Goal: Task Accomplishment & Management: Manage account settings

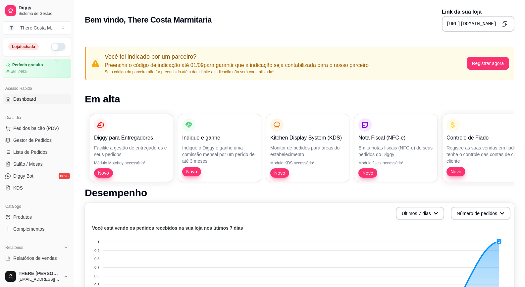
click at [57, 47] on button "button" at bounding box center [58, 47] width 15 height 8
click at [32, 140] on span "Gestor de Pedidos" at bounding box center [32, 140] width 38 height 7
click at [27, 215] on span "Produtos" at bounding box center [22, 217] width 19 height 7
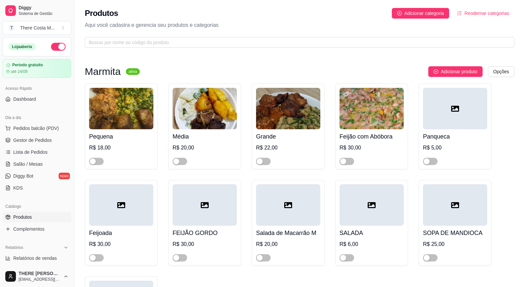
click at [111, 113] on img at bounding box center [121, 108] width 64 height 41
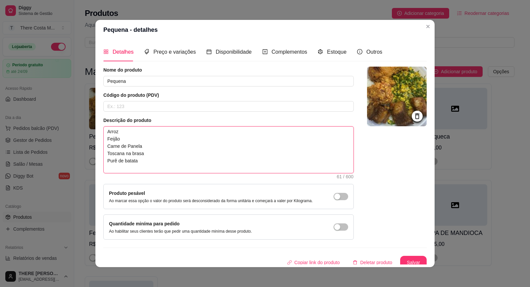
drag, startPoint x: 145, startPoint y: 166, endPoint x: 102, endPoint y: 148, distance: 46.2
click at [104, 148] on textarea "Arroz Feijão Carne de Panela Toscana na brasa Purê de batata" at bounding box center [229, 150] width 250 height 46
type textarea "[PERSON_NAME] S"
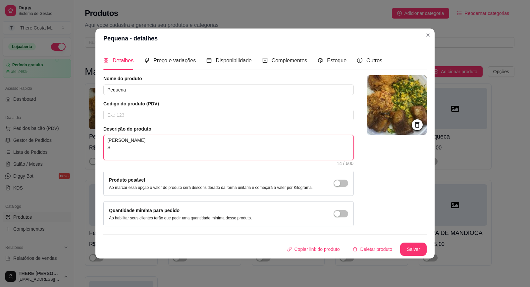
type textarea "Arroz Feijão St"
type textarea "Arroz Feijão Str"
type textarea "[PERSON_NAME] Stro"
type textarea "Arroz Feijão Strog"
type textarea "Arroz Feijão Strogo"
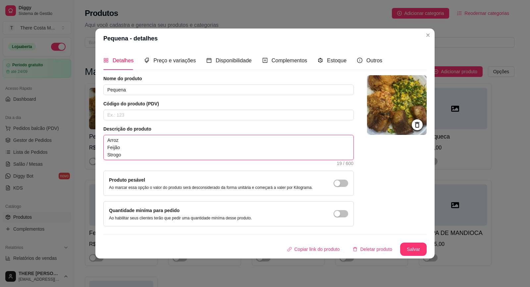
type textarea "[PERSON_NAME]"
type textarea "Arroz Feijão Strogono"
type textarea "Arroz Feijão Strogonof"
type textarea "Arroz Feijão Strogonoff"
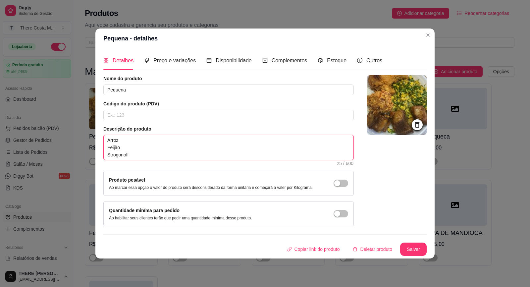
type textarea "Arroz Feijão Strogonoff d"
type textarea "Arroz Feijão Strogonoff de"
type textarea "Arroz Feijão Strogonoff de F"
type textarea "Arroz Feijão Strogonoff de Fr"
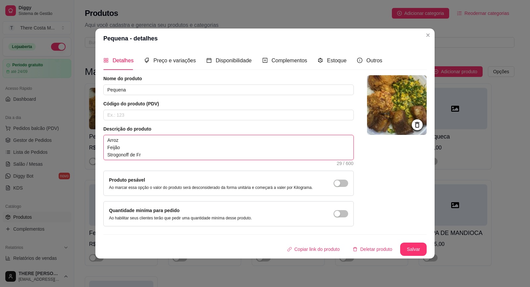
type textarea "Arroz Feijão Strogonoff de Fra"
type textarea "[PERSON_NAME] Strogonoff de Fran"
type textarea "[PERSON_NAME] Strogonoff de Frang"
type textarea "[PERSON_NAME] Strogonoff de Frango"
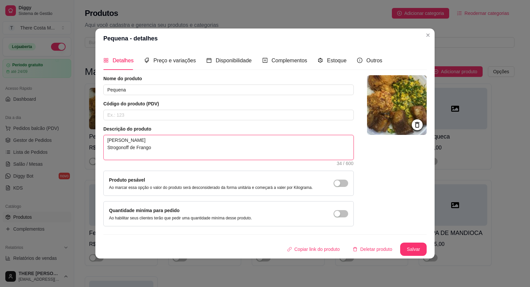
type textarea "[PERSON_NAME] Strogonoff de Frango"
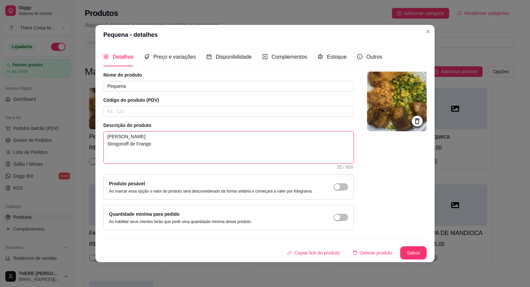
type textarea "Arroz Feijão Strogonoff de Frango B"
type textarea "[PERSON_NAME] Strogonoff de Frango Bi"
type textarea "Arroz Feijão Strogonoff de Frango Bif"
type textarea "Arroz Feijão Strogonoff de [PERSON_NAME]"
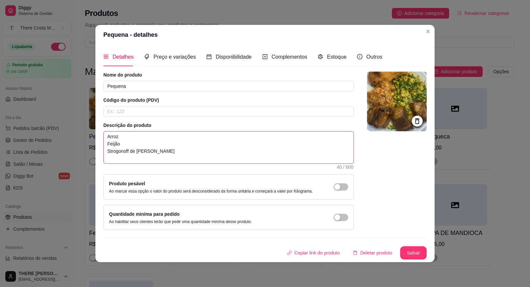
type textarea "[PERSON_NAME] Strogonoff de [PERSON_NAME] a"
type textarea "Arroz Feijão Strogonoff de Frango Bife ac"
type textarea "[PERSON_NAME] Strogonoff de Frango Bife ace"
type textarea "[PERSON_NAME] Strogonoff de Frango Bife aceb"
type textarea "[PERSON_NAME] Strogonoff de Frango Bife acebo"
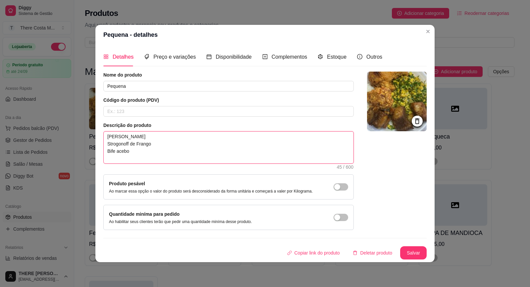
type textarea "Arroz Feijão Strogonoff de Frango Bife acebol"
type textarea "[PERSON_NAME] Strogonoff de Frango Bife acebo"
type textarea "[PERSON_NAME] Strogonoff de Frango Bife aceb"
type textarea "[PERSON_NAME] Strogonoff de Frango Bife ace"
type textarea "Arroz Feijão Strogonoff de Frango Bife ac"
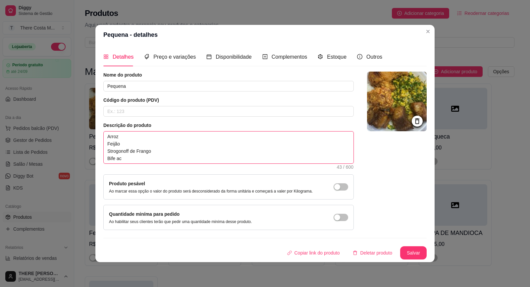
type textarea "[PERSON_NAME] Strogonoff de [PERSON_NAME] a"
type textarea "Arroz Feijão Strogonoff de [PERSON_NAME]"
type textarea "Arroz Feijão Strogonoff de Frango Bife A"
type textarea "Arroz Feijão Strogonoff de Frango Bife Ac"
type textarea "Arroz Feijão Strogonoff de Frango Bife Ace"
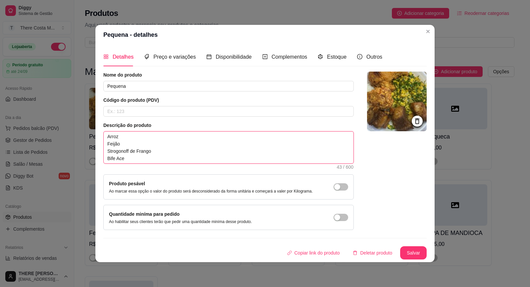
type textarea "[PERSON_NAME] Strogonoff de Frango Bife Aceb"
type textarea "[PERSON_NAME] Strogonoff de Frango Bife Acebo"
type textarea "[PERSON_NAME] Strogonoff de Frango Bife Acebol"
type textarea "[PERSON_NAME] Strogonoff de Frango Bife Acebola"
type textarea "Arroz Feijão Strogonoff de Frango Bife Acebolad"
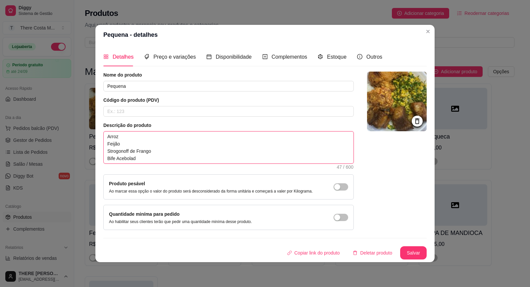
type textarea "Arroz Feijão Strogonoff de Frango Bife Acebolado"
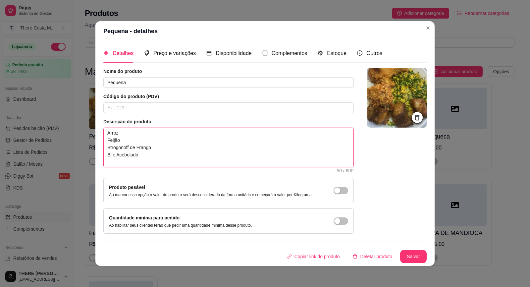
type textarea "Arroz Feijão Strogonoff de Frango Bife Acebolado F"
type textarea "Arroz Feijão Strogonoff de Frango Bife Acebolado Fa"
type textarea "Arroz Feijão Strogonoff de Frango Bife Acebolado Far"
type textarea "[PERSON_NAME] Strogonoff de Frango Bife Acebolado Faro"
type textarea "Arroz Feijão Strogonoff de Frango Bife Acebolado Farof"
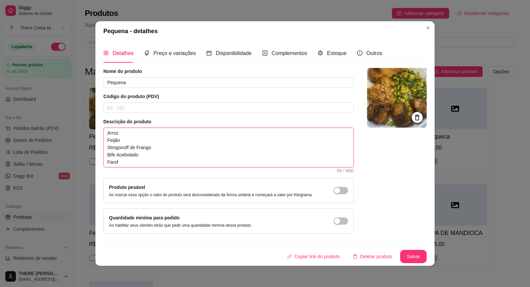
type textarea "Arroz Feijão Strogonoff de Frango Bife Acebolado Farofa"
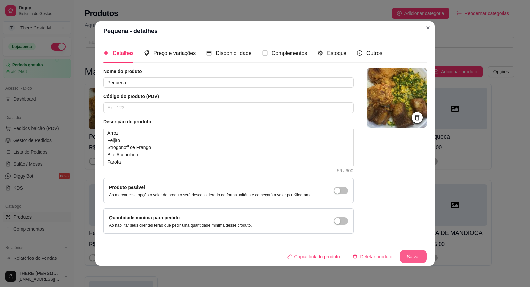
click at [415, 254] on button "Salvar" at bounding box center [413, 256] width 27 height 13
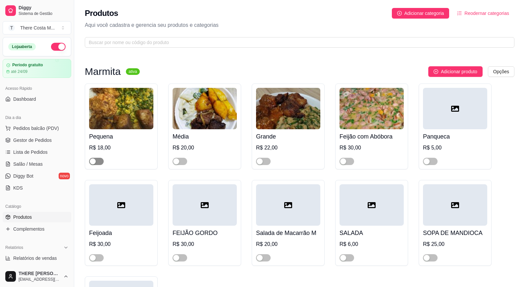
click at [99, 164] on span "button" at bounding box center [96, 161] width 15 height 7
click at [211, 115] on img at bounding box center [205, 108] width 64 height 41
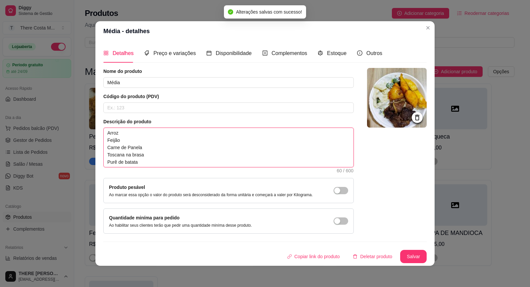
click at [161, 158] on textarea "Arroz Feijão Carne de Panela Toscana na brasa Purê de batata" at bounding box center [229, 147] width 250 height 39
paste textarea "Strogonoff de Frango Bife Acebolado Farof"
type textarea "Arroz Feijão Strogonoff de Frango Bife Acebolado Farofa"
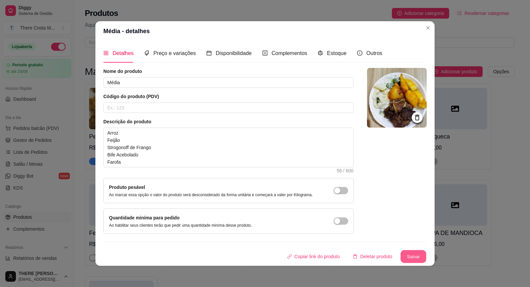
click at [425, 257] on button "Salvar" at bounding box center [413, 256] width 26 height 13
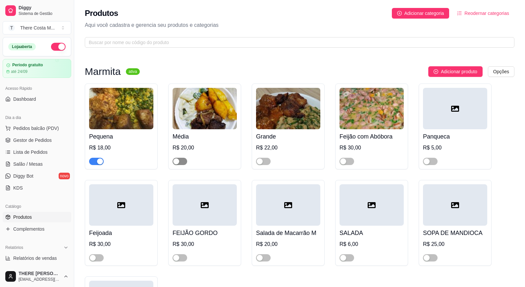
click at [181, 159] on span "button" at bounding box center [180, 161] width 15 height 7
click at [297, 113] on img at bounding box center [288, 108] width 64 height 41
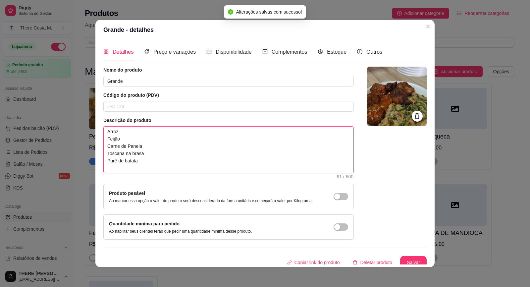
drag, startPoint x: 148, startPoint y: 163, endPoint x: 87, endPoint y: 124, distance: 71.9
click at [87, 124] on div "Grande - detalhes Detalhes Preço e variações Disponibilidade Complementos Estoq…" at bounding box center [265, 143] width 530 height 287
paste textarea "Strogonoff de Frango Bife Acebolado Farof"
type textarea "Arroz Feijão Strogonoff de Frango Bife Acebolado Farofa"
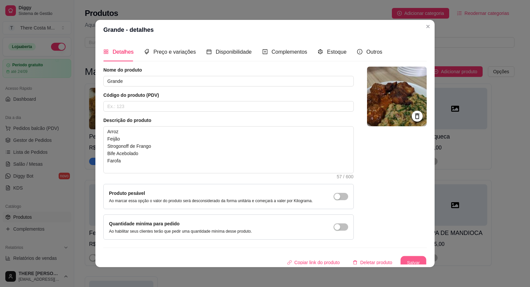
click at [407, 258] on button "Salvar" at bounding box center [413, 262] width 26 height 13
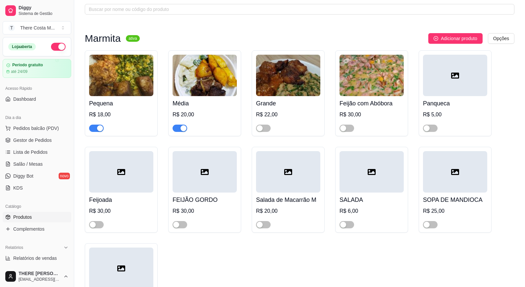
scroll to position [66, 0]
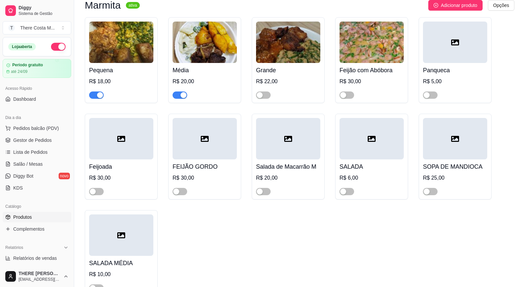
click at [347, 196] on div "SALADA R$ 6,00" at bounding box center [371, 157] width 73 height 86
click at [348, 192] on span "button" at bounding box center [347, 191] width 15 height 7
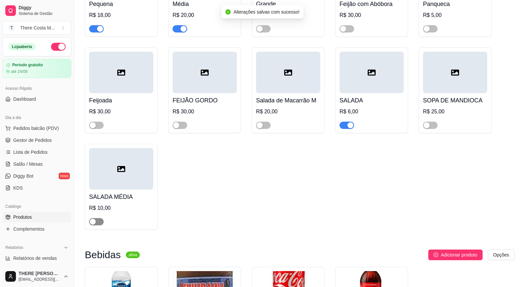
click at [103, 222] on span "button" at bounding box center [96, 221] width 15 height 7
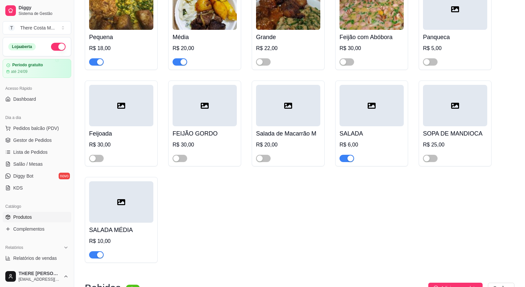
scroll to position [33, 0]
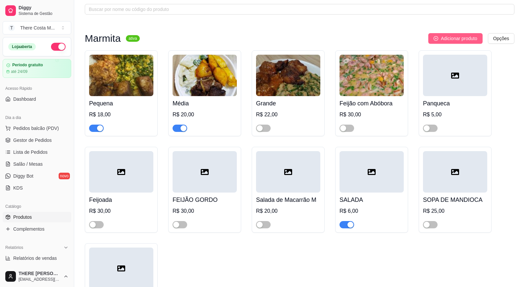
click at [466, 39] on span "Adicionar produto" at bounding box center [459, 38] width 36 height 7
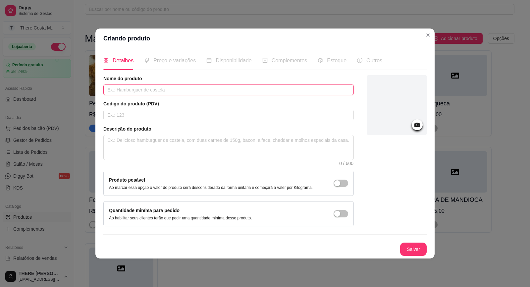
click at [232, 86] on input "text" at bounding box center [228, 89] width 250 height 11
type input "MISTURA"
click at [190, 142] on textarea at bounding box center [229, 147] width 250 height 25
type textarea "1"
type textarea "10"
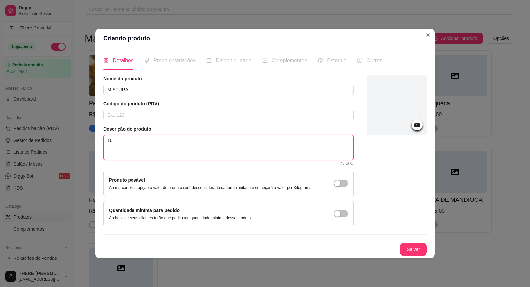
type textarea "100"
type textarea "100G"
click at [342, 181] on span "button" at bounding box center [341, 183] width 15 height 7
click at [143, 144] on textarea "100G" at bounding box center [229, 147] width 250 height 25
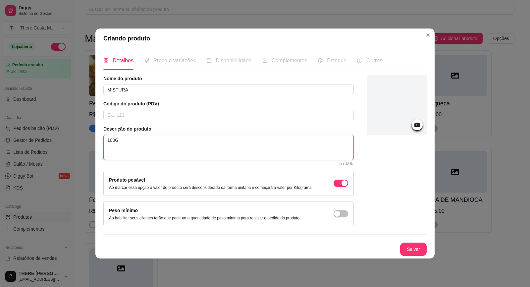
type textarea "100G A"
type textarea "100G A C"
type textarea "100G A CA"
type textarea "100G A CAD"
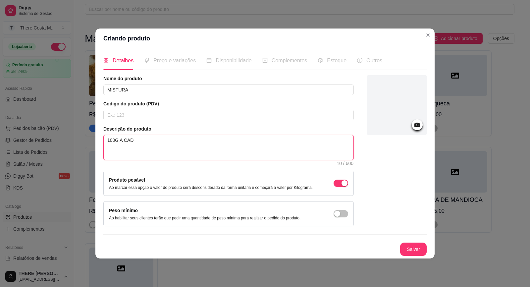
type textarea "100G A CADA"
type textarea "100G A CAD"
type textarea "100G A CA"
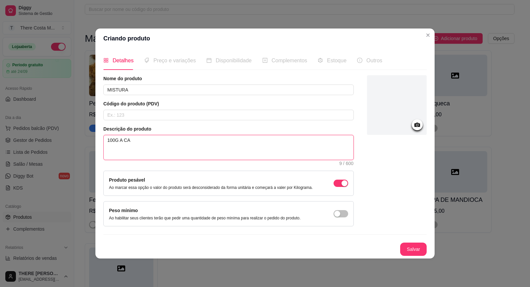
type textarea "100G A C"
type textarea "100G A"
type textarea "100G"
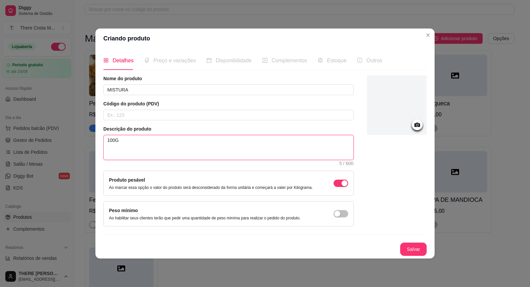
type textarea "100"
type textarea "10"
type textarea "1"
type textarea "9"
type textarea "9,"
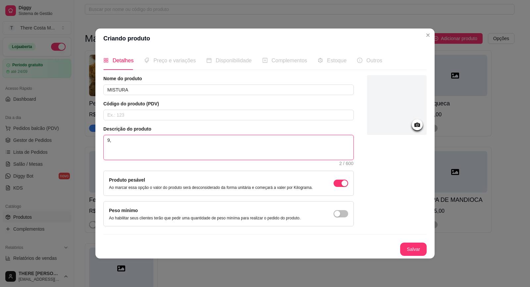
type textarea "9,0"
type textarea "9,00"
type textarea "9,00 A"
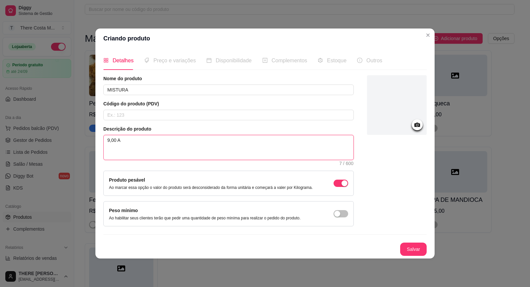
type textarea "9,[DATE]"
type textarea "9,00 A CA"
type textarea "9,00 A CAD"
type textarea "9,00 A CADA"
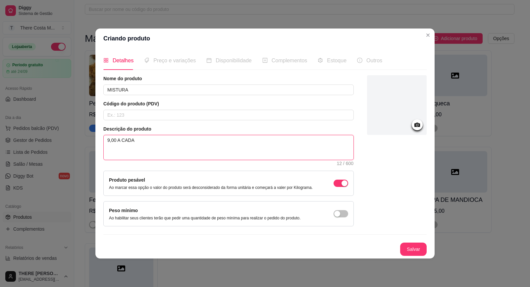
type textarea "9,00 A CADA 1"
type textarea "9,00 A CADA 10"
type textarea "9,00 A CADA 100"
type textarea "9,00 A CADA 100G"
click at [421, 245] on button "Salvar" at bounding box center [413, 249] width 26 height 13
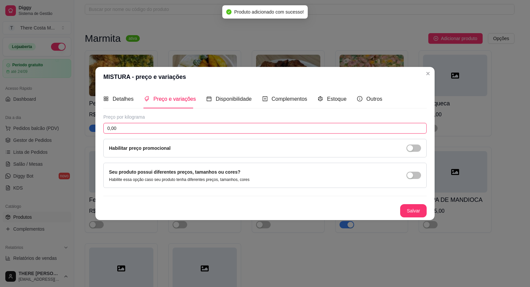
click at [149, 126] on input "0,00" at bounding box center [264, 128] width 323 height 11
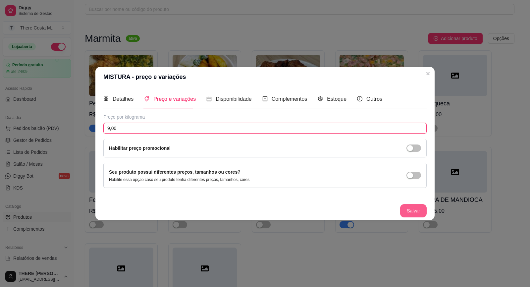
type input "9,00"
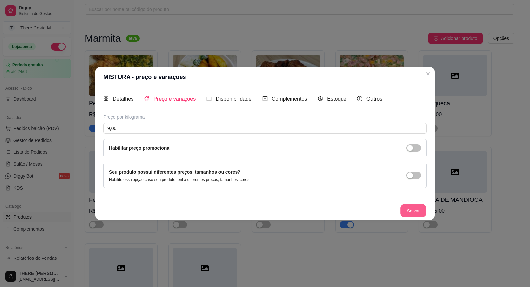
click at [415, 208] on button "Salvar" at bounding box center [413, 210] width 26 height 13
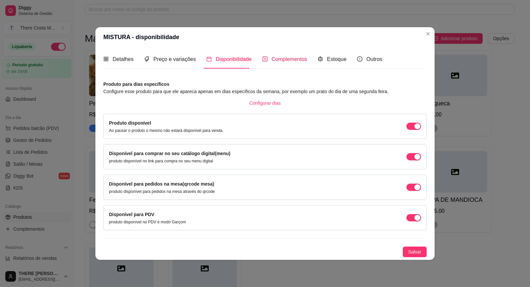
click at [283, 63] on div "Complementos" at bounding box center [284, 59] width 45 height 8
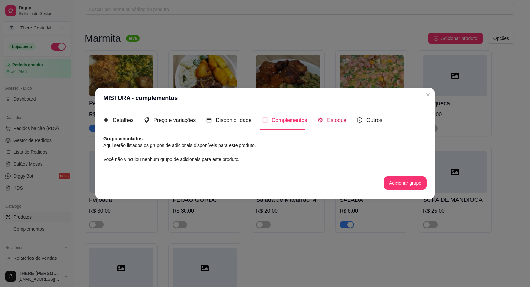
click at [333, 119] on span "Estoque" at bounding box center [337, 120] width 20 height 6
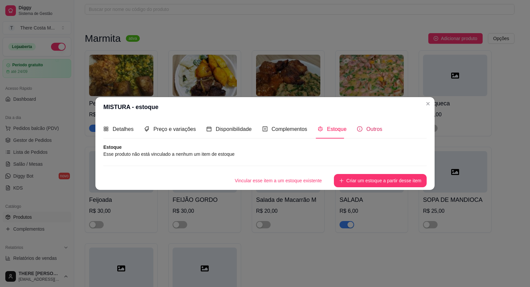
click at [366, 127] on span "Outros" at bounding box center [374, 129] width 16 height 6
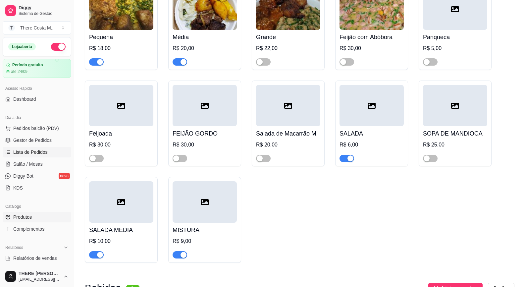
scroll to position [0, 0]
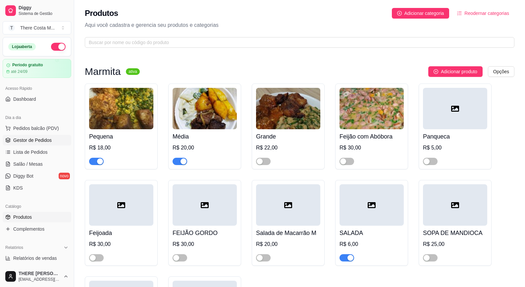
click at [48, 138] on span "Gestor de Pedidos" at bounding box center [32, 140] width 38 height 7
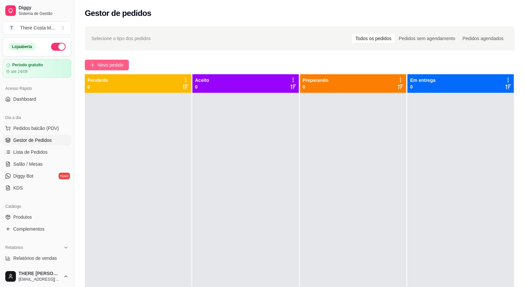
click at [125, 66] on button "Novo pedido" at bounding box center [107, 65] width 44 height 11
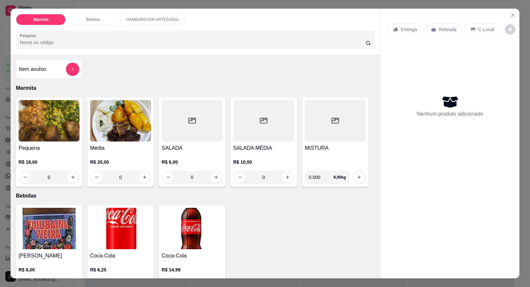
click at [335, 127] on div at bounding box center [335, 120] width 61 height 41
click at [327, 140] on div at bounding box center [335, 120] width 61 height 41
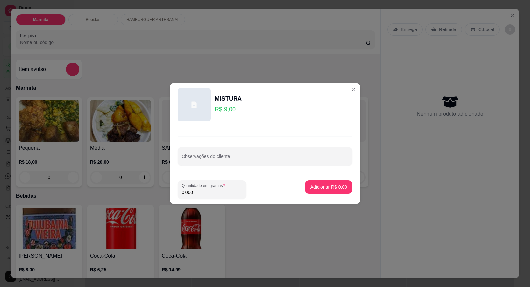
click at [214, 194] on input "0.000" at bounding box center [212, 192] width 61 height 7
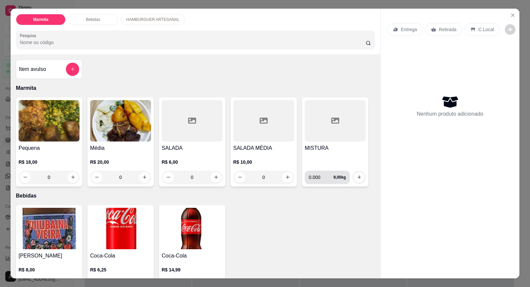
click at [339, 178] on div "0.000 9,00 kg" at bounding box center [327, 177] width 37 height 13
click at [511, 17] on icon "Close" at bounding box center [512, 15] width 5 height 5
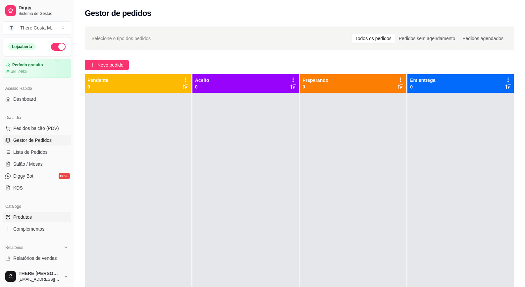
click at [34, 218] on link "Produtos" at bounding box center [37, 217] width 69 height 11
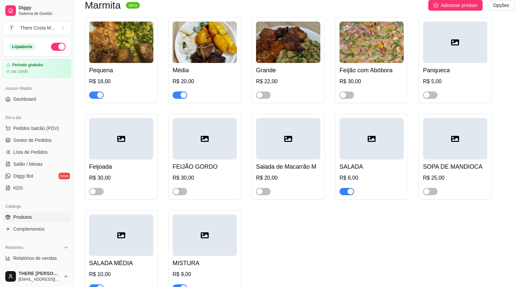
scroll to position [99, 0]
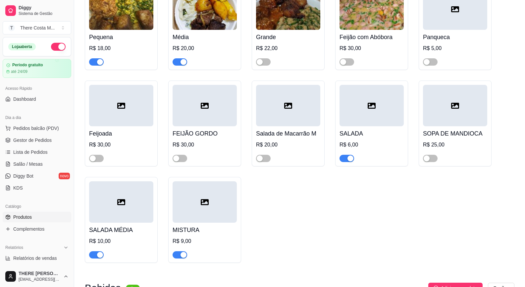
click at [186, 211] on div at bounding box center [205, 201] width 64 height 41
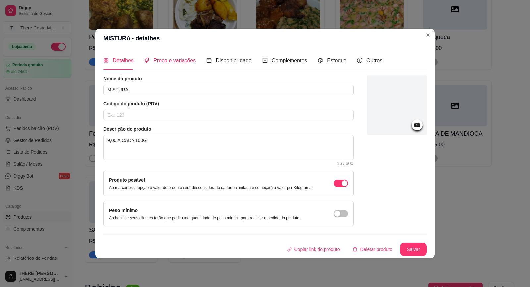
click at [182, 61] on span "Preço e variações" at bounding box center [174, 61] width 42 height 6
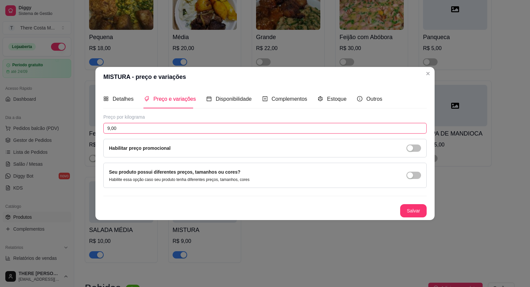
click at [169, 130] on input "9,00" at bounding box center [264, 128] width 323 height 11
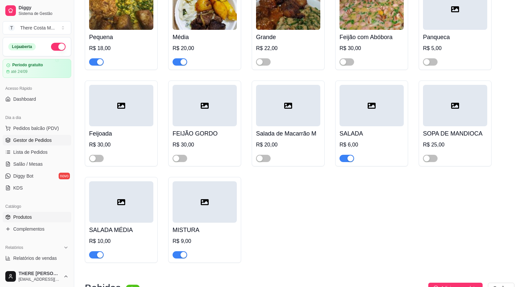
click at [48, 143] on span "Gestor de Pedidos" at bounding box center [32, 140] width 38 height 7
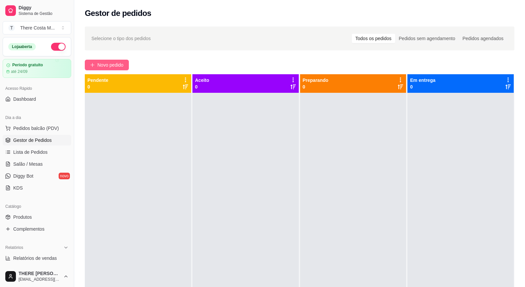
click at [103, 61] on span "Novo pedido" at bounding box center [110, 64] width 26 height 7
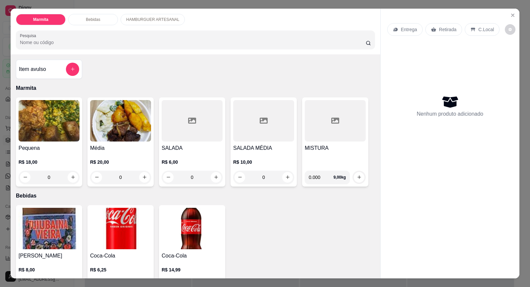
click at [330, 130] on div at bounding box center [335, 120] width 61 height 41
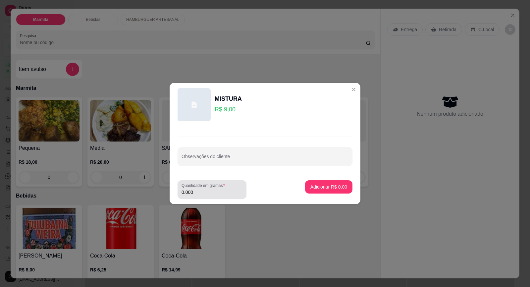
click at [219, 193] on input "0.000" at bounding box center [212, 192] width 61 height 7
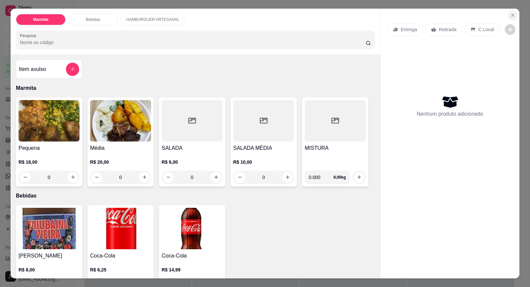
click at [513, 15] on icon "Close" at bounding box center [512, 15] width 5 height 5
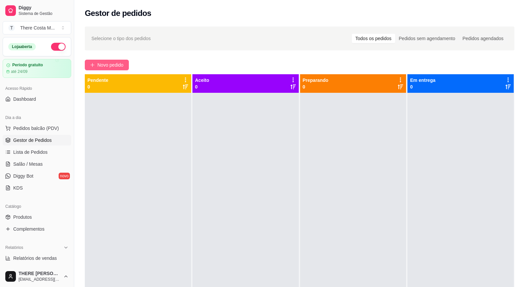
click at [118, 70] on button "Novo pedido" at bounding box center [107, 65] width 44 height 11
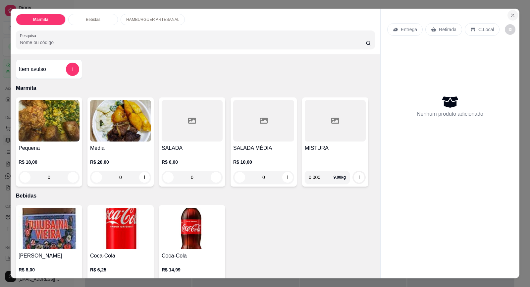
click at [510, 15] on icon "Close" at bounding box center [512, 15] width 5 height 5
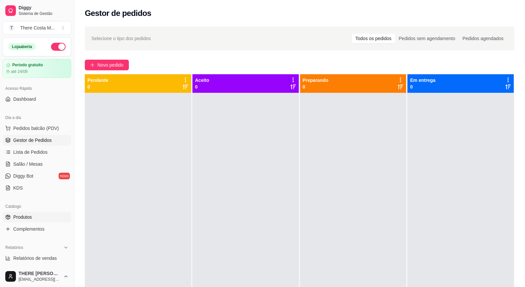
click at [36, 219] on link "Produtos" at bounding box center [37, 217] width 69 height 11
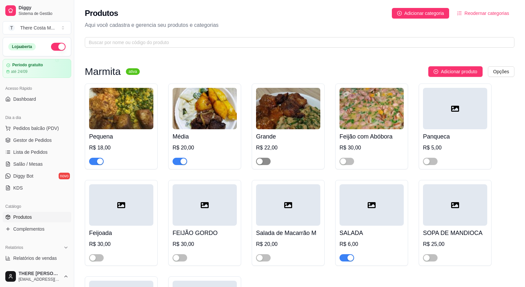
click at [262, 163] on div "button" at bounding box center [260, 161] width 6 height 6
click at [48, 137] on span "Gestor de Pedidos" at bounding box center [32, 140] width 38 height 7
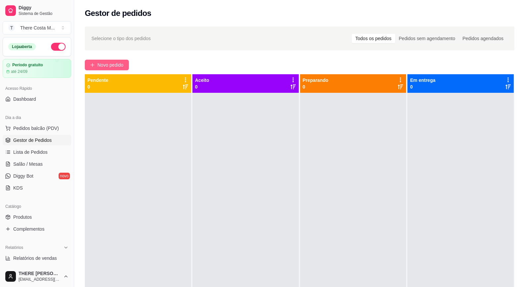
click at [124, 66] on span "Novo pedido" at bounding box center [110, 64] width 26 height 7
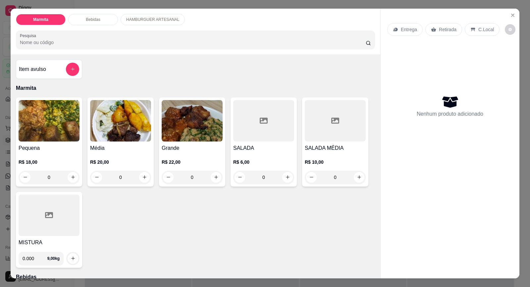
click at [204, 133] on img at bounding box center [192, 120] width 61 height 41
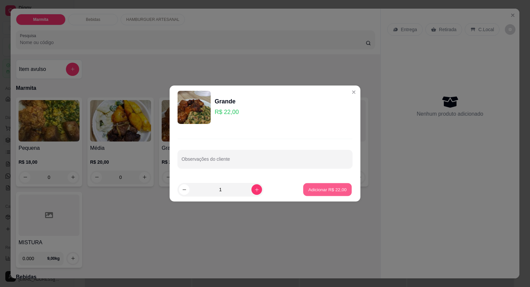
click at [333, 192] on p "Adicionar R$ 22,00" at bounding box center [327, 189] width 38 height 6
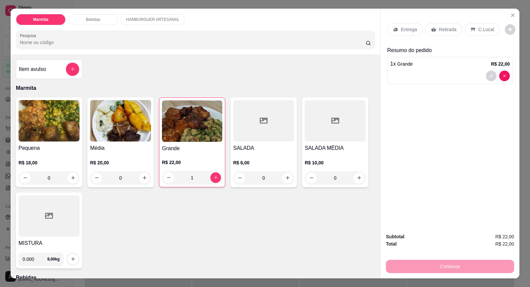
click at [410, 29] on p "Entrega" at bounding box center [409, 29] width 16 height 7
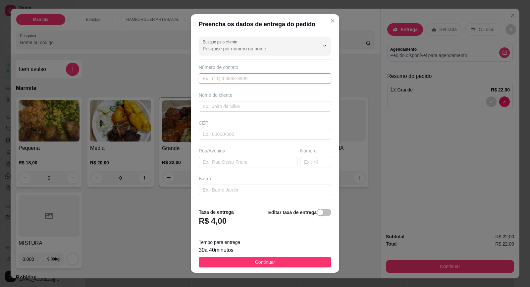
click at [266, 81] on input "text" at bounding box center [265, 78] width 133 height 11
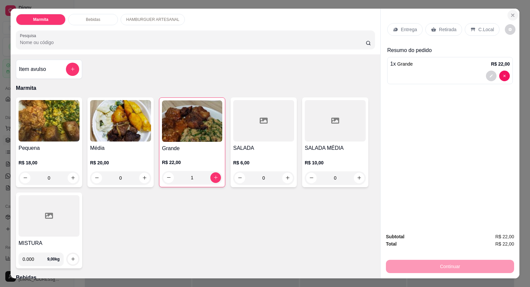
click at [511, 18] on icon "Close" at bounding box center [512, 15] width 5 height 5
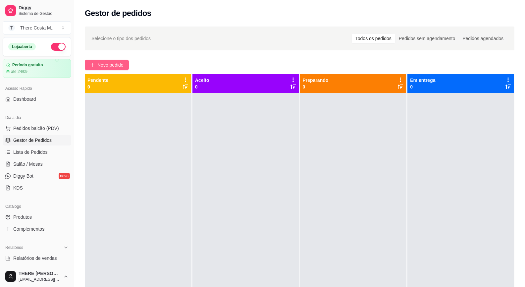
click at [107, 64] on span "Novo pedido" at bounding box center [110, 64] width 26 height 7
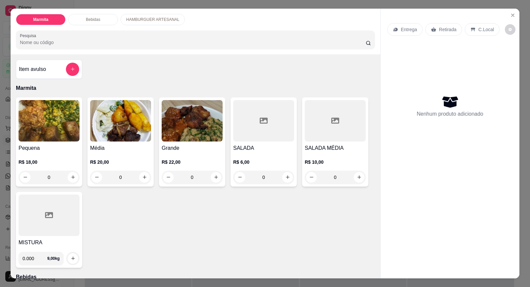
click at [185, 134] on img at bounding box center [192, 120] width 61 height 41
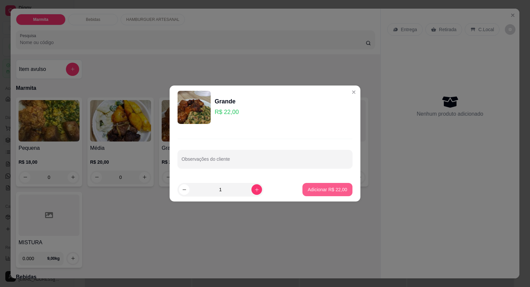
click at [323, 190] on p "Adicionar R$ 22,00" at bounding box center [327, 189] width 39 height 7
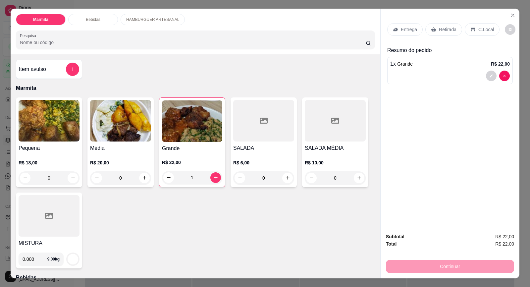
click at [408, 25] on div "Entrega" at bounding box center [404, 29] width 35 height 13
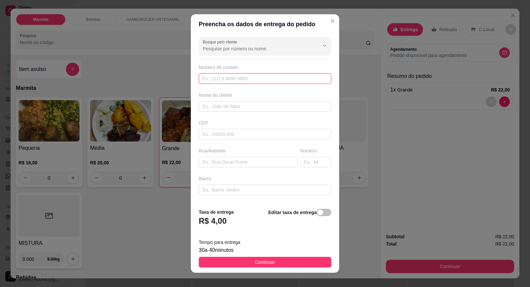
click at [264, 79] on input "text" at bounding box center [265, 78] width 133 height 11
paste input "[PHONE_NUMBER]"
click at [250, 104] on input "text" at bounding box center [265, 106] width 133 height 11
click at [233, 137] on input "text" at bounding box center [265, 134] width 133 height 11
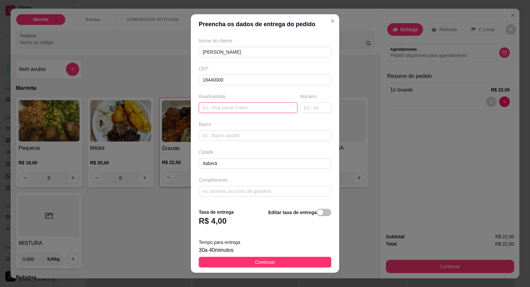
click at [226, 108] on input "text" at bounding box center [248, 107] width 99 height 11
click at [301, 107] on input "text" at bounding box center [315, 107] width 31 height 11
click at [272, 132] on input "text" at bounding box center [265, 135] width 133 height 11
click at [217, 191] on input "text" at bounding box center [265, 191] width 133 height 11
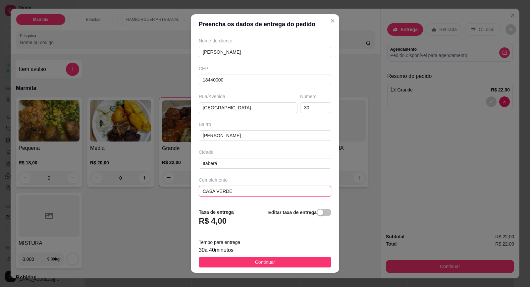
scroll to position [7, 0]
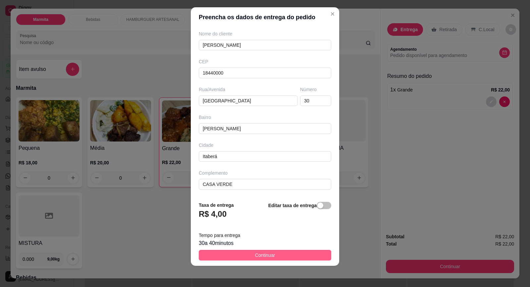
click at [265, 253] on span "Continuar" at bounding box center [265, 254] width 20 height 7
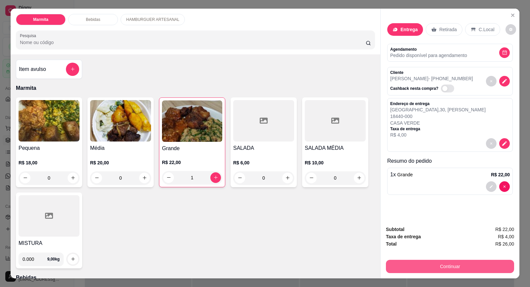
click at [445, 265] on button "Continuar" at bounding box center [450, 266] width 128 height 13
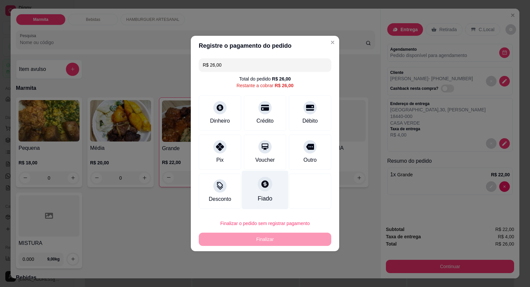
click at [269, 187] on div at bounding box center [265, 184] width 15 height 15
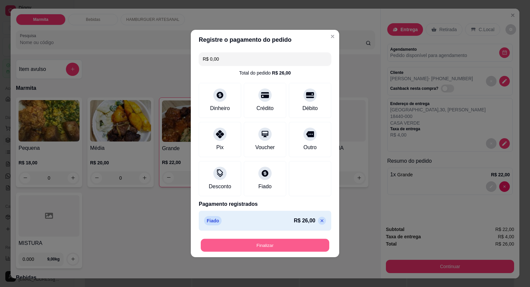
click at [276, 246] on button "Finalizar" at bounding box center [265, 245] width 129 height 13
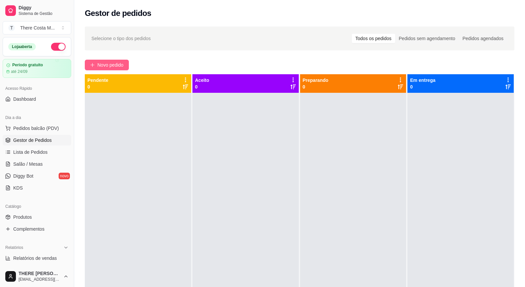
click at [117, 65] on span "Novo pedido" at bounding box center [110, 64] width 26 height 7
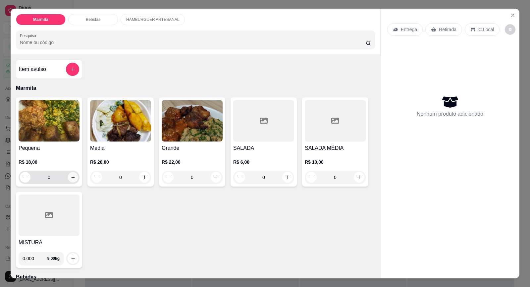
click at [71, 178] on icon "increase-product-quantity" at bounding box center [73, 177] width 5 height 5
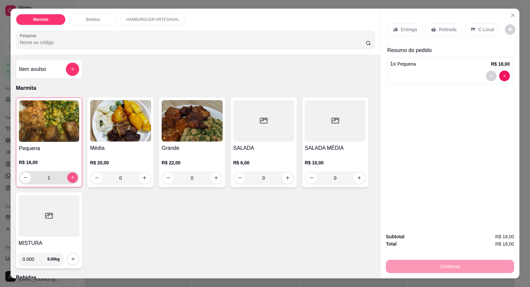
click at [73, 180] on button "increase-product-quantity" at bounding box center [72, 177] width 11 height 11
click at [57, 133] on img at bounding box center [49, 120] width 60 height 41
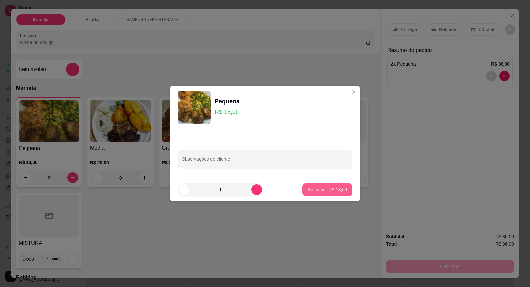
click at [323, 191] on p "Adicionar R$ 18,00" at bounding box center [327, 189] width 39 height 7
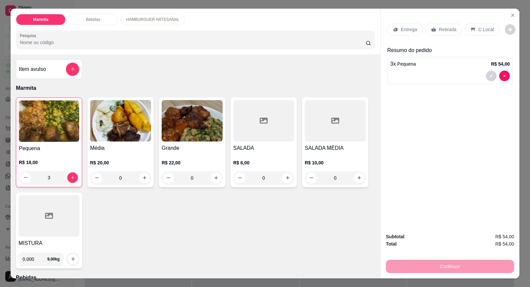
click at [418, 68] on div "3 x Pequena R$ 54,00" at bounding box center [450, 64] width 120 height 8
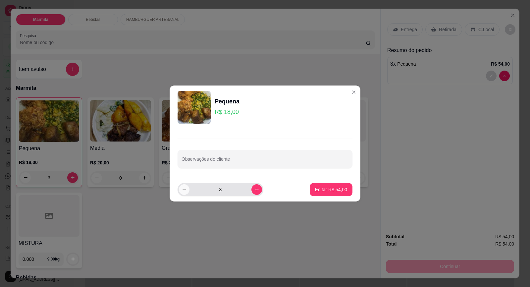
click at [185, 191] on icon "decrease-product-quantity" at bounding box center [184, 189] width 5 height 5
click at [327, 190] on p "Editar R$ 36,00" at bounding box center [330, 189] width 31 height 6
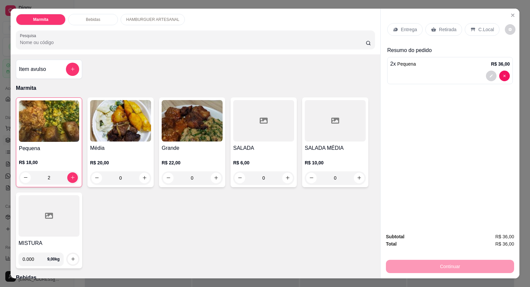
click at [396, 28] on div "Entrega" at bounding box center [404, 29] width 35 height 13
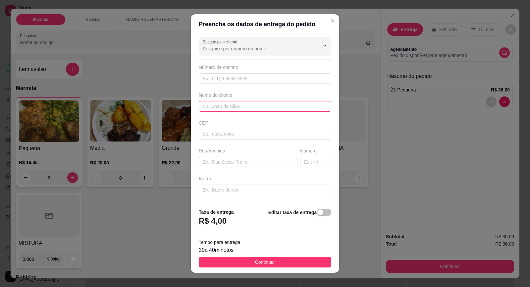
click at [233, 107] on input "text" at bounding box center [265, 106] width 133 height 11
click at [246, 78] on input "text" at bounding box center [265, 78] width 133 height 11
paste input "[PHONE_NUMBER]"
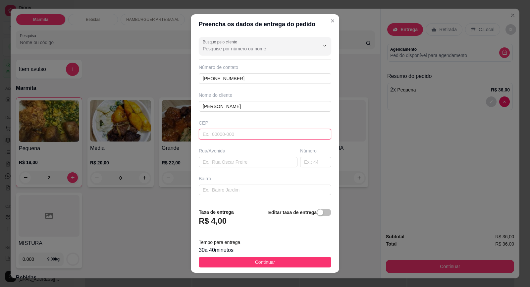
click at [243, 134] on input "text" at bounding box center [265, 134] width 133 height 11
click at [250, 161] on input "text" at bounding box center [248, 162] width 99 height 11
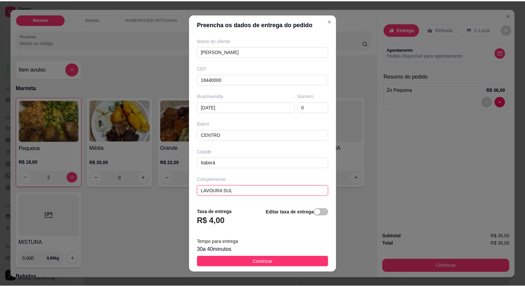
scroll to position [54, 0]
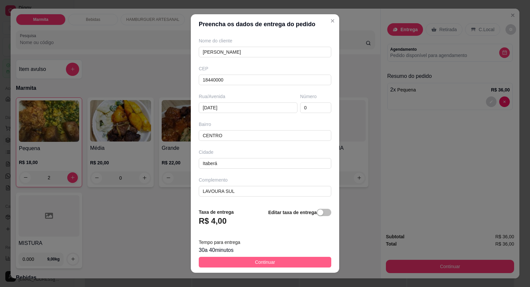
click at [255, 262] on span "Continuar" at bounding box center [265, 261] width 20 height 7
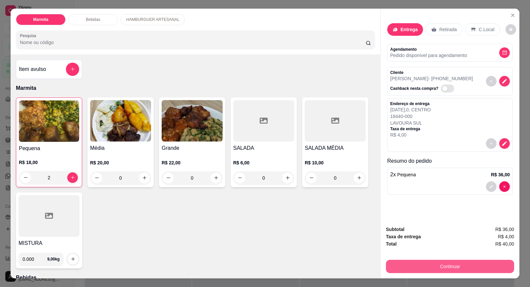
click at [460, 268] on button "Continuar" at bounding box center [450, 266] width 128 height 13
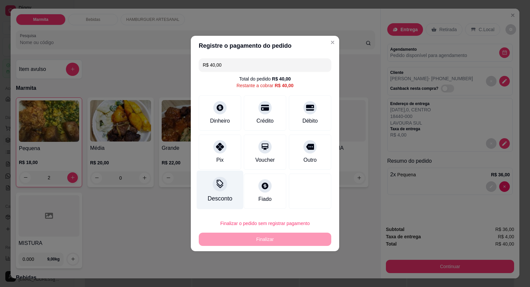
click at [225, 192] on div "Desconto" at bounding box center [220, 190] width 47 height 39
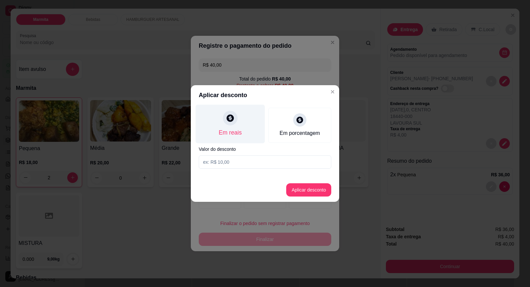
click at [233, 131] on div "Em reais" at bounding box center [230, 132] width 23 height 9
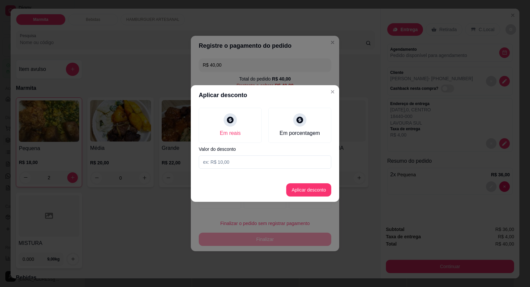
click at [230, 164] on input at bounding box center [265, 161] width 133 height 13
click at [321, 187] on button "Aplicar desconto" at bounding box center [308, 189] width 45 height 13
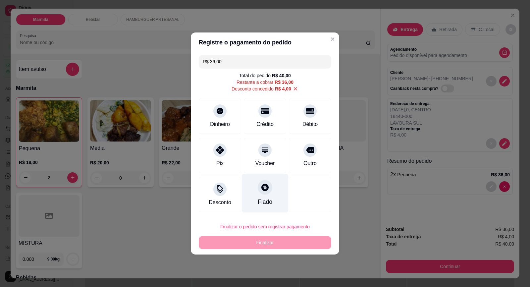
click at [263, 192] on div at bounding box center [265, 187] width 15 height 15
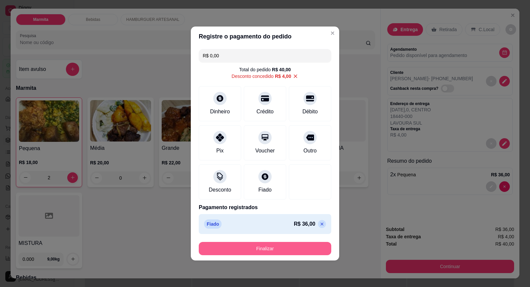
click at [303, 249] on button "Finalizar" at bounding box center [265, 248] width 133 height 13
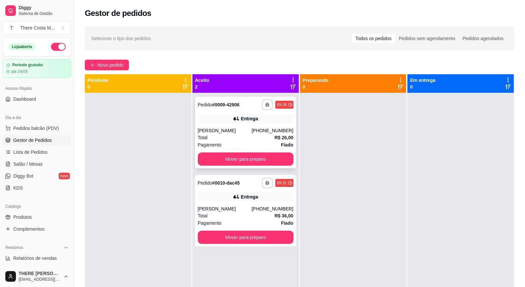
click at [258, 133] on div "[PHONE_NUMBER]" at bounding box center [272, 130] width 42 height 7
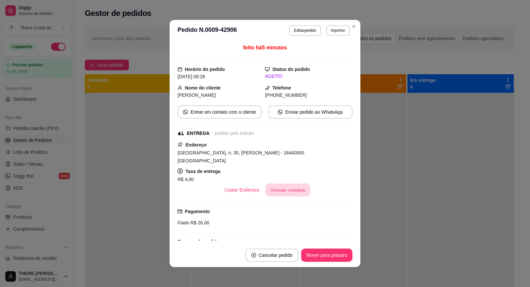
click at [289, 186] on button "Vincular motoboy" at bounding box center [287, 190] width 45 height 13
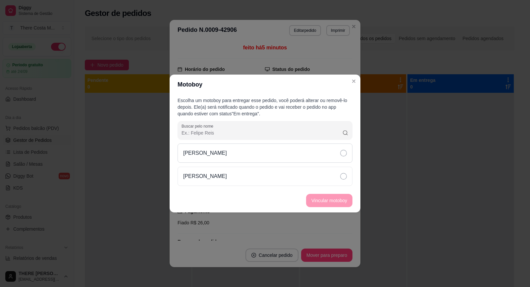
click at [298, 156] on div "[PERSON_NAME]" at bounding box center [265, 152] width 175 height 19
click at [336, 203] on button "Vincular motoboy" at bounding box center [329, 200] width 45 height 13
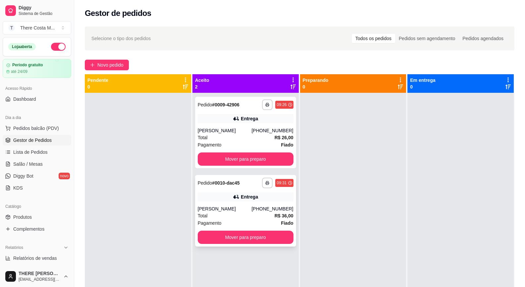
click at [249, 184] on div "**********" at bounding box center [246, 183] width 96 height 11
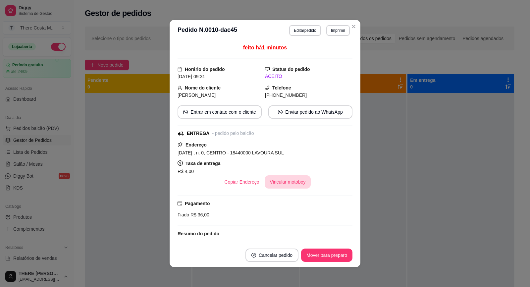
click at [274, 183] on button "Vincular motoboy" at bounding box center [288, 181] width 46 height 13
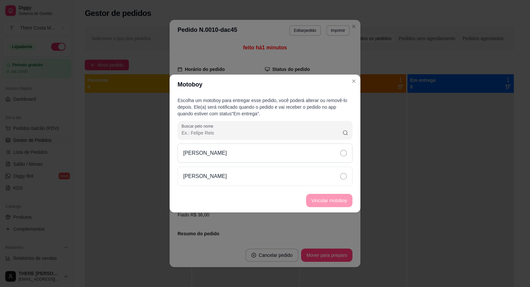
click at [293, 152] on div "[PERSON_NAME]" at bounding box center [265, 152] width 175 height 19
click at [328, 197] on button "Vincular motoboy" at bounding box center [329, 200] width 46 height 13
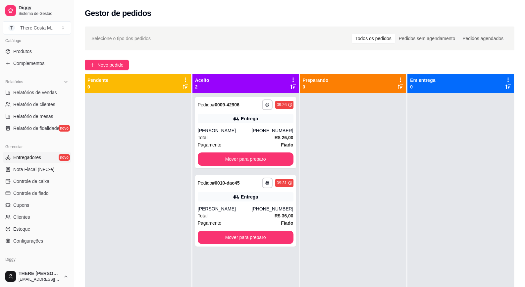
scroll to position [190, 0]
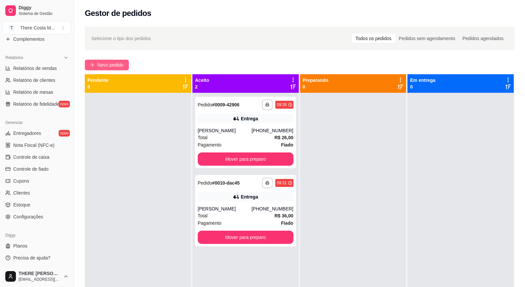
click at [111, 68] on span "Novo pedido" at bounding box center [110, 64] width 26 height 7
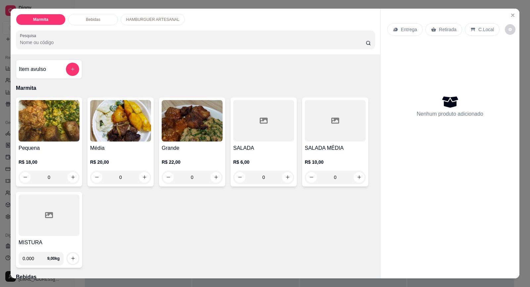
click at [403, 29] on p "Entrega" at bounding box center [409, 29] width 16 height 7
click at [451, 33] on div "Retirada" at bounding box center [443, 29] width 37 height 13
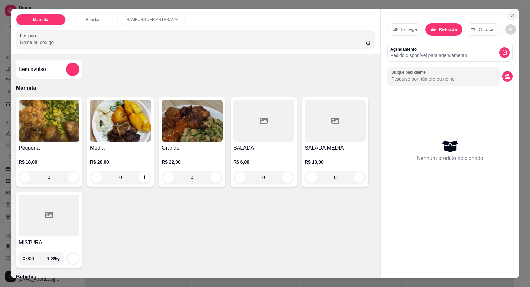
click at [510, 17] on icon "Close" at bounding box center [512, 15] width 5 height 5
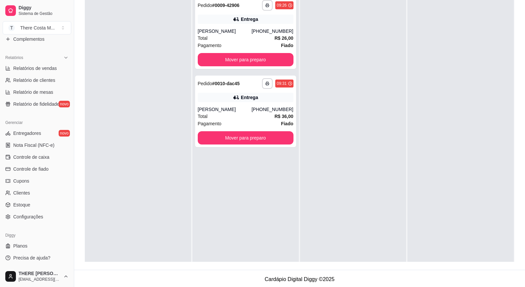
scroll to position [101, 0]
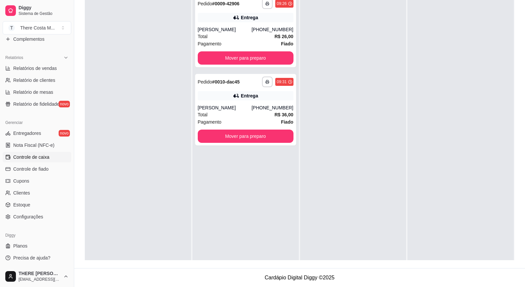
click at [40, 156] on span "Controle de caixa" at bounding box center [31, 157] width 36 height 7
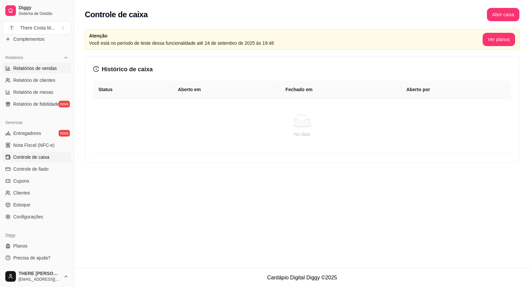
click at [48, 70] on span "Relatórios de vendas" at bounding box center [35, 68] width 44 height 7
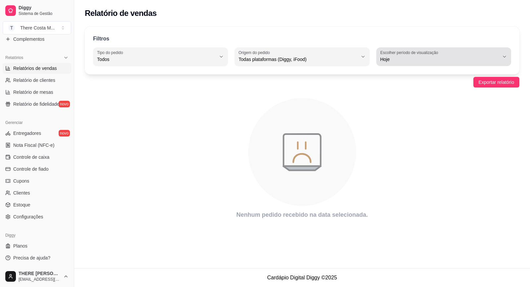
click at [412, 57] on span "Hoje" at bounding box center [439, 59] width 119 height 7
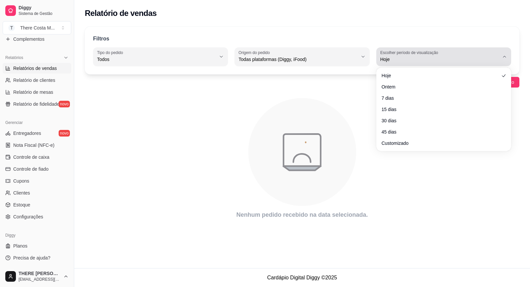
click at [412, 57] on span "Hoje" at bounding box center [439, 59] width 119 height 7
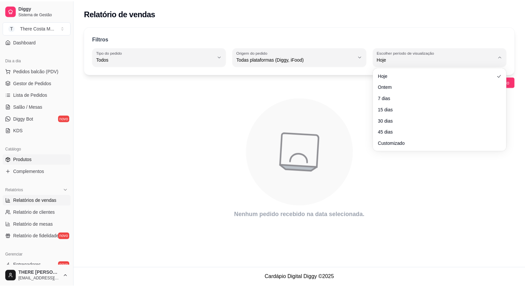
scroll to position [190, 0]
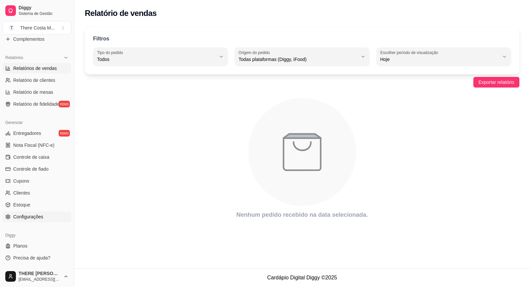
click at [39, 218] on span "Configurações" at bounding box center [28, 216] width 30 height 7
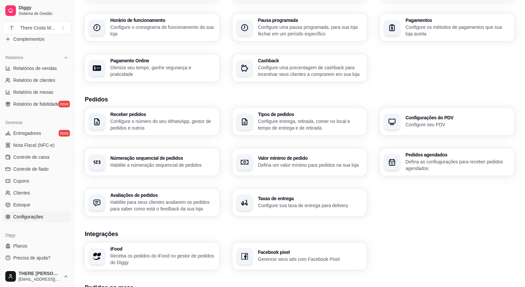
scroll to position [99, 0]
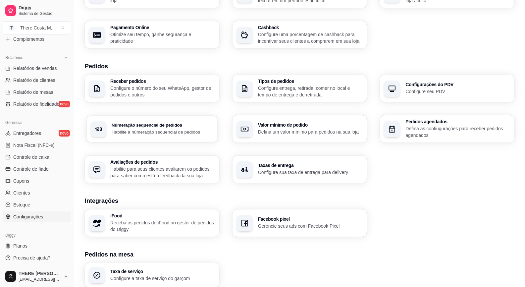
click at [168, 131] on p "Habilite a númeração sequencial de pedidos" at bounding box center [163, 132] width 102 height 6
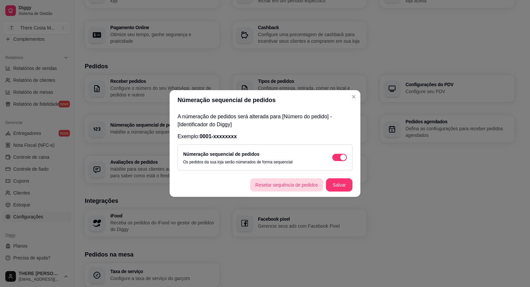
click at [302, 187] on button "Resetar sequência de pedidos" at bounding box center [286, 184] width 73 height 13
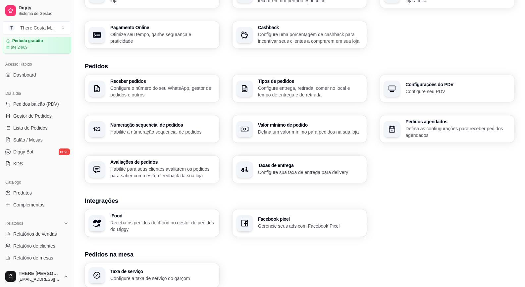
scroll to position [0, 0]
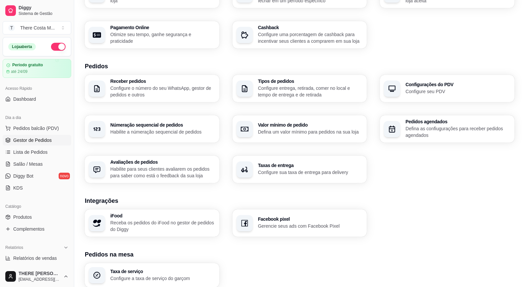
click at [47, 138] on span "Gestor de Pedidos" at bounding box center [32, 140] width 38 height 7
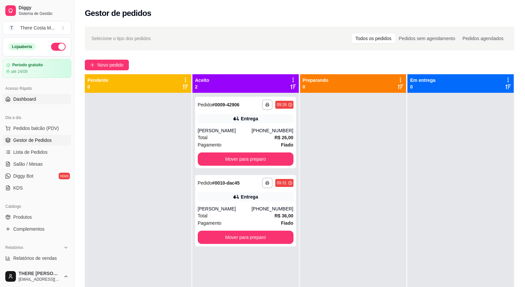
click at [36, 97] on link "Dashboard" at bounding box center [37, 99] width 69 height 11
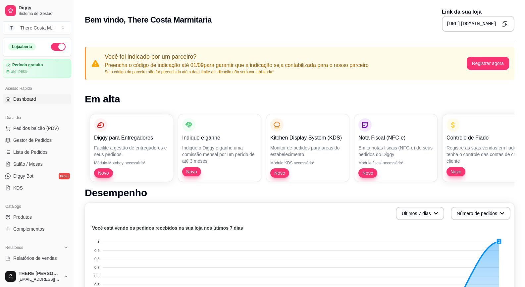
click at [196, 171] on span "Novo" at bounding box center [192, 171] width 16 height 7
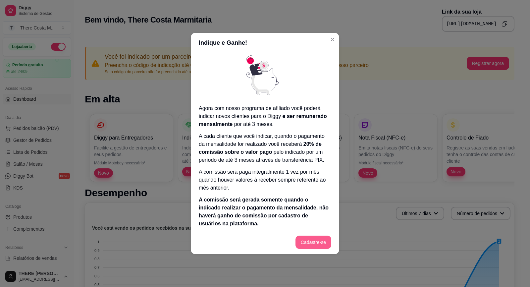
click at [320, 243] on button "Cadastre-se" at bounding box center [313, 242] width 36 height 13
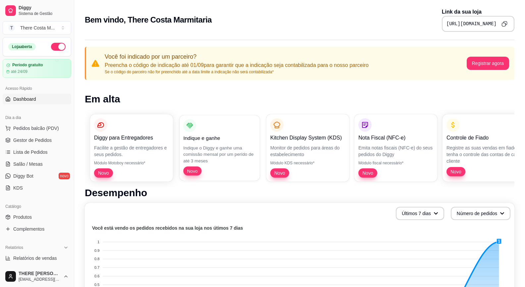
click at [195, 170] on span "Novo" at bounding box center [193, 171] width 16 height 6
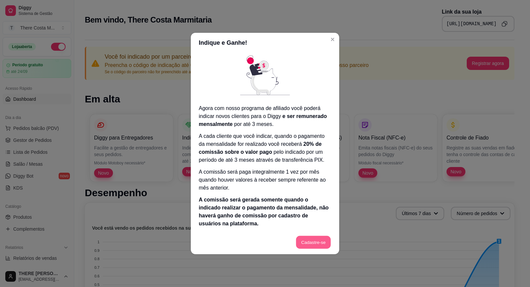
click at [303, 241] on button "Cadastre-se" at bounding box center [313, 242] width 35 height 13
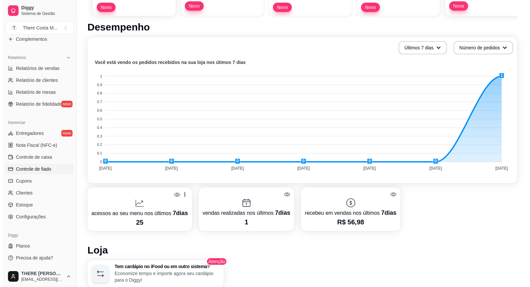
scroll to position [331, 0]
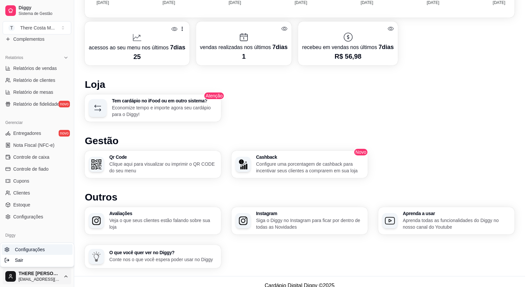
click at [41, 252] on span "Configurações" at bounding box center [30, 249] width 30 height 7
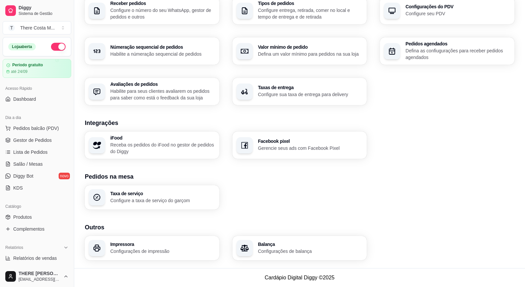
click at [411, 115] on div "Loja Informações da loja Principais informações da sua loja como endereço, nome…" at bounding box center [300, 54] width 430 height 411
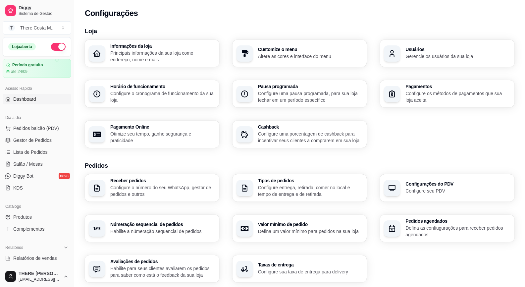
click at [40, 103] on link "Dashboard" at bounding box center [37, 99] width 69 height 11
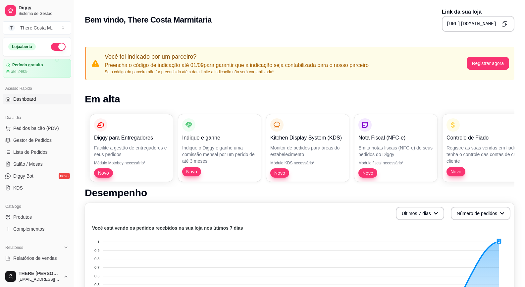
click at [195, 172] on span "Novo" at bounding box center [192, 171] width 16 height 7
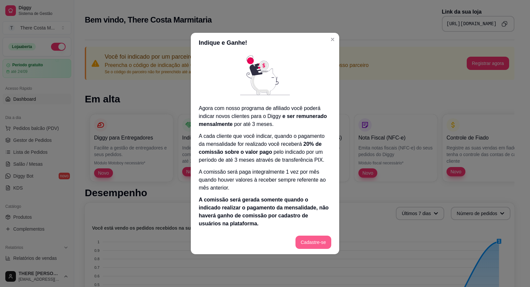
click at [311, 241] on button "Cadastre-se" at bounding box center [313, 242] width 36 height 13
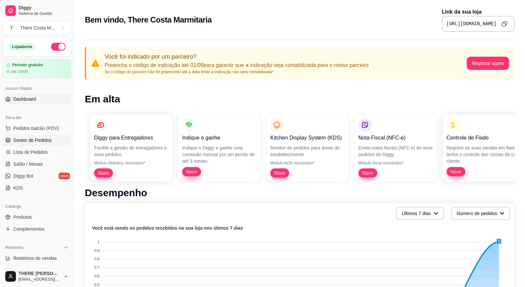
click at [44, 138] on span "Gestor de Pedidos" at bounding box center [32, 140] width 38 height 7
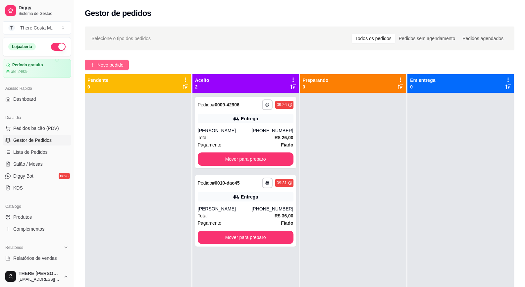
click at [123, 64] on span "Novo pedido" at bounding box center [110, 64] width 26 height 7
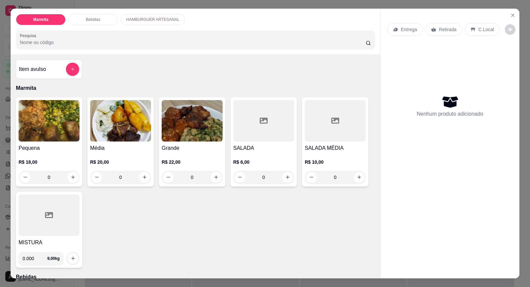
click at [411, 29] on p "Entrega" at bounding box center [409, 29] width 16 height 7
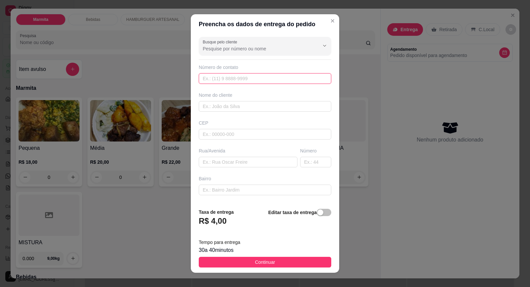
click at [267, 79] on input "text" at bounding box center [265, 78] width 133 height 11
paste input "[PHONE_NUMBER]"
click at [258, 110] on input "text" at bounding box center [265, 106] width 133 height 11
click at [234, 137] on input "text" at bounding box center [265, 134] width 133 height 11
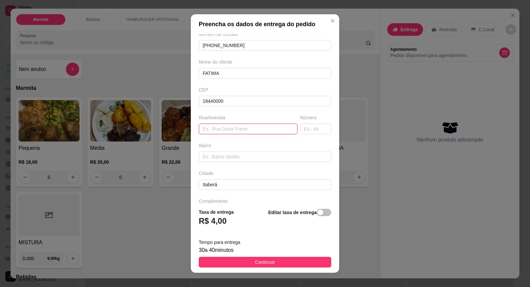
click at [231, 127] on input "text" at bounding box center [248, 129] width 99 height 11
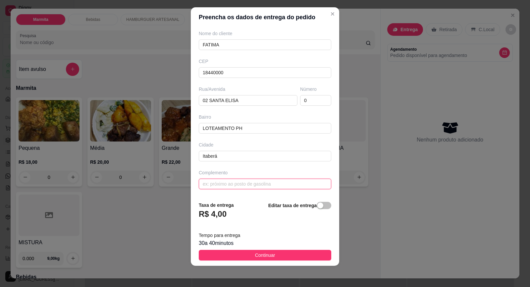
scroll to position [54, 0]
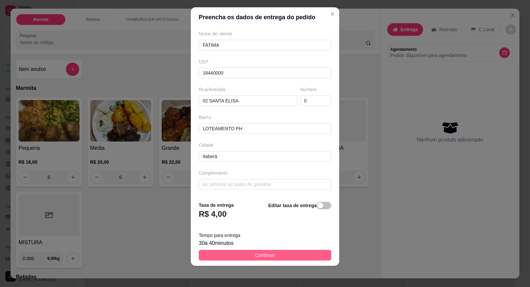
click at [272, 254] on button "Continuar" at bounding box center [265, 255] width 133 height 11
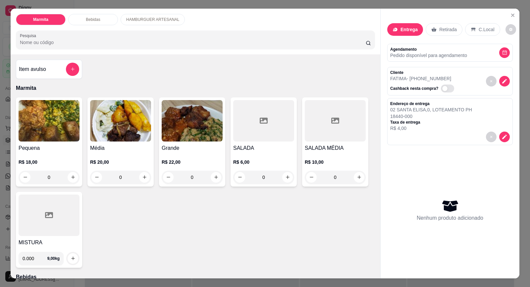
click at [103, 140] on img at bounding box center [120, 120] width 61 height 41
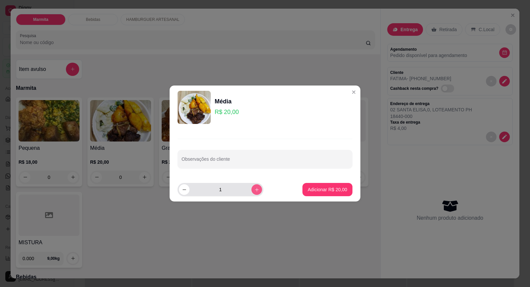
click at [255, 189] on icon "increase-product-quantity" at bounding box center [257, 190] width 4 height 4
click at [329, 194] on button "Adicionar R$ 40,00" at bounding box center [327, 189] width 49 height 13
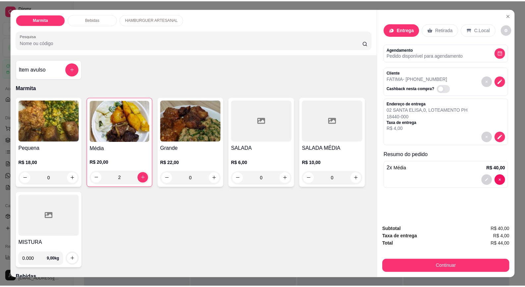
scroll to position [13, 0]
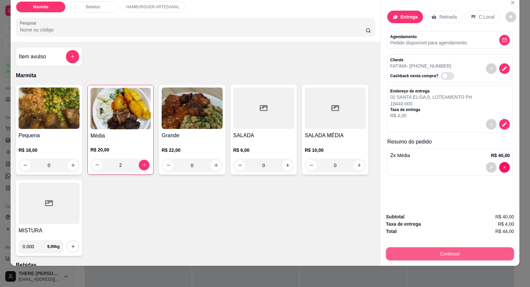
click at [458, 254] on button "Continuar" at bounding box center [450, 253] width 128 height 13
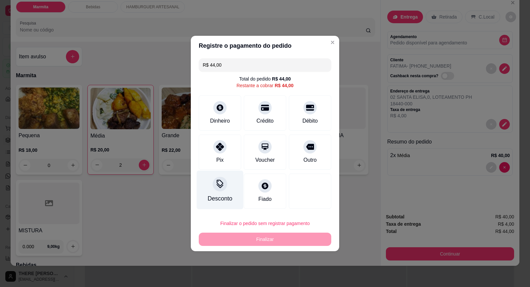
click at [224, 189] on div at bounding box center [220, 184] width 15 height 15
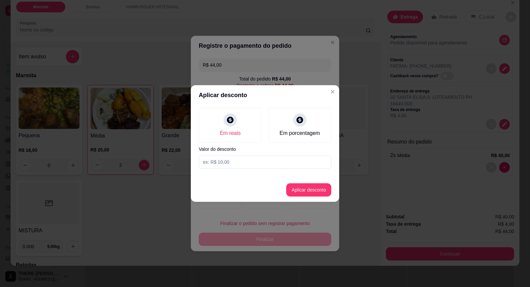
click at [239, 165] on input at bounding box center [265, 161] width 133 height 13
click at [312, 190] on button "Aplicar desconto" at bounding box center [308, 189] width 45 height 13
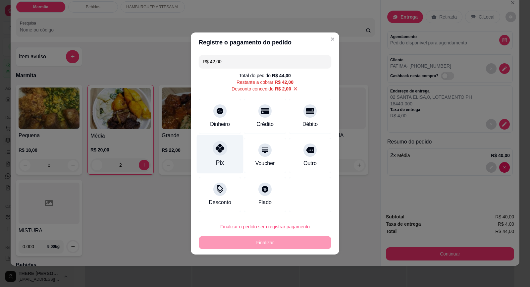
click at [219, 151] on icon at bounding box center [220, 148] width 9 height 9
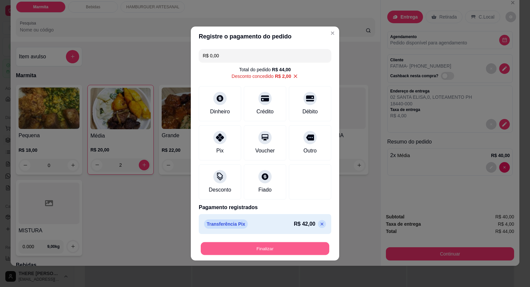
click at [275, 245] on button "Finalizar" at bounding box center [265, 248] width 129 height 13
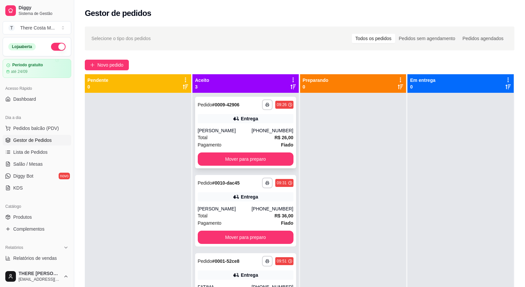
scroll to position [19, 0]
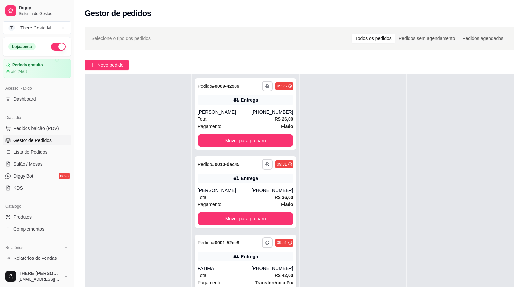
click at [265, 256] on div "Entrega" at bounding box center [246, 256] width 96 height 9
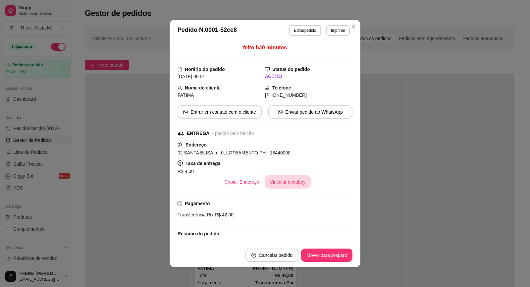
click at [280, 180] on button "Vincular motoboy" at bounding box center [288, 181] width 46 height 13
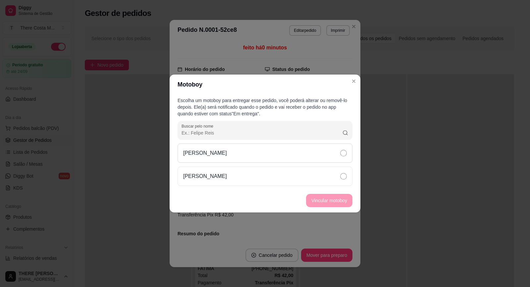
click at [301, 154] on div "[PERSON_NAME]" at bounding box center [265, 152] width 175 height 19
click at [325, 205] on button "Vincular motoboy" at bounding box center [329, 200] width 46 height 13
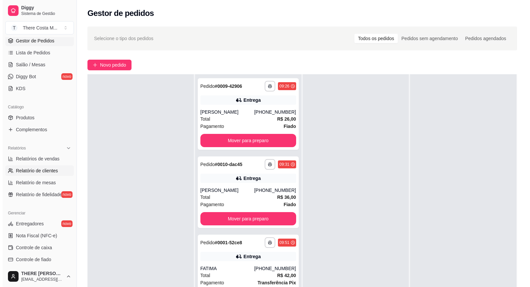
scroll to position [133, 0]
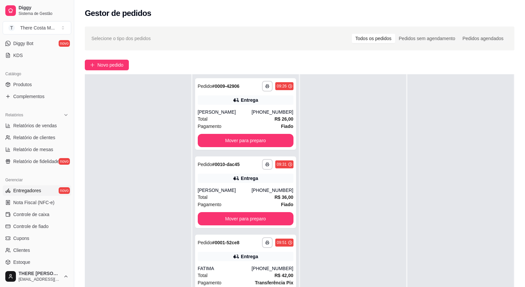
click at [47, 189] on link "Entregadores novo" at bounding box center [37, 190] width 69 height 11
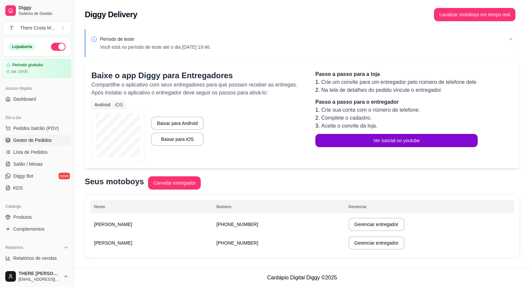
click at [41, 143] on span "Gestor de Pedidos" at bounding box center [32, 140] width 38 height 7
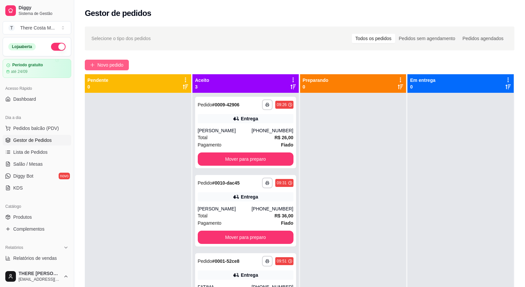
click at [107, 65] on span "Novo pedido" at bounding box center [110, 64] width 26 height 7
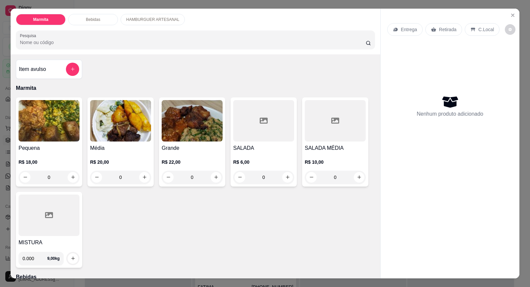
click at [51, 138] on img at bounding box center [49, 120] width 61 height 41
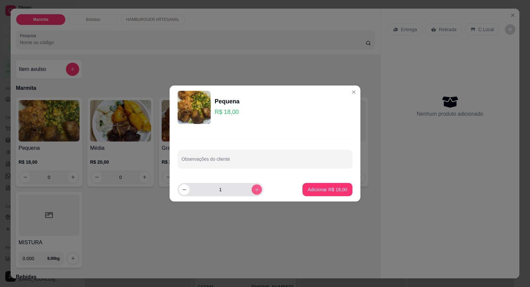
click at [254, 190] on icon "increase-product-quantity" at bounding box center [256, 189] width 5 height 5
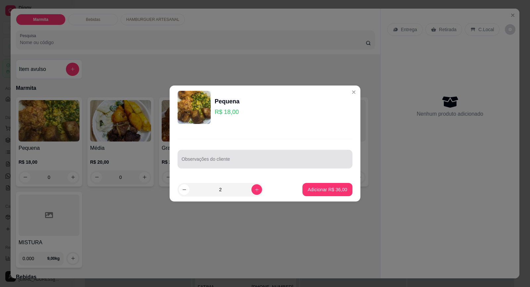
click at [222, 161] on input "Observações do cliente" at bounding box center [265, 161] width 167 height 7
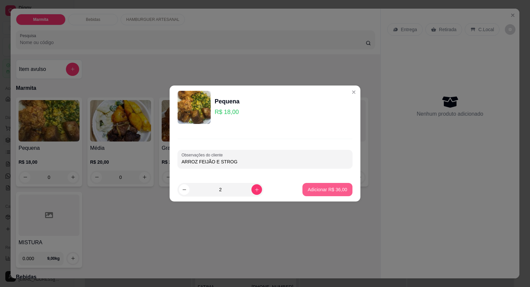
click at [309, 189] on p "Adicionar R$ 36,00" at bounding box center [327, 189] width 39 height 7
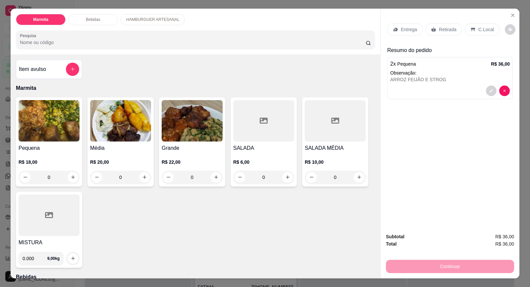
click at [54, 133] on img at bounding box center [49, 120] width 61 height 41
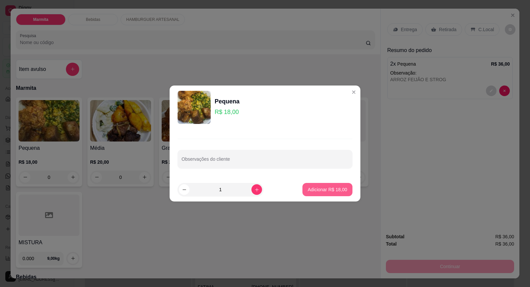
click at [314, 187] on p "Adicionar R$ 18,00" at bounding box center [327, 189] width 39 height 7
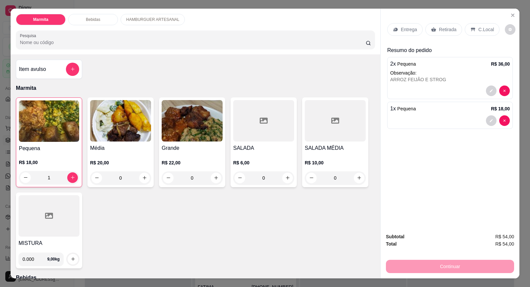
click at [406, 29] on p "Entrega" at bounding box center [409, 29] width 16 height 7
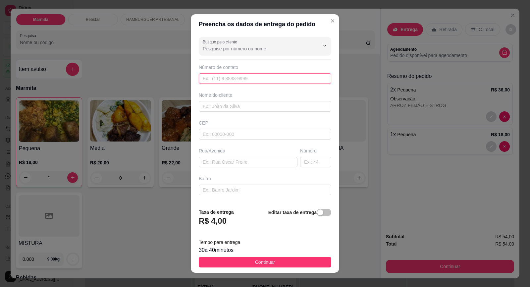
click at [216, 80] on input "text" at bounding box center [265, 78] width 133 height 11
click at [246, 106] on input "text" at bounding box center [265, 106] width 133 height 11
click at [231, 138] on input "text" at bounding box center [265, 134] width 133 height 11
click at [262, 162] on input "text" at bounding box center [248, 162] width 99 height 11
click at [311, 161] on input "text" at bounding box center [315, 162] width 31 height 11
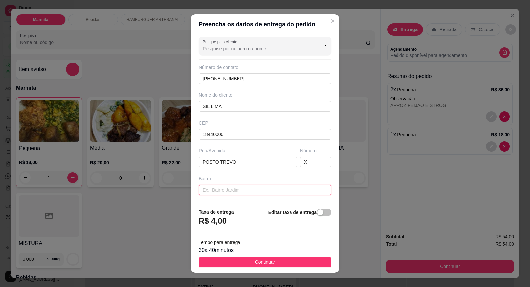
click at [211, 188] on input "text" at bounding box center [265, 190] width 133 height 11
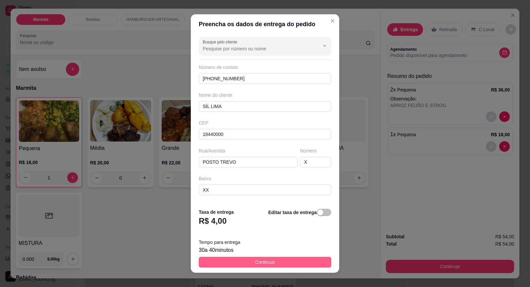
click at [270, 257] on button "Continuar" at bounding box center [265, 262] width 133 height 11
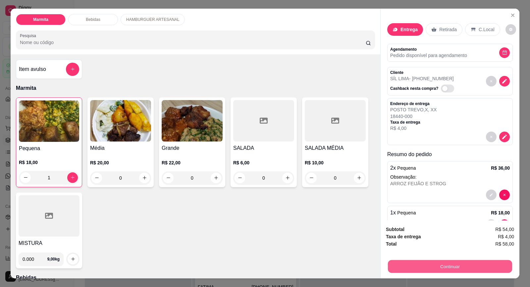
click at [405, 266] on button "Continuar" at bounding box center [450, 266] width 124 height 13
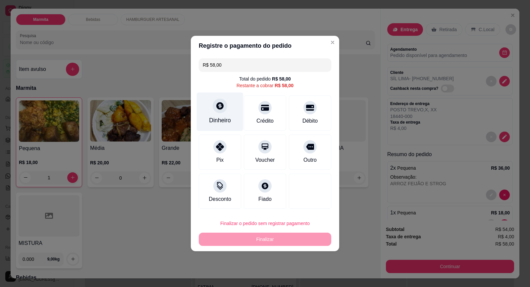
click at [217, 109] on icon at bounding box center [220, 105] width 9 height 9
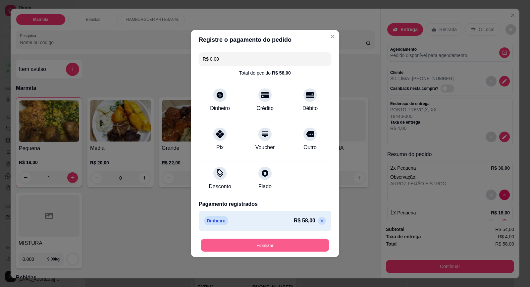
click at [270, 245] on button "Finalizar" at bounding box center [265, 245] width 129 height 13
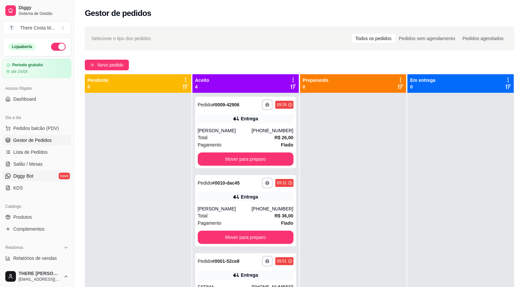
click at [35, 177] on link "Diggy Bot novo" at bounding box center [37, 176] width 69 height 11
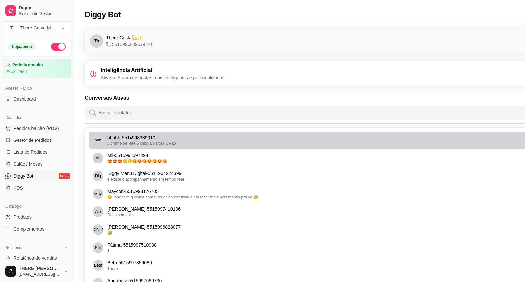
click at [136, 135] on p "hhhhh - 5514998389010" at bounding box center [337, 137] width 460 height 7
click at [137, 143] on span "5 creme de leite 6 cebola Farofa 2 Pao" at bounding box center [141, 143] width 69 height 5
click at [132, 135] on p "hhhhh - 5514998389010" at bounding box center [337, 137] width 460 height 7
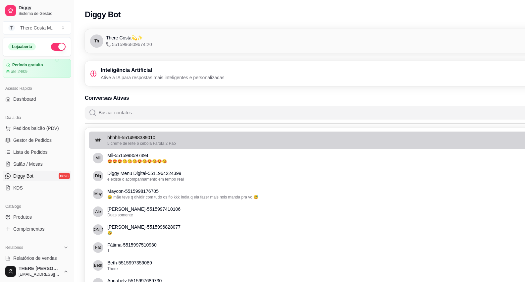
click at [99, 138] on span "hhh" at bounding box center [98, 139] width 7 height 5
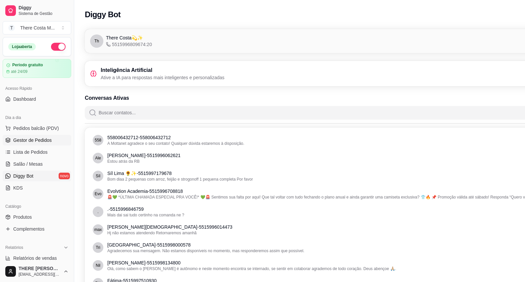
click at [39, 143] on span "Gestor de Pedidos" at bounding box center [32, 140] width 38 height 7
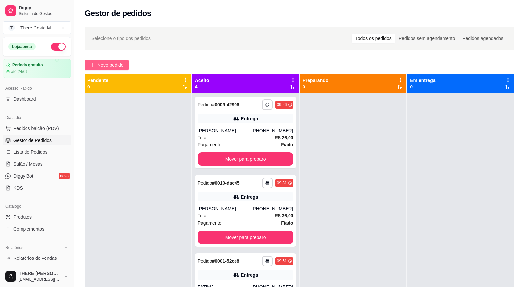
click at [114, 66] on span "Novo pedido" at bounding box center [110, 64] width 26 height 7
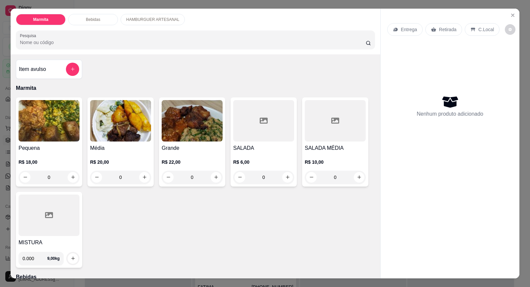
click at [414, 29] on p "Entrega" at bounding box center [409, 29] width 16 height 7
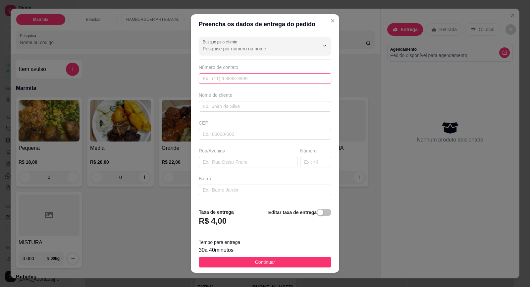
click at [240, 80] on input "text" at bounding box center [265, 78] width 133 height 11
paste input "[PHONE_NUMBER]"
click at [236, 101] on input "text" at bounding box center [265, 106] width 133 height 11
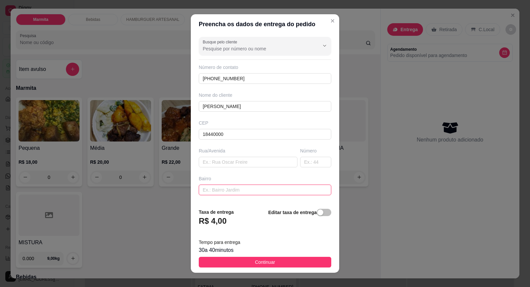
click at [264, 190] on input "text" at bounding box center [265, 190] width 133 height 11
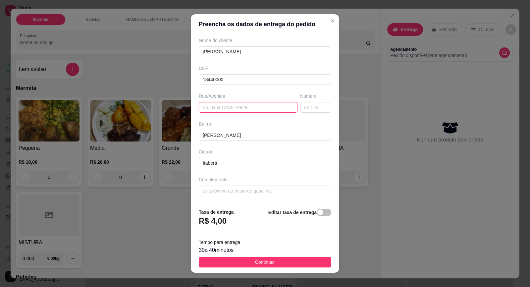
click at [262, 106] on input "text" at bounding box center [248, 107] width 99 height 11
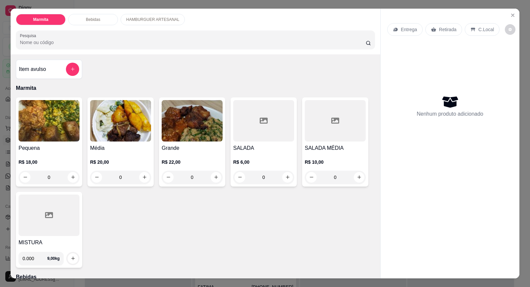
click at [141, 16] on div "HAMBURGUER ARTESANAL" at bounding box center [153, 19] width 64 height 11
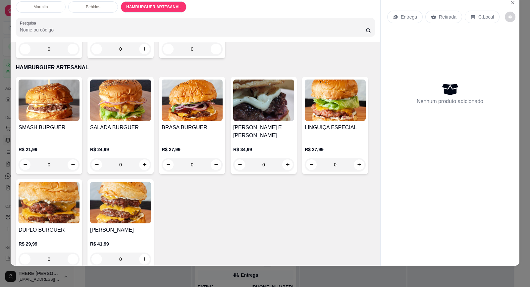
click at [52, 9] on div "Marmita" at bounding box center [41, 6] width 50 height 11
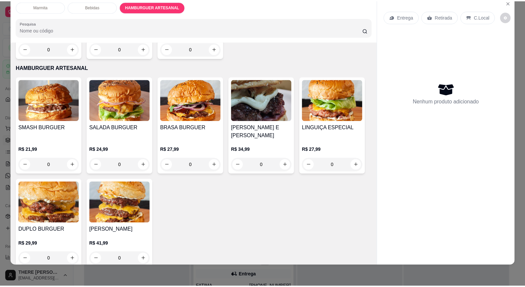
scroll to position [30, 0]
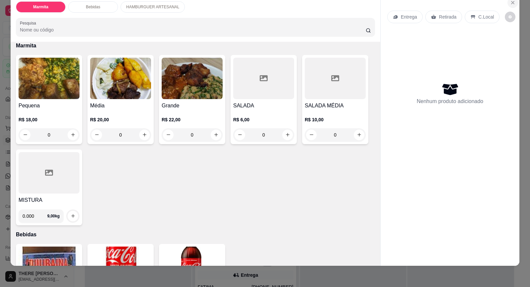
click at [510, 5] on icon "Close" at bounding box center [512, 2] width 5 height 5
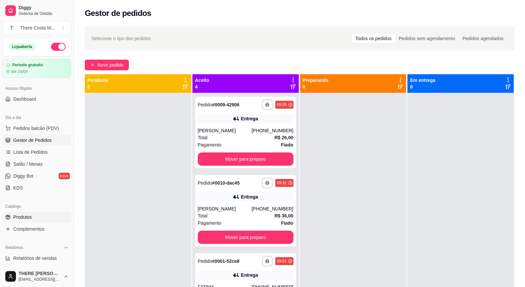
click at [35, 217] on link "Produtos" at bounding box center [37, 217] width 69 height 11
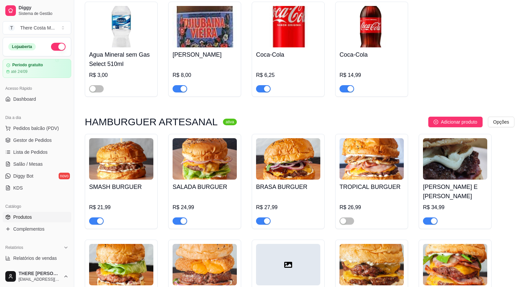
scroll to position [464, 0]
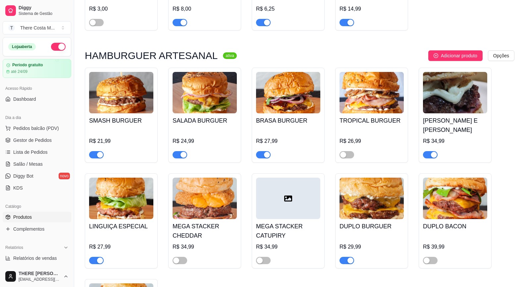
click at [94, 151] on span "button" at bounding box center [96, 154] width 15 height 7
click at [180, 151] on span "button" at bounding box center [180, 154] width 15 height 7
click at [264, 152] on div "button" at bounding box center [267, 155] width 6 height 6
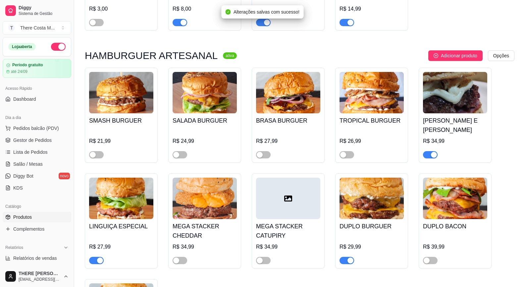
click at [432, 152] on div "button" at bounding box center [434, 155] width 6 height 6
click at [346, 257] on span "button" at bounding box center [347, 260] width 15 height 7
click at [92, 257] on span "button" at bounding box center [96, 260] width 15 height 7
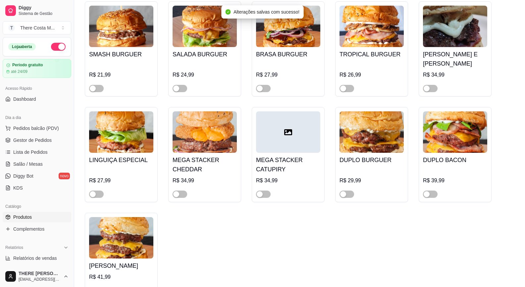
scroll to position [563, 0]
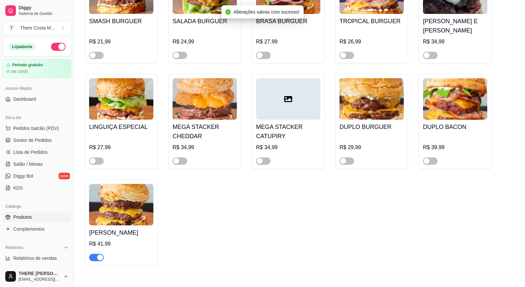
click at [91, 254] on span "button" at bounding box center [96, 257] width 15 height 7
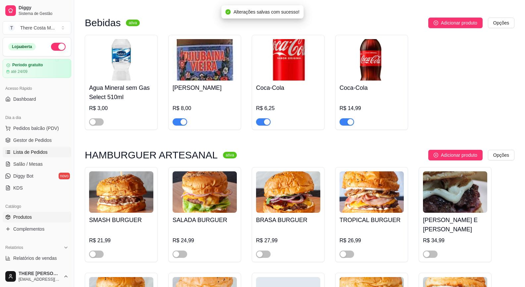
scroll to position [232, 0]
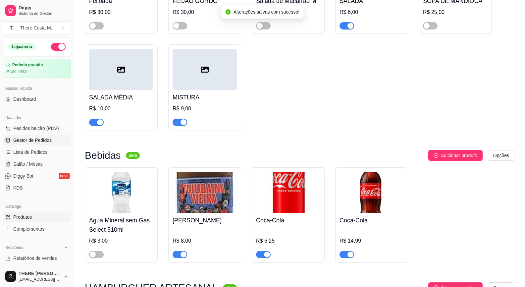
click at [28, 136] on link "Gestor de Pedidos" at bounding box center [37, 140] width 69 height 11
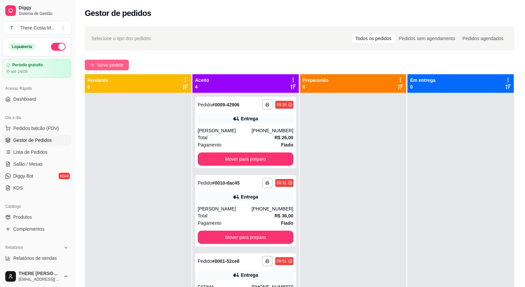
click at [121, 64] on span "Novo pedido" at bounding box center [110, 64] width 26 height 7
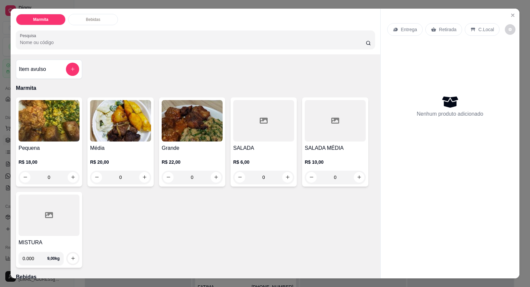
click at [405, 202] on div "Entrega Retirada C.Local Nenhum produto adicionado" at bounding box center [450, 138] width 139 height 259
click at [421, 139] on div "Nenhum produto adicionado" at bounding box center [450, 106] width 126 height 130
click at [57, 144] on h4 "Pequena" at bounding box center [49, 148] width 61 height 8
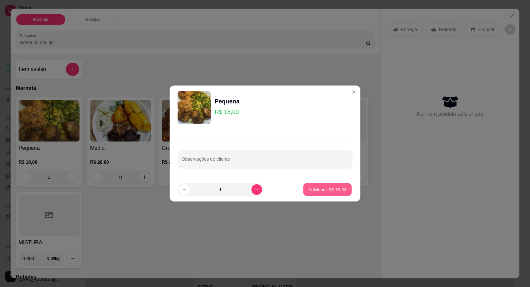
click at [316, 191] on p "Adicionar R$ 18,00" at bounding box center [327, 189] width 38 height 6
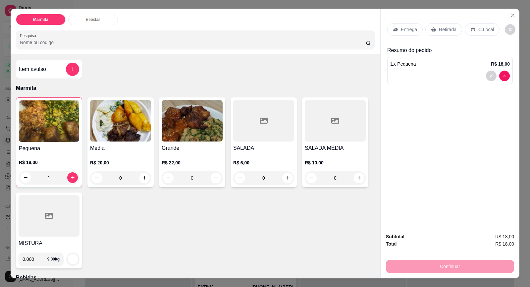
click at [47, 144] on h4 "Pequena" at bounding box center [49, 148] width 60 height 8
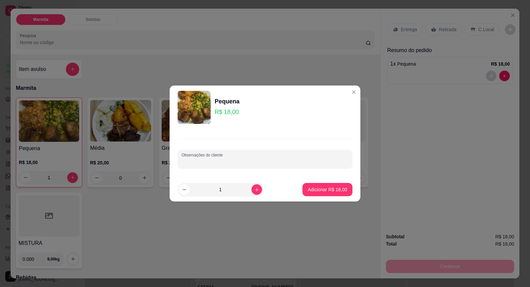
click at [204, 162] on input "Observações do cliente" at bounding box center [265, 161] width 167 height 7
click at [323, 188] on p "Adicionar R$ 18,00" at bounding box center [327, 189] width 38 height 6
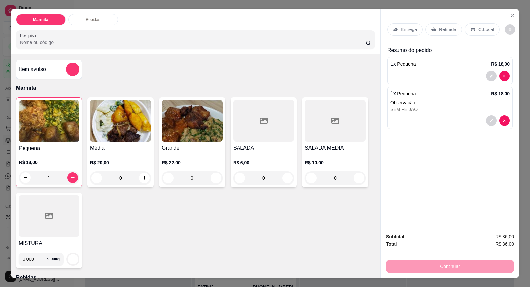
click at [432, 30] on icon at bounding box center [433, 29] width 5 height 4
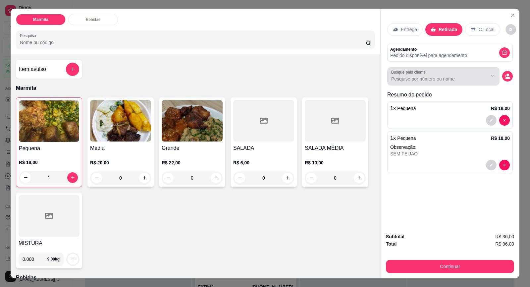
click at [424, 80] on input "Busque pelo cliente" at bounding box center [434, 79] width 86 height 7
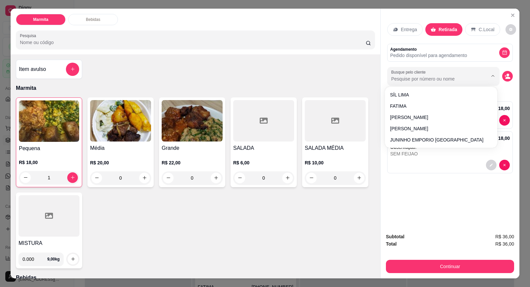
paste input "15 99852-8760"
click at [447, 77] on input "Busque pelo cliente" at bounding box center [434, 79] width 86 height 7
paste input "15 99852-8760"
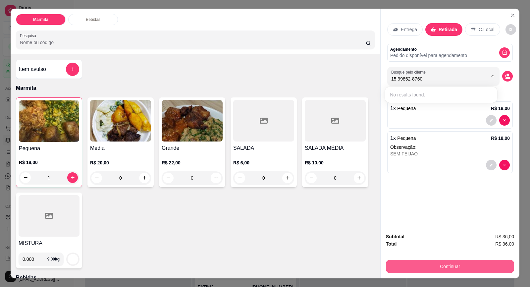
click at [450, 263] on button "Continuar" at bounding box center [450, 266] width 128 height 13
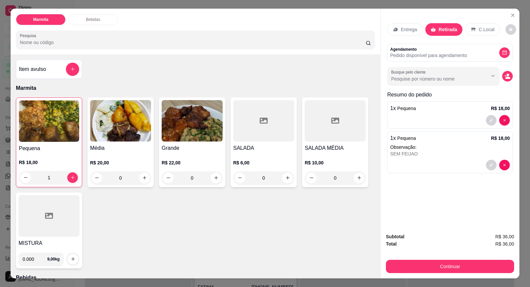
click at [435, 77] on input "Busque pelo cliente" at bounding box center [434, 79] width 86 height 7
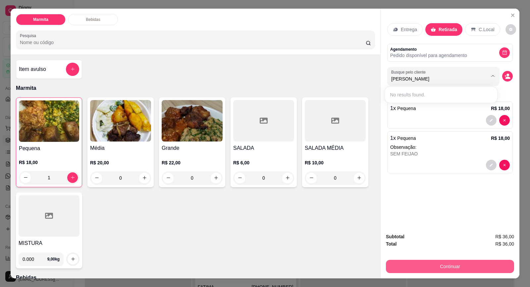
click at [459, 265] on button "Continuar" at bounding box center [450, 266] width 128 height 13
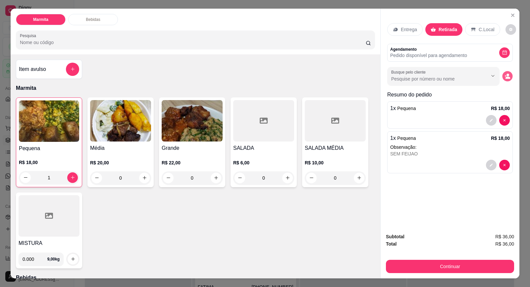
click at [506, 78] on icon "decrease-product-quantity" at bounding box center [508, 78] width 5 height 2
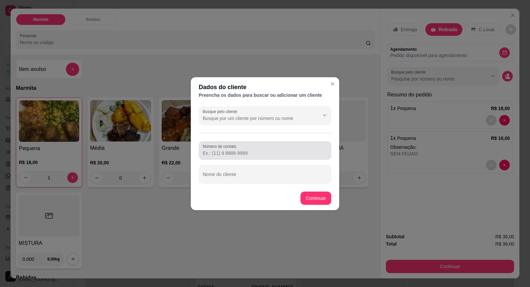
click at [245, 156] on div at bounding box center [265, 150] width 125 height 13
paste input "[PHONE_NUMBER]"
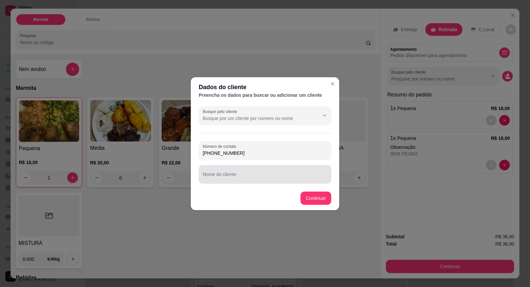
click at [235, 178] on input "Nome do cliente" at bounding box center [265, 177] width 125 height 7
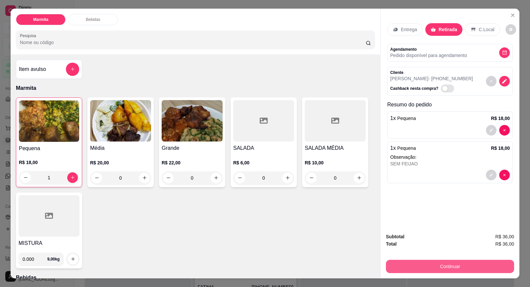
click at [445, 268] on button "Continuar" at bounding box center [450, 266] width 128 height 13
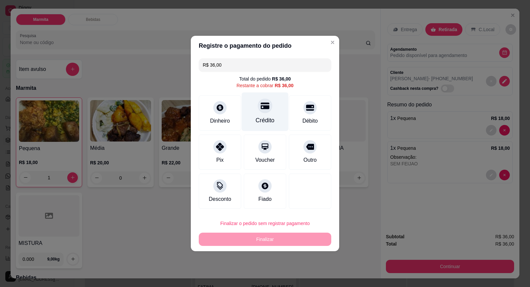
click at [269, 114] on div "Crédito" at bounding box center [265, 111] width 47 height 39
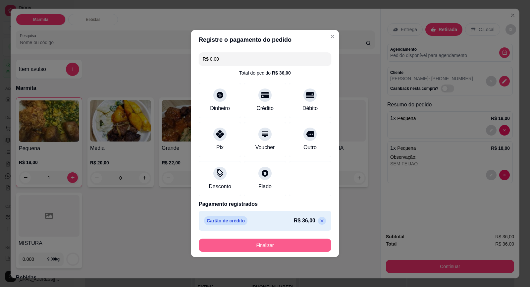
click at [303, 243] on button "Finalizar" at bounding box center [265, 245] width 133 height 13
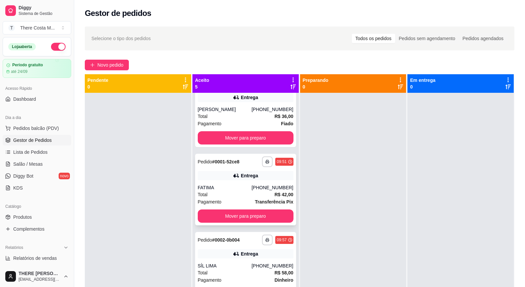
scroll to position [111, 0]
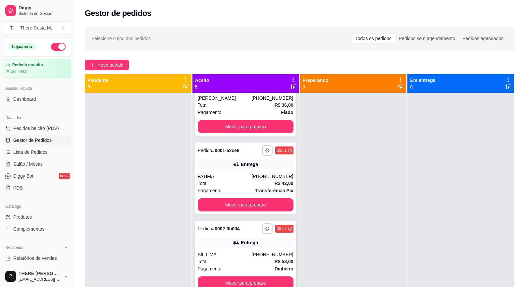
click at [274, 245] on div "Entrega" at bounding box center [246, 242] width 96 height 9
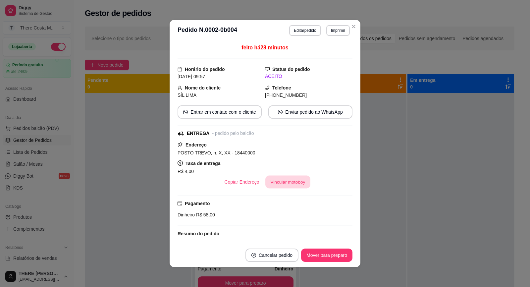
click at [287, 182] on button "Vincular motoboy" at bounding box center [287, 182] width 45 height 13
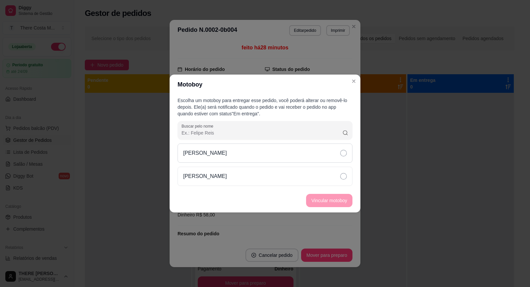
click at [309, 146] on div "[PERSON_NAME]" at bounding box center [265, 152] width 175 height 19
click at [336, 197] on button "Vincular motoboy" at bounding box center [329, 200] width 46 height 13
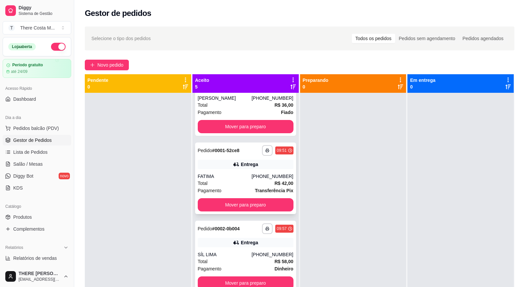
click at [265, 169] on div "**********" at bounding box center [245, 178] width 101 height 72
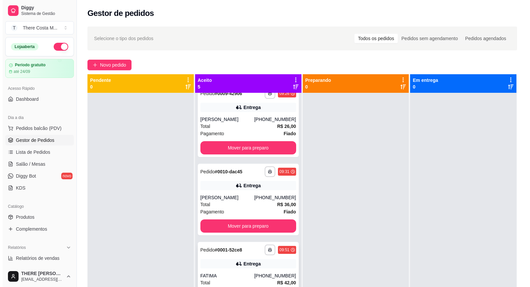
scroll to position [0, 0]
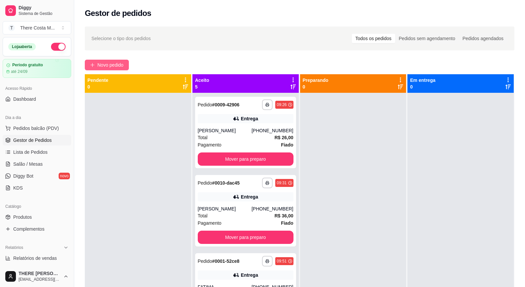
click at [108, 62] on span "Novo pedido" at bounding box center [110, 64] width 26 height 7
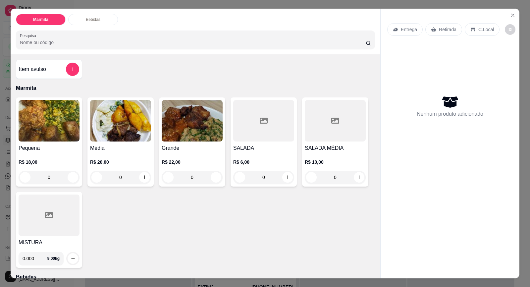
click at [46, 152] on div "R$ 18,00 0" at bounding box center [49, 168] width 61 height 32
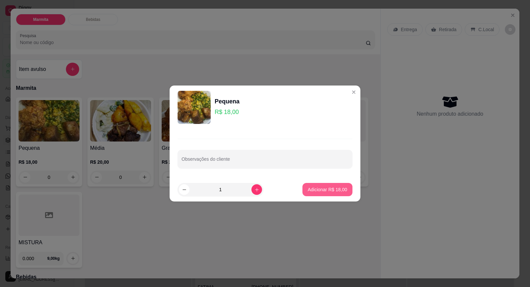
click at [321, 193] on button "Adicionar R$ 18,00" at bounding box center [327, 189] width 50 height 13
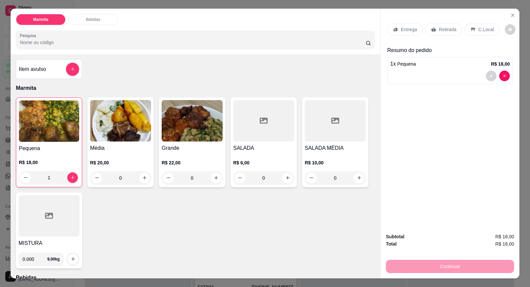
click at [407, 32] on p "Entrega" at bounding box center [409, 29] width 16 height 7
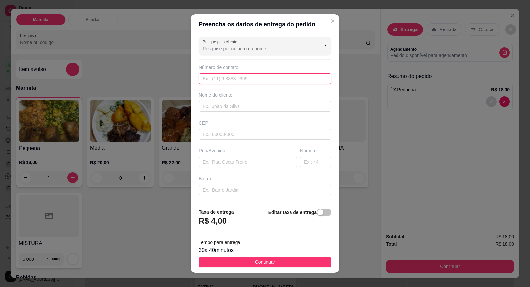
click at [248, 78] on input "text" at bounding box center [265, 78] width 133 height 11
paste input "[PHONE_NUMBER]"
click at [236, 110] on input "text" at bounding box center [265, 106] width 133 height 11
click at [226, 131] on input "text" at bounding box center [265, 134] width 133 height 11
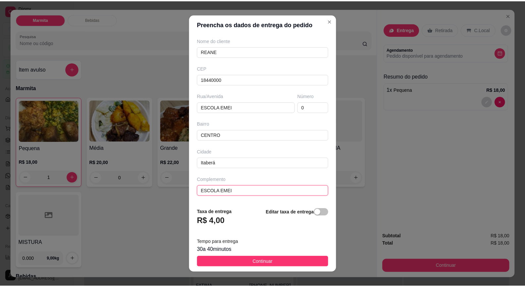
scroll to position [7, 0]
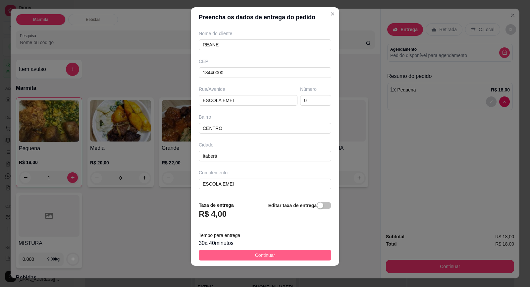
click at [267, 254] on span "Continuar" at bounding box center [265, 254] width 20 height 7
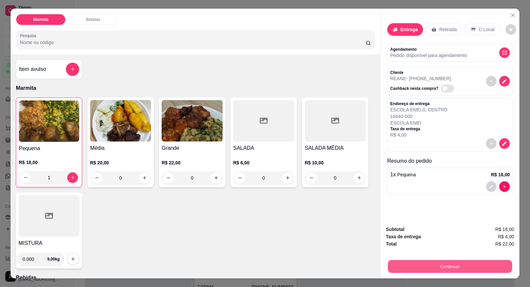
click at [433, 264] on button "Continuar" at bounding box center [450, 266] width 124 height 13
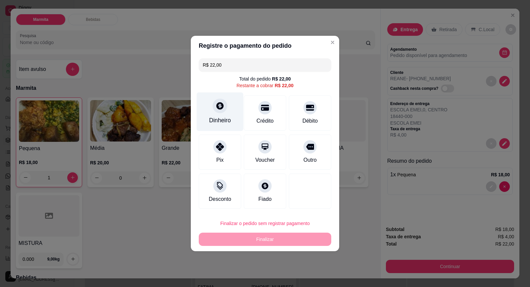
click at [221, 112] on div at bounding box center [220, 105] width 15 height 15
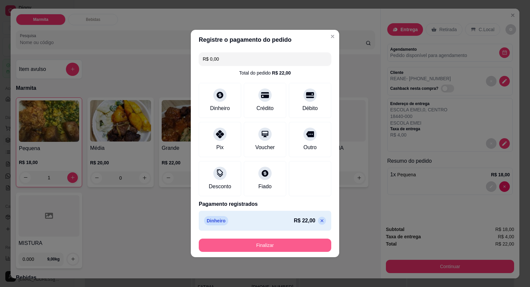
click at [297, 243] on button "Finalizar" at bounding box center [265, 245] width 133 height 13
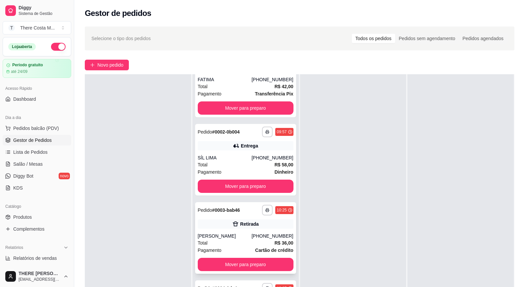
scroll to position [101, 0]
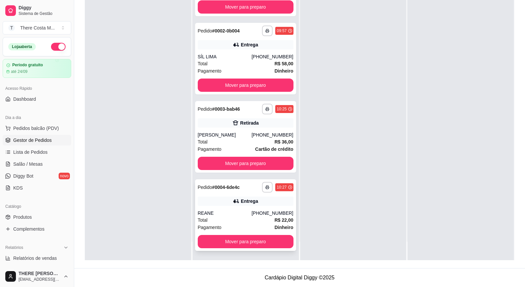
click at [272, 205] on div "Entrega" at bounding box center [246, 200] width 96 height 9
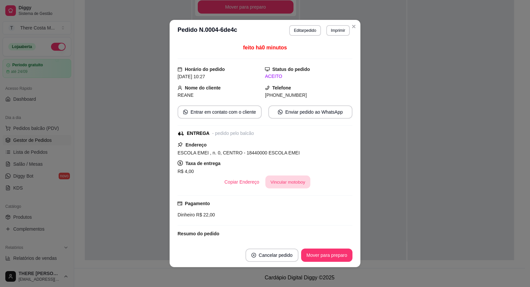
click at [294, 178] on button "Vincular motoboy" at bounding box center [287, 182] width 45 height 13
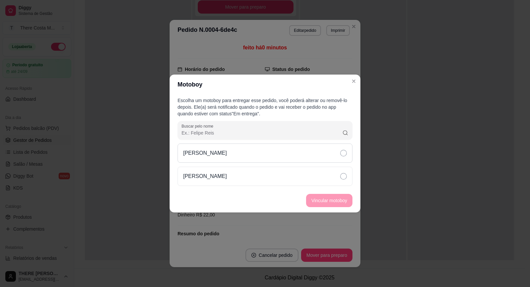
click at [277, 158] on div "[PERSON_NAME]" at bounding box center [265, 152] width 175 height 19
click at [310, 197] on button "Vincular motoboy" at bounding box center [329, 200] width 45 height 13
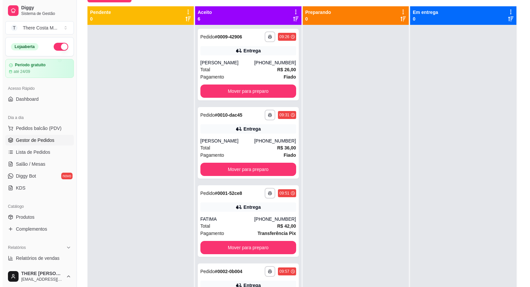
scroll to position [0, 0]
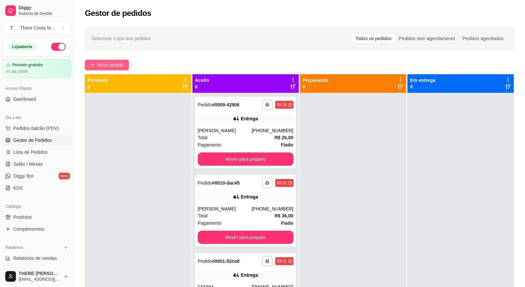
click at [121, 69] on button "Novo pedido" at bounding box center [107, 65] width 44 height 11
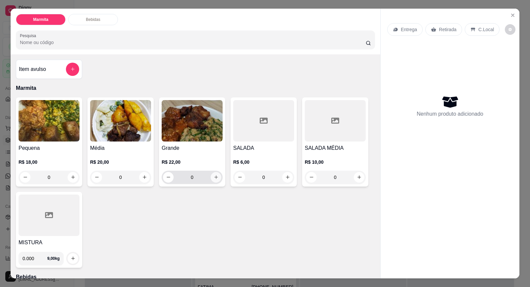
click at [214, 177] on icon "increase-product-quantity" at bounding box center [216, 178] width 4 height 4
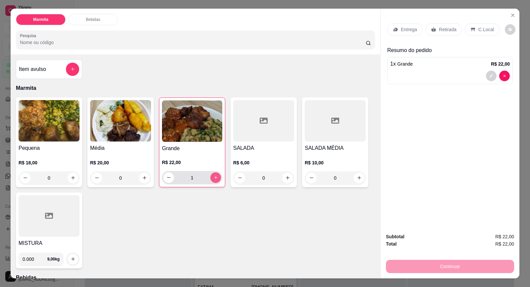
click at [213, 177] on icon "increase-product-quantity" at bounding box center [215, 177] width 5 height 5
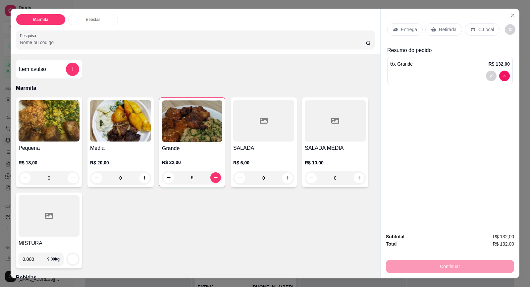
click at [198, 146] on h4 "Grande" at bounding box center [192, 148] width 60 height 8
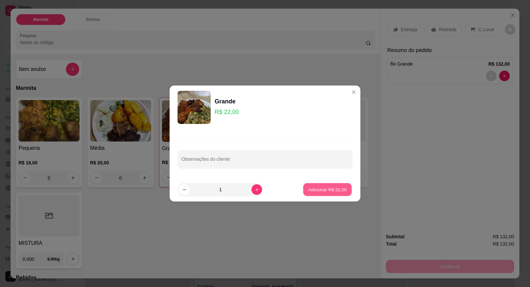
click at [334, 188] on p "Adicionar R$ 22,00" at bounding box center [327, 189] width 38 height 6
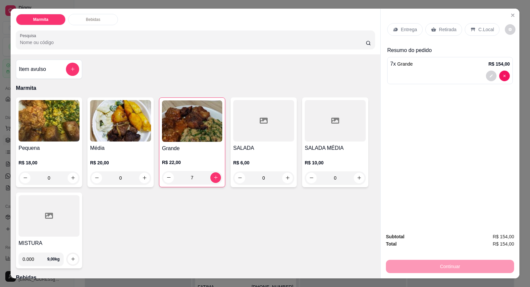
click at [405, 29] on p "Entrega" at bounding box center [409, 29] width 16 height 7
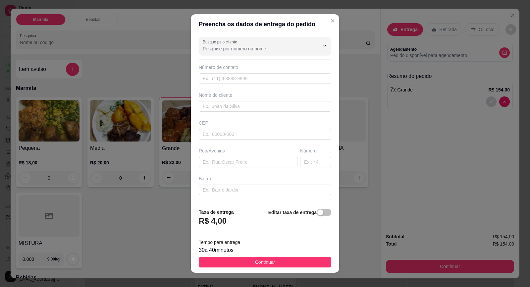
click at [224, 221] on div "R$ 4,00" at bounding box center [216, 223] width 35 height 15
click at [219, 222] on h3 "R$ 4,00" at bounding box center [213, 221] width 28 height 11
click at [317, 213] on div "button" at bounding box center [320, 212] width 6 height 6
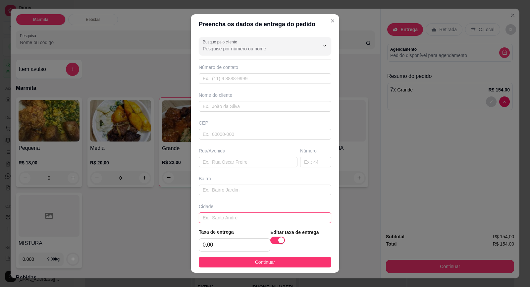
click at [241, 218] on input "text" at bounding box center [265, 217] width 133 height 11
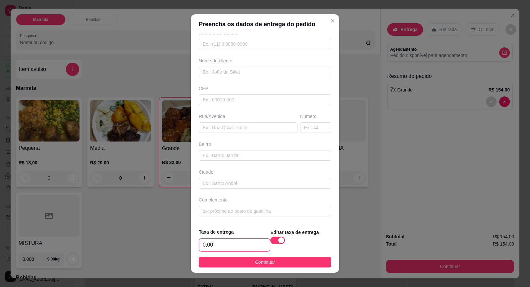
click at [218, 246] on input "0,00" at bounding box center [234, 245] width 71 height 13
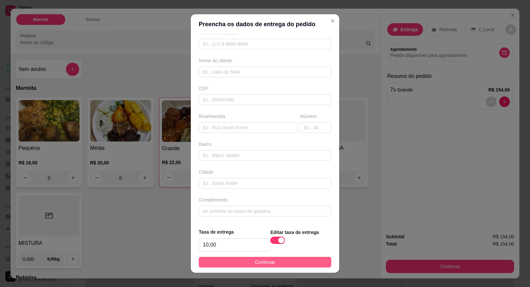
click at [258, 259] on span "Continuar" at bounding box center [265, 261] width 20 height 7
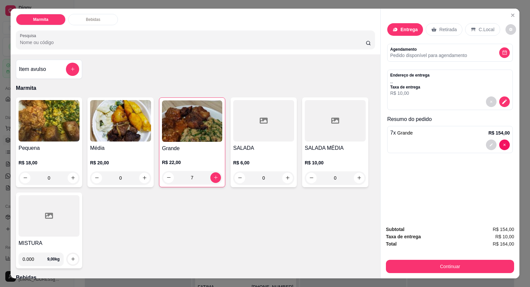
click at [403, 32] on p "Entrega" at bounding box center [408, 29] width 17 height 7
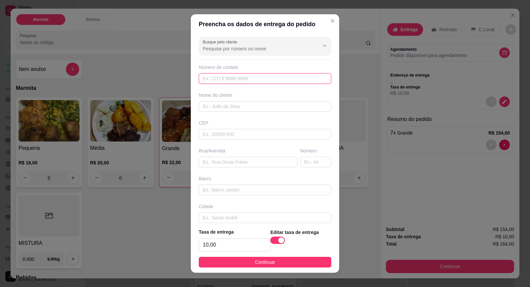
click at [264, 80] on input "text" at bounding box center [265, 78] width 133 height 11
paste input "[PHONE_NUMBER]"
click at [234, 112] on div "Busque pelo cliente Número de contato [PHONE_NUMBER] Nome do cliente CEP Rua/[G…" at bounding box center [265, 128] width 148 height 188
click at [237, 106] on input "text" at bounding box center [265, 106] width 133 height 11
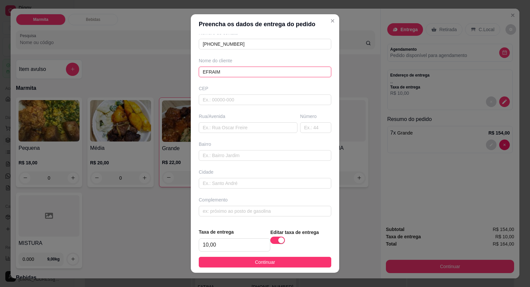
scroll to position [7, 0]
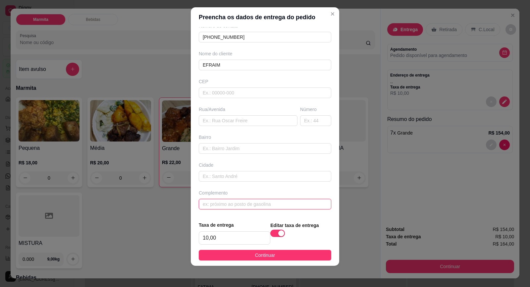
click at [249, 208] on input "text" at bounding box center [265, 204] width 133 height 11
click at [255, 94] on input "text" at bounding box center [265, 92] width 133 height 11
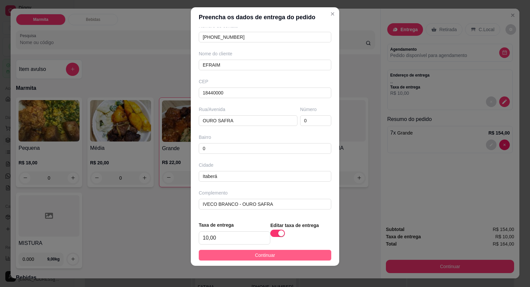
click at [294, 251] on button "Continuar" at bounding box center [265, 255] width 133 height 11
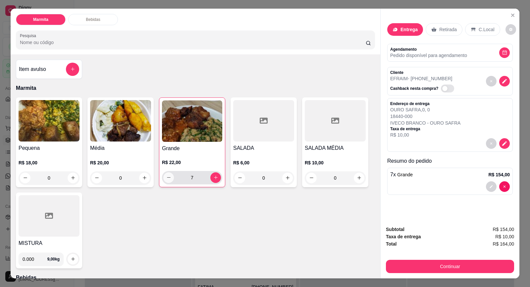
click at [166, 178] on icon "decrease-product-quantity" at bounding box center [168, 177] width 5 height 5
click at [276, 217] on div "Pequena R$ 18,00 0 Média R$ 20,00 0 Grande R$ 22,00 6 SALADA R$ 6,00 0 SALADA M…" at bounding box center [195, 182] width 359 height 171
click at [272, 148] on h4 "SALADA" at bounding box center [263, 148] width 61 height 8
click at [145, 178] on button "increase-product-quantity" at bounding box center [144, 178] width 11 height 11
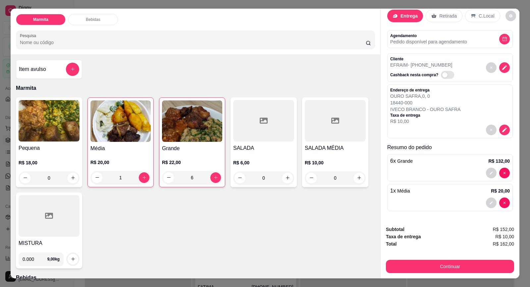
scroll to position [13, 0]
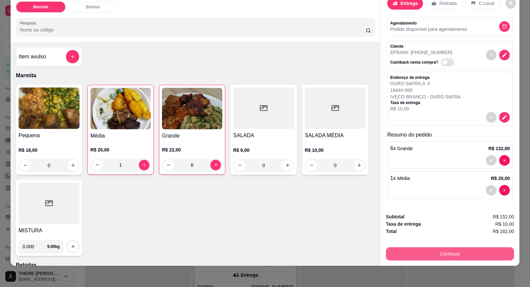
click at [455, 252] on button "Continuar" at bounding box center [450, 253] width 128 height 13
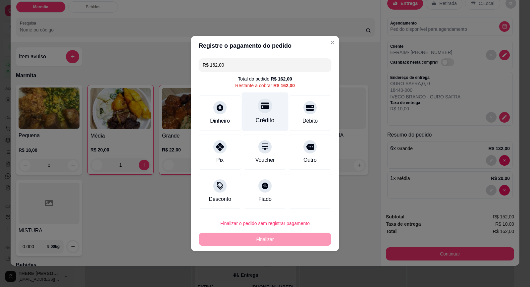
click at [267, 109] on icon at bounding box center [265, 106] width 9 height 7
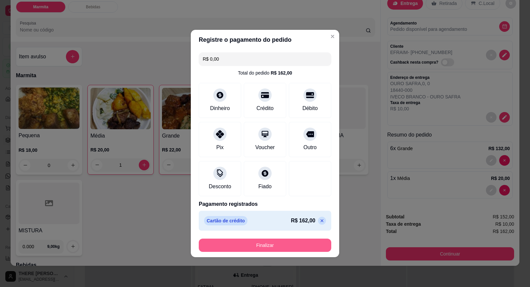
click at [275, 244] on button "Finalizar" at bounding box center [265, 245] width 133 height 13
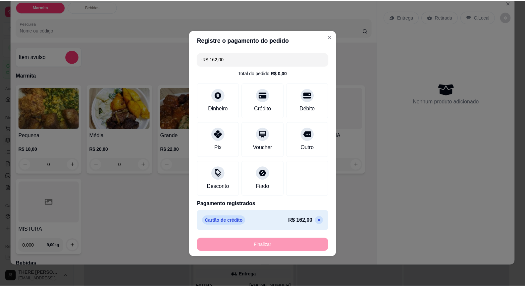
scroll to position [0, 0]
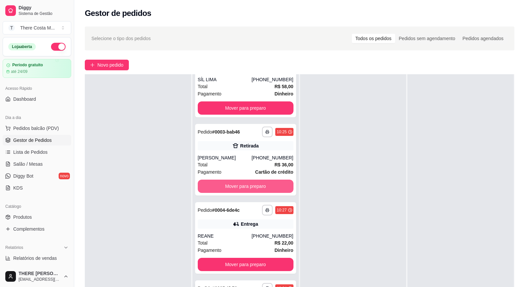
scroll to position [101, 0]
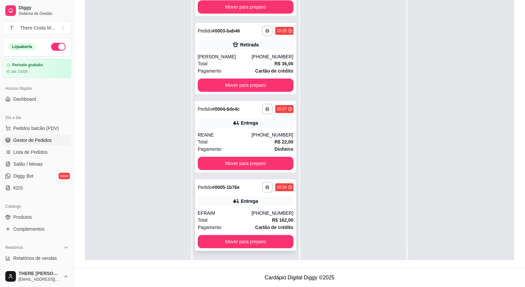
click at [267, 209] on div "**********" at bounding box center [245, 215] width 101 height 72
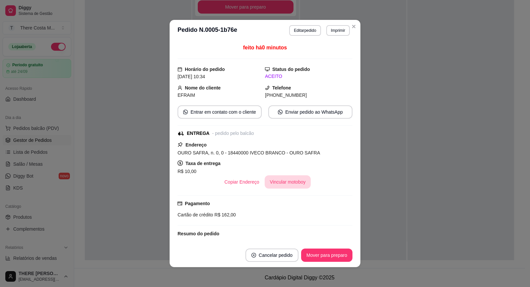
click at [287, 184] on button "Vincular motoboy" at bounding box center [288, 181] width 46 height 13
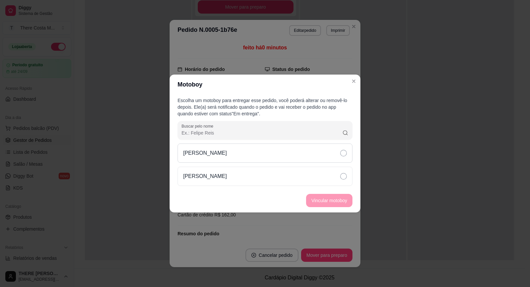
click at [283, 158] on div "[PERSON_NAME]" at bounding box center [265, 152] width 175 height 19
click at [338, 198] on button "Vincular motoboy" at bounding box center [329, 200] width 46 height 13
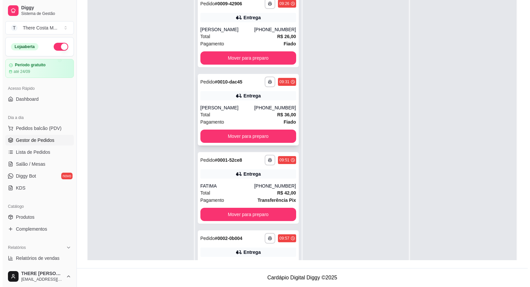
scroll to position [0, 0]
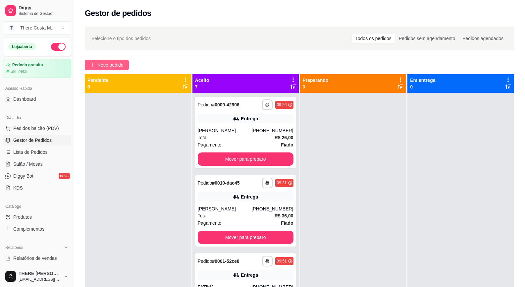
click at [120, 66] on span "Novo pedido" at bounding box center [110, 64] width 26 height 7
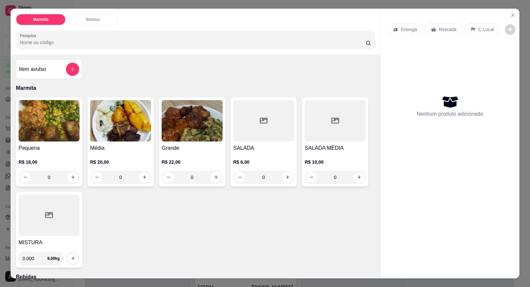
click at [402, 33] on div "Entrega" at bounding box center [404, 29] width 35 height 13
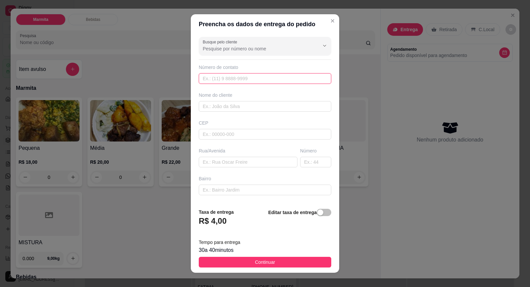
click at [230, 81] on input "text" at bounding box center [265, 78] width 133 height 11
paste input "[PHONE_NUMBER]"
click at [233, 105] on input "text" at bounding box center [265, 106] width 133 height 11
click at [246, 162] on input "text" at bounding box center [248, 162] width 99 height 11
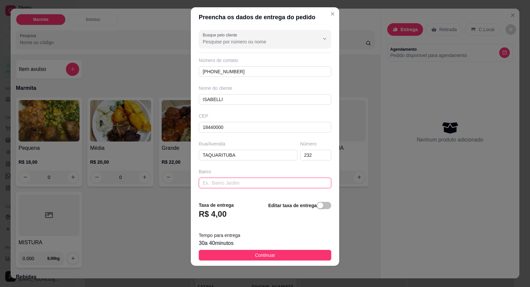
scroll to position [54, 0]
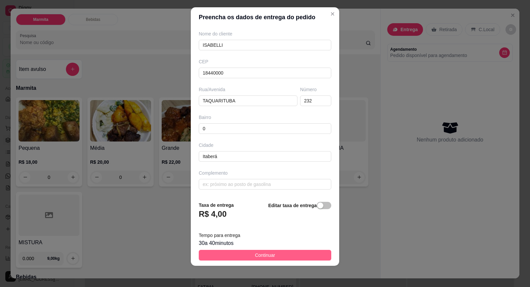
click at [257, 251] on span "Continuar" at bounding box center [265, 254] width 20 height 7
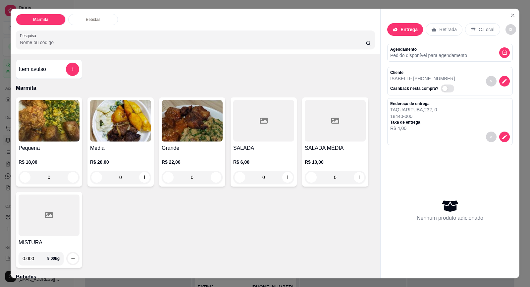
click at [46, 123] on img at bounding box center [49, 120] width 61 height 41
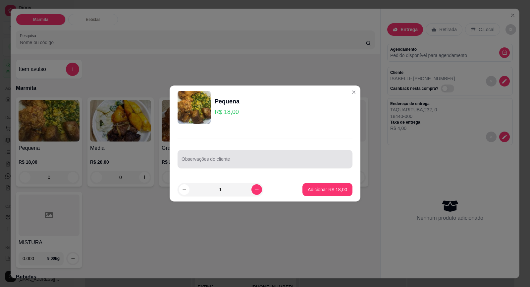
click at [216, 158] on input "Observações do cliente" at bounding box center [265, 161] width 167 height 7
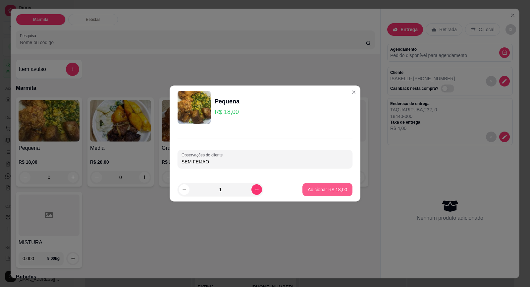
click at [314, 187] on p "Adicionar R$ 18,00" at bounding box center [327, 189] width 39 height 7
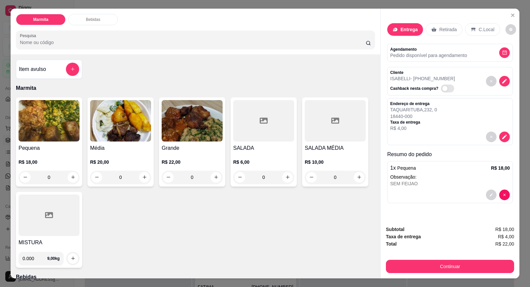
click at [120, 145] on h4 "Média" at bounding box center [120, 148] width 61 height 8
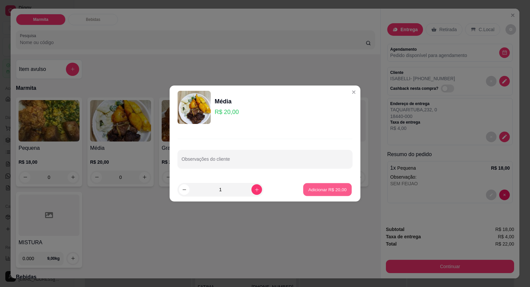
click at [318, 188] on p "Adicionar R$ 20,00" at bounding box center [327, 189] width 38 height 6
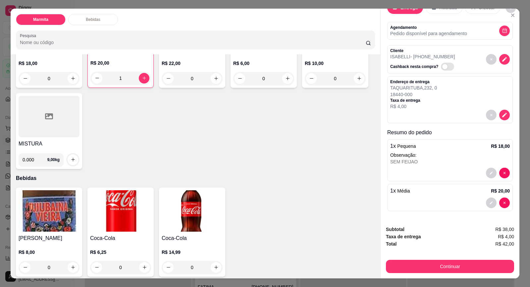
scroll to position [103, 0]
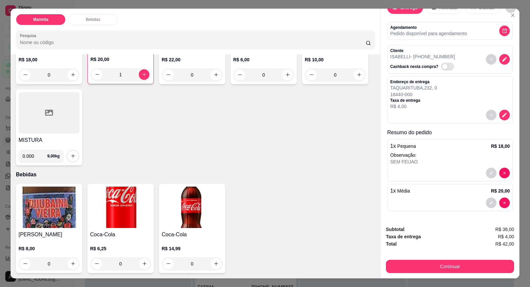
click at [122, 217] on img at bounding box center [120, 207] width 61 height 41
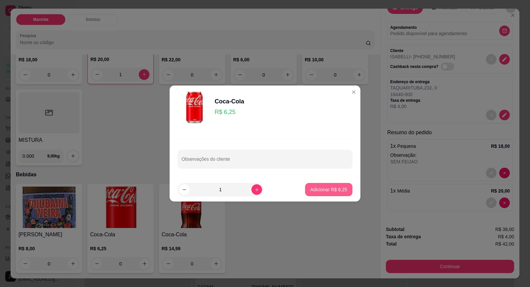
click at [306, 187] on button "Adicionar R$ 6,25" at bounding box center [328, 189] width 47 height 13
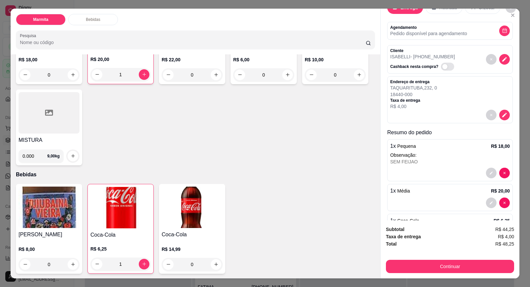
click at [121, 228] on img at bounding box center [120, 207] width 60 height 41
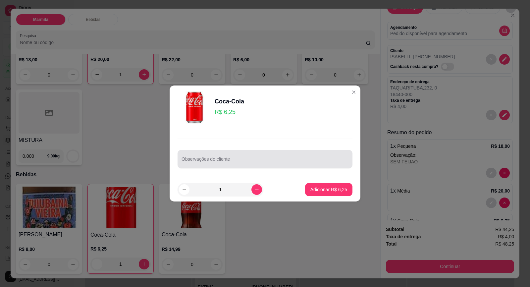
click at [207, 160] on input "Observações do cliente" at bounding box center [265, 161] width 167 height 7
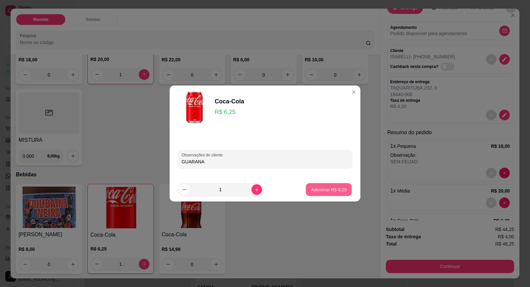
click at [332, 187] on p "Adicionar R$ 6,25" at bounding box center [329, 189] width 36 height 6
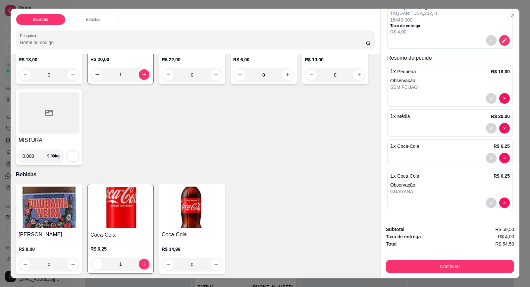
scroll to position [13, 0]
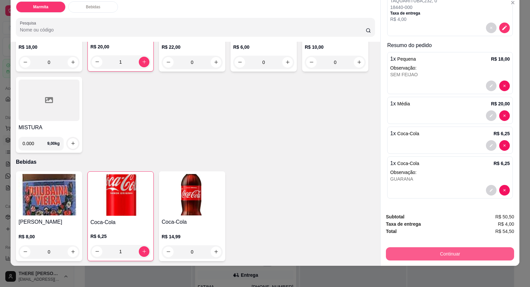
click at [448, 252] on button "Continuar" at bounding box center [450, 253] width 128 height 13
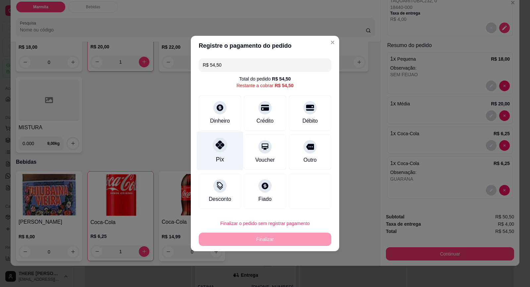
click at [222, 150] on div at bounding box center [220, 144] width 15 height 15
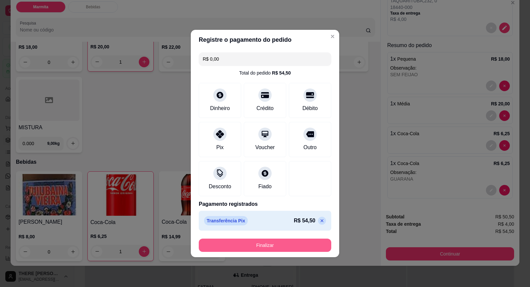
click at [269, 241] on button "Finalizar" at bounding box center [265, 245] width 133 height 13
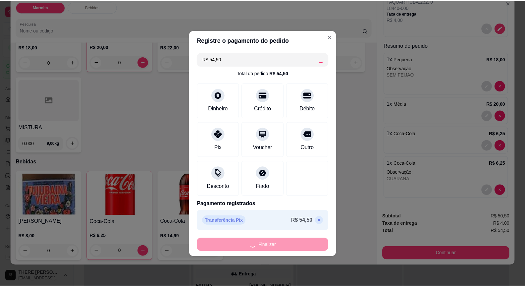
scroll to position [0, 0]
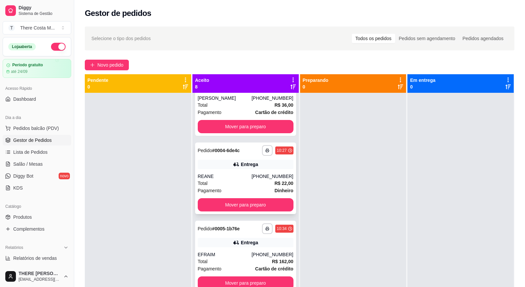
scroll to position [19, 0]
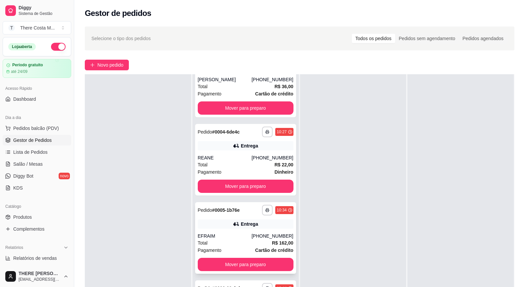
click at [267, 231] on div "**********" at bounding box center [245, 238] width 101 height 72
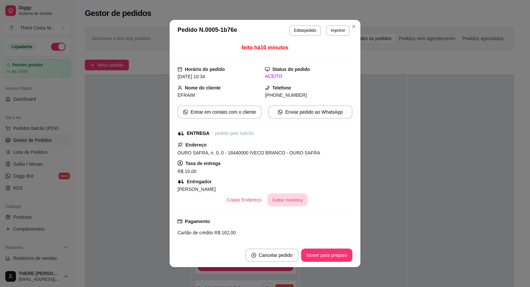
click at [287, 196] on button "Editar motoboy" at bounding box center [287, 199] width 40 height 13
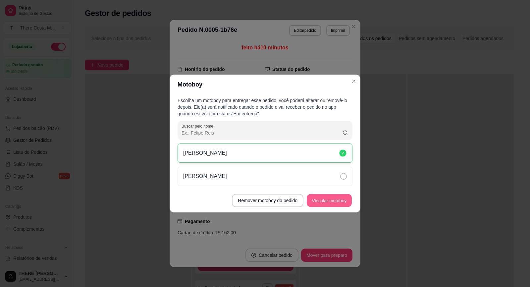
click at [331, 199] on button "Vincular motoboy" at bounding box center [329, 200] width 45 height 13
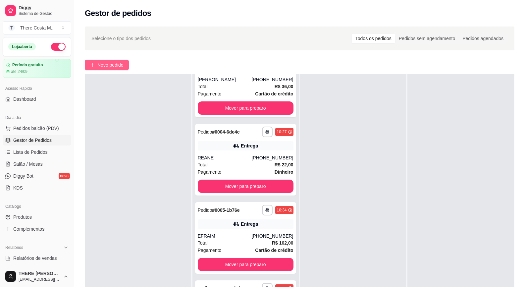
click at [105, 64] on span "Novo pedido" at bounding box center [110, 64] width 26 height 7
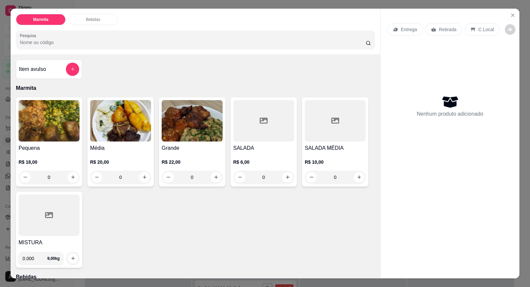
click at [407, 30] on p "Entrega" at bounding box center [409, 29] width 16 height 7
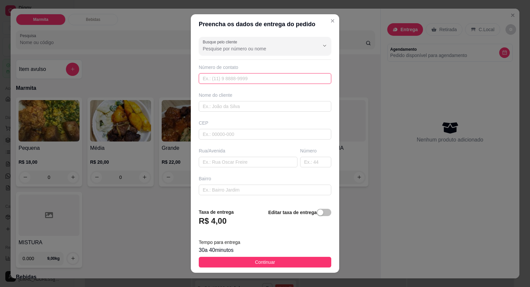
click at [262, 80] on input "text" at bounding box center [265, 78] width 133 height 11
paste input "[PHONE_NUMBER]"
click at [239, 108] on input "text" at bounding box center [265, 106] width 133 height 11
click at [310, 164] on input "text" at bounding box center [315, 162] width 31 height 11
click at [286, 262] on button "Continuar" at bounding box center [265, 262] width 133 height 11
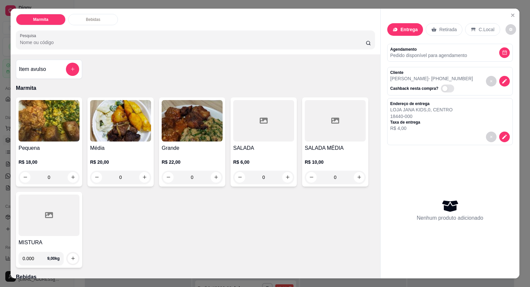
click at [65, 133] on img at bounding box center [49, 120] width 61 height 41
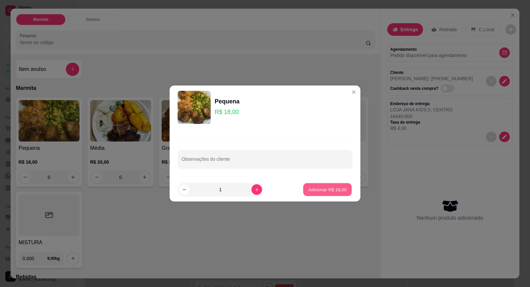
click at [322, 191] on p "Adicionar R$ 18,00" at bounding box center [327, 189] width 38 height 6
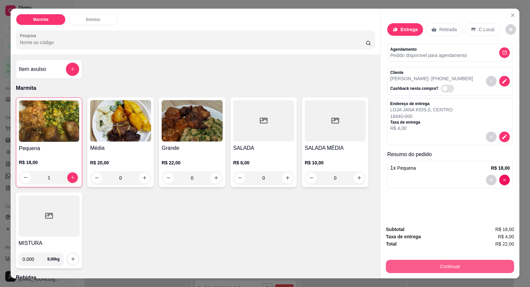
click at [436, 268] on button "Continuar" at bounding box center [450, 266] width 128 height 13
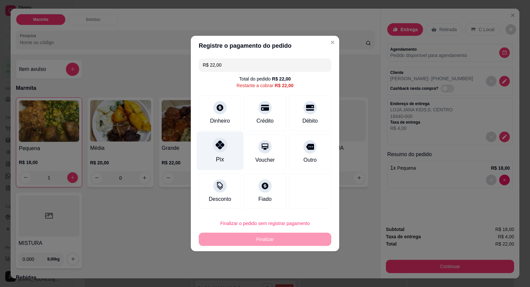
click at [219, 147] on icon at bounding box center [220, 144] width 9 height 9
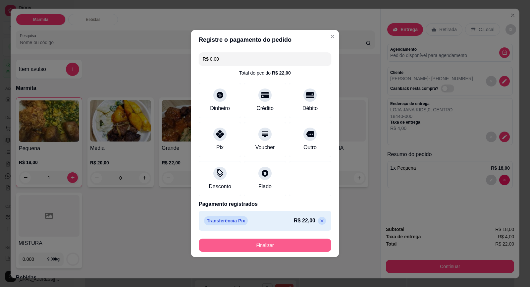
click at [264, 246] on button "Finalizar" at bounding box center [265, 245] width 133 height 13
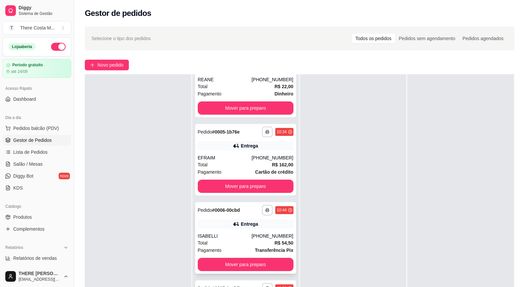
scroll to position [101, 0]
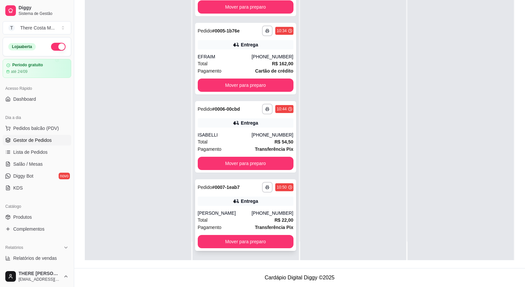
click at [240, 213] on div "[PERSON_NAME]" at bounding box center [225, 213] width 54 height 7
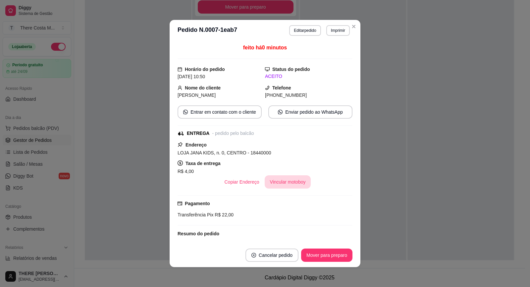
click at [272, 182] on button "Vincular motoboy" at bounding box center [288, 181] width 46 height 13
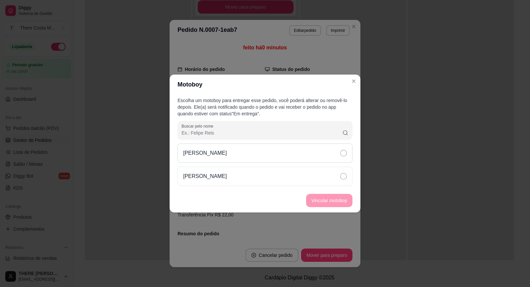
click at [280, 157] on div "[PERSON_NAME]" at bounding box center [265, 152] width 175 height 19
click at [336, 200] on button "Vincular motoboy" at bounding box center [329, 200] width 46 height 13
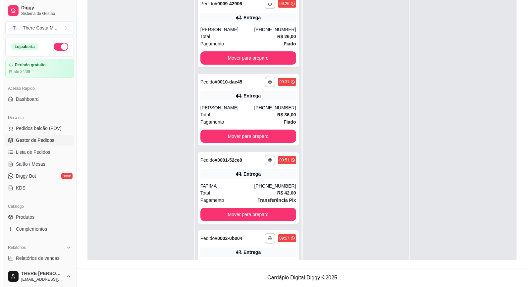
scroll to position [0, 0]
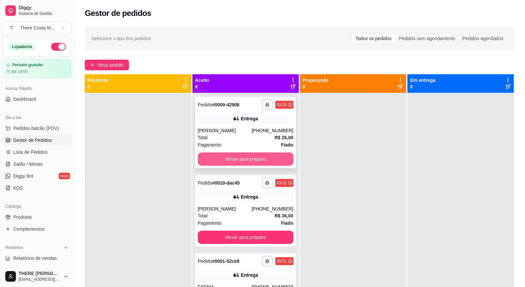
click at [260, 160] on button "Mover para preparo" at bounding box center [246, 158] width 96 height 13
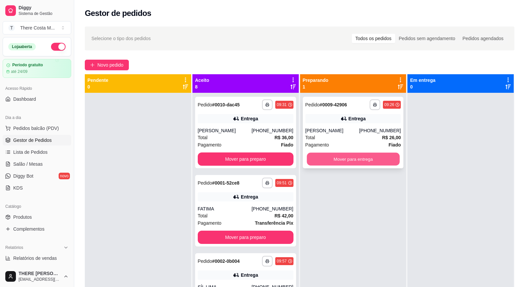
click at [362, 159] on button "Mover para entrega" at bounding box center [353, 159] width 93 height 13
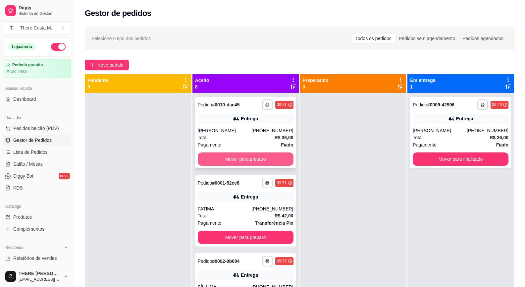
click at [270, 156] on button "Mover para preparo" at bounding box center [246, 158] width 96 height 13
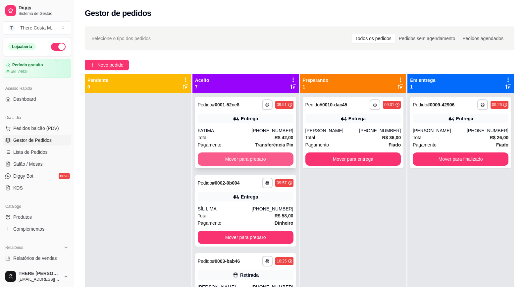
click at [263, 160] on button "Mover para preparo" at bounding box center [246, 158] width 96 height 13
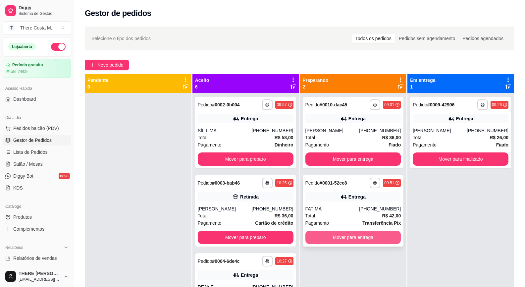
click at [362, 237] on button "Mover para entrega" at bounding box center [353, 237] width 96 height 13
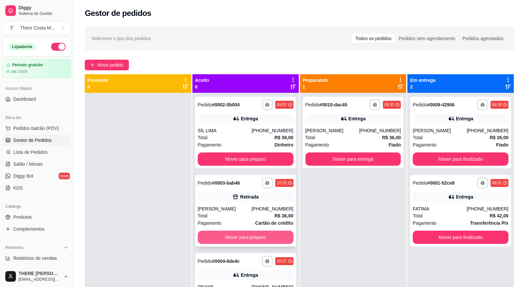
click at [251, 235] on button "Mover para preparo" at bounding box center [246, 237] width 96 height 13
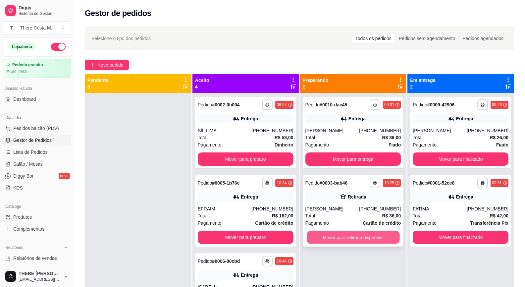
click at [351, 238] on button "Mover para retirada disponível" at bounding box center [353, 237] width 93 height 13
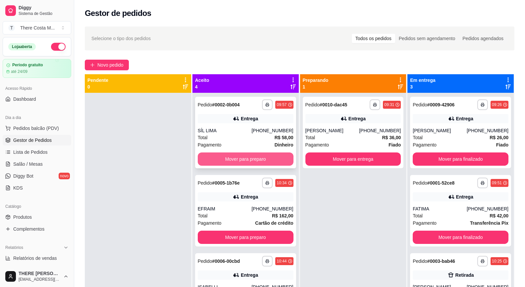
click at [259, 158] on button "Mover para preparo" at bounding box center [246, 158] width 96 height 13
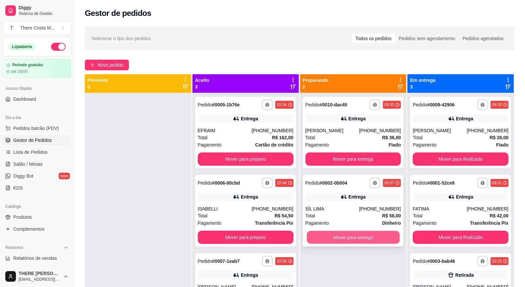
click at [356, 238] on button "Mover para entrega" at bounding box center [353, 237] width 93 height 13
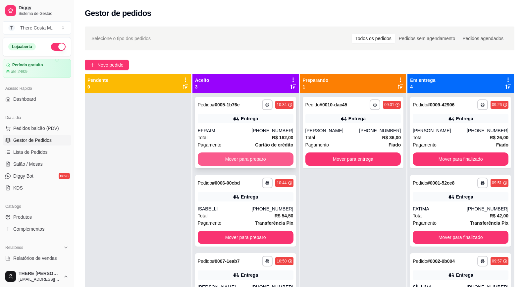
click at [249, 158] on button "Mover para preparo" at bounding box center [246, 158] width 96 height 13
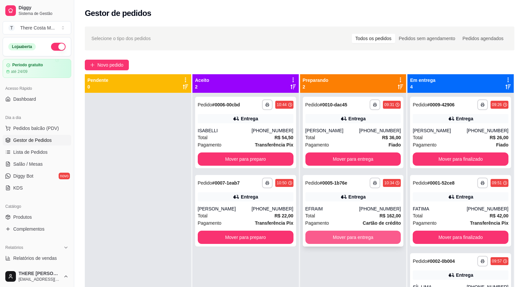
click at [366, 235] on button "Mover para entrega" at bounding box center [353, 237] width 96 height 13
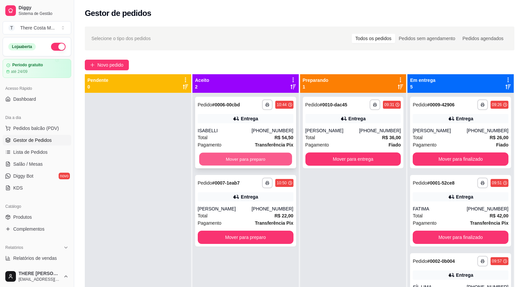
click at [247, 160] on button "Mover para preparo" at bounding box center [245, 159] width 93 height 13
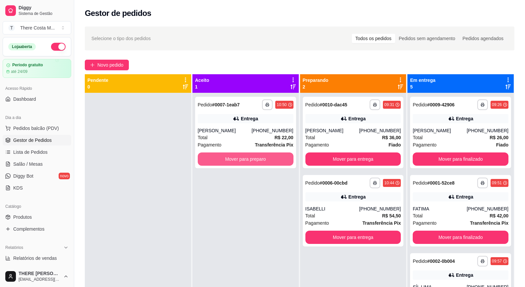
click at [247, 161] on button "Mover para preparo" at bounding box center [246, 158] width 96 height 13
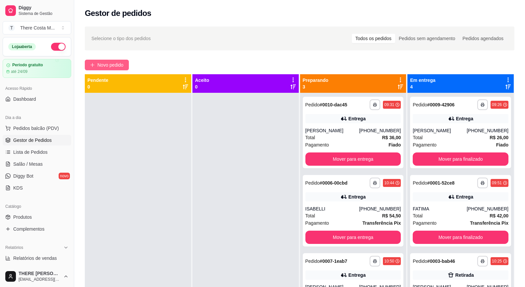
click at [102, 64] on span "Novo pedido" at bounding box center [110, 64] width 26 height 7
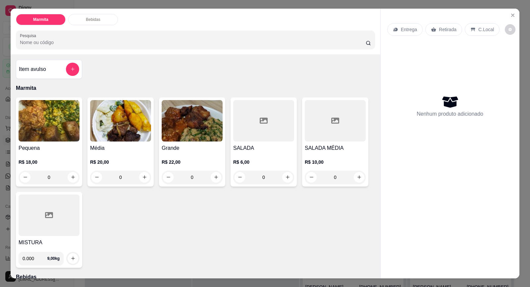
click at [106, 133] on img at bounding box center [120, 120] width 61 height 41
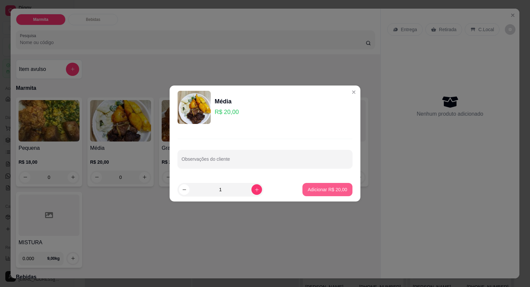
click at [308, 190] on p "Adicionar R$ 20,00" at bounding box center [327, 189] width 39 height 7
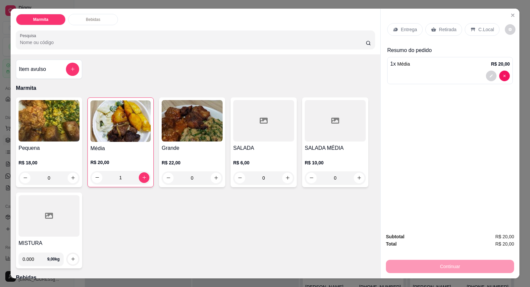
click at [410, 29] on p "Entrega" at bounding box center [409, 29] width 16 height 7
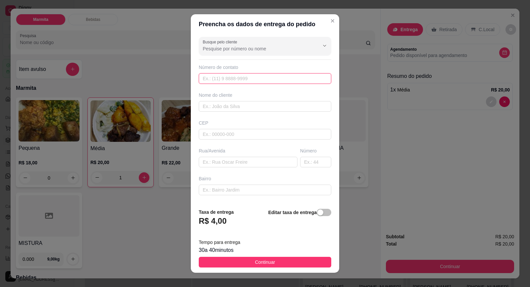
click at [213, 74] on input "text" at bounding box center [265, 78] width 133 height 11
click at [231, 79] on input "text" at bounding box center [265, 78] width 133 height 11
paste input "[PHONE_NUMBER]"
click at [229, 107] on input "text" at bounding box center [265, 106] width 133 height 11
click at [234, 106] on input "[PERSON_NAME]" at bounding box center [265, 106] width 133 height 11
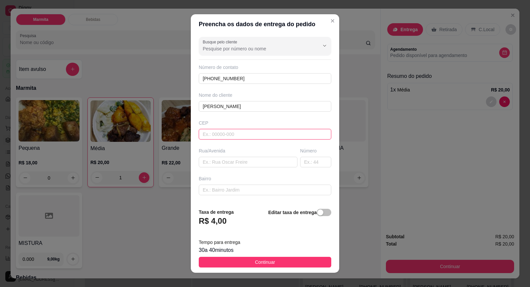
click at [228, 136] on input "text" at bounding box center [265, 134] width 133 height 11
click at [234, 163] on input "text" at bounding box center [248, 162] width 99 height 11
click at [218, 163] on input "text" at bounding box center [248, 162] width 99 height 11
paste input "[STREET_ADDRESS][PERSON_NAME]"
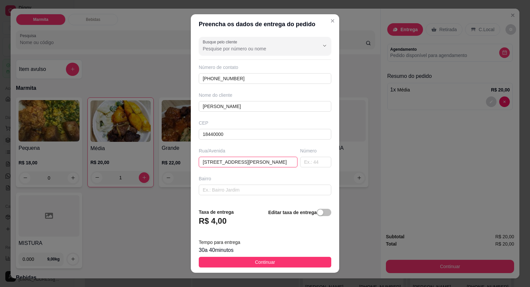
scroll to position [0, 4]
drag, startPoint x: 270, startPoint y: 162, endPoint x: 278, endPoint y: 162, distance: 7.3
click at [278, 162] on input "[STREET_ADDRESS][PERSON_NAME]" at bounding box center [248, 162] width 99 height 11
drag, startPoint x: 258, startPoint y: 163, endPoint x: 283, endPoint y: 162, distance: 24.5
click at [283, 162] on input "[STREET_ADDRESS][PERSON_NAME]" at bounding box center [248, 162] width 99 height 11
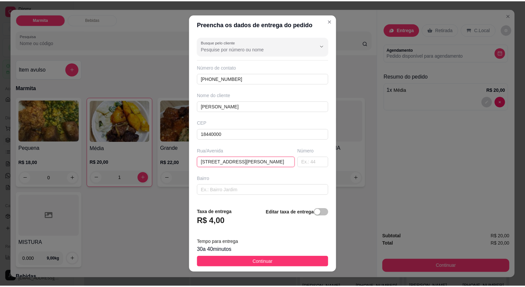
scroll to position [0, 0]
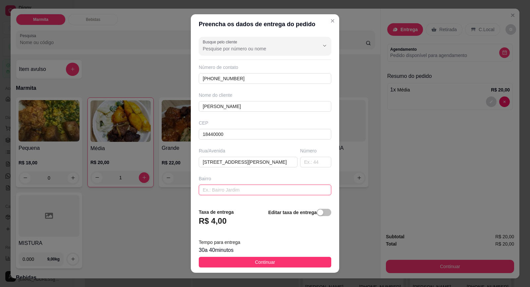
click at [240, 186] on input "text" at bounding box center [265, 190] width 133 height 11
paste input "santa Inês 5"
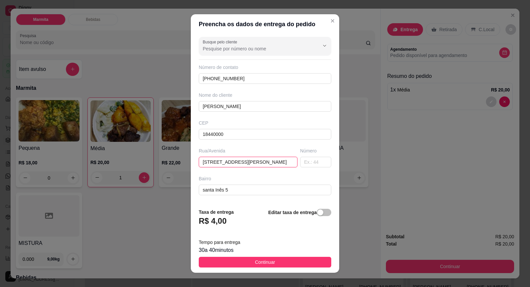
drag, startPoint x: 254, startPoint y: 161, endPoint x: 270, endPoint y: 162, distance: 16.0
click at [270, 162] on input "[STREET_ADDRESS][PERSON_NAME]" at bounding box center [248, 162] width 99 height 11
click at [300, 162] on input "text" at bounding box center [315, 162] width 31 height 11
paste input "n50"
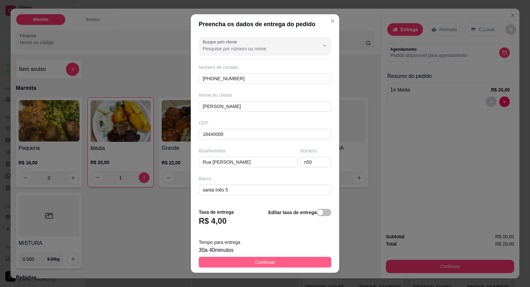
click at [256, 262] on span "Continuar" at bounding box center [265, 261] width 20 height 7
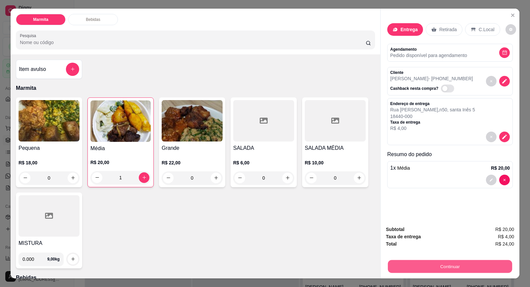
click at [438, 267] on button "Continuar" at bounding box center [450, 266] width 124 height 13
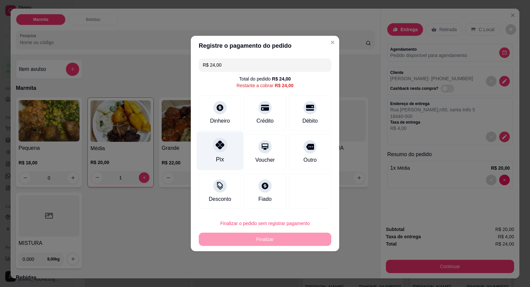
click at [216, 147] on icon at bounding box center [220, 144] width 9 height 9
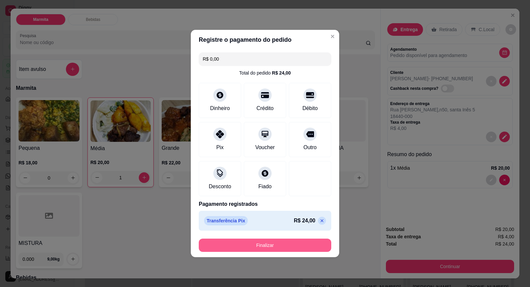
click at [277, 245] on button "Finalizar" at bounding box center [265, 245] width 133 height 13
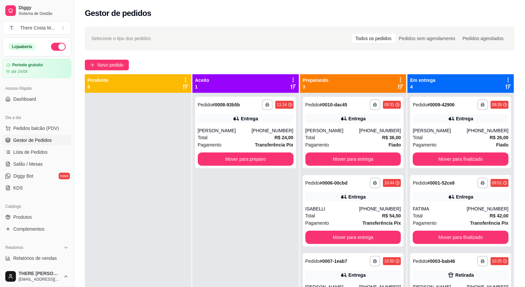
click at [384, 39] on div "Todos os pedidos" at bounding box center [373, 38] width 43 height 9
click at [352, 34] on input "Todos os pedidos" at bounding box center [352, 34] width 0 height 0
click at [98, 64] on span "Novo pedido" at bounding box center [110, 64] width 26 height 7
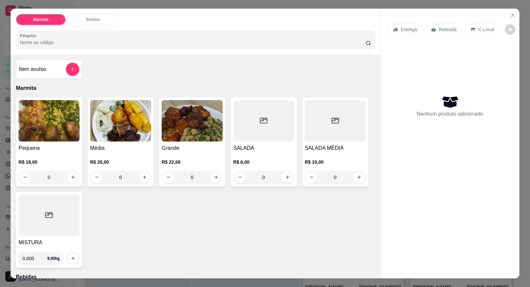
click at [42, 120] on img at bounding box center [49, 120] width 61 height 41
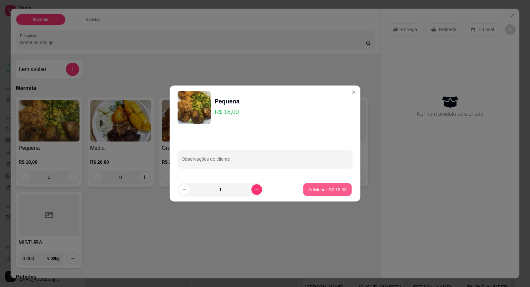
click at [313, 192] on p "Adicionar R$ 18,00" at bounding box center [327, 189] width 38 height 6
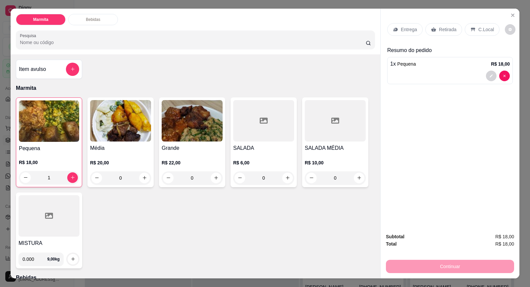
click at [404, 31] on p "Entrega" at bounding box center [409, 29] width 16 height 7
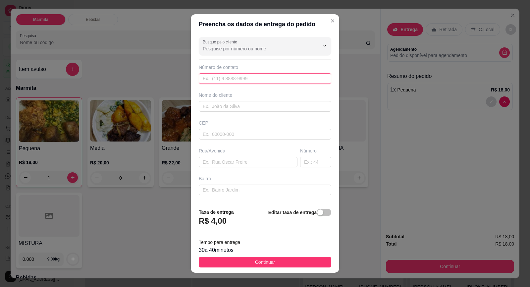
click at [208, 80] on input "text" at bounding box center [265, 78] width 133 height 11
paste input "[PHONE_NUMBER]"
click at [223, 111] on input "text" at bounding box center [265, 106] width 133 height 11
click at [220, 162] on input "text" at bounding box center [248, 162] width 99 height 11
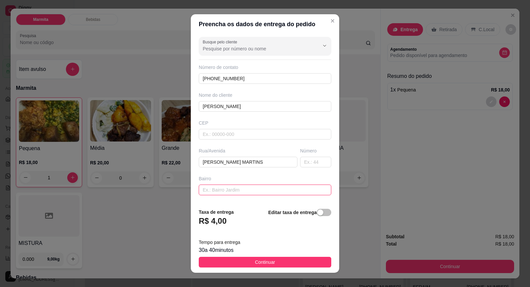
click at [223, 192] on input "text" at bounding box center [265, 190] width 133 height 11
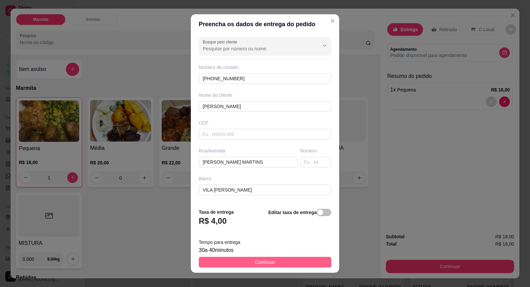
click at [266, 263] on span "Continuar" at bounding box center [265, 261] width 20 height 7
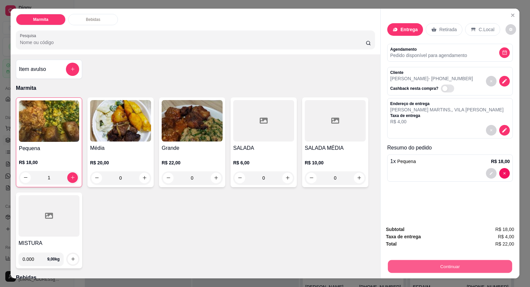
click at [451, 262] on button "Continuar" at bounding box center [450, 266] width 124 height 13
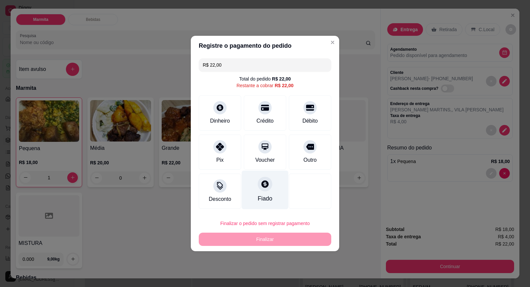
click at [266, 188] on icon at bounding box center [265, 184] width 9 height 9
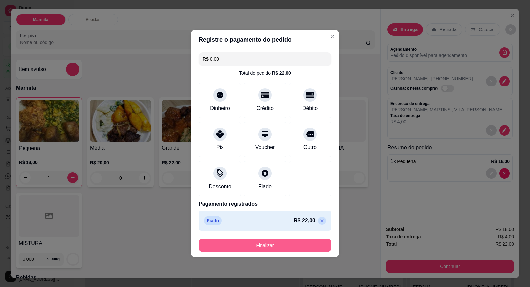
click at [285, 243] on button "Finalizar" at bounding box center [265, 245] width 133 height 13
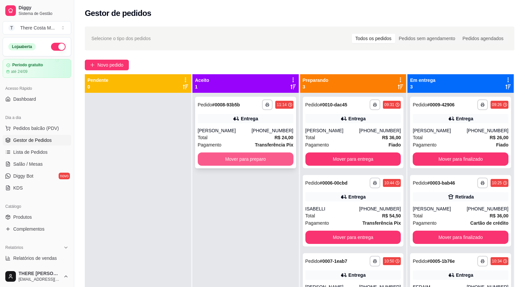
click at [280, 158] on button "Mover para preparo" at bounding box center [246, 158] width 96 height 13
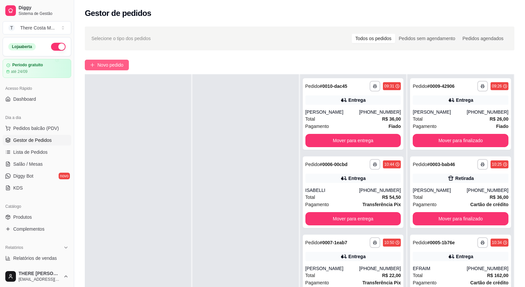
click at [95, 64] on button "Novo pedido" at bounding box center [107, 65] width 44 height 11
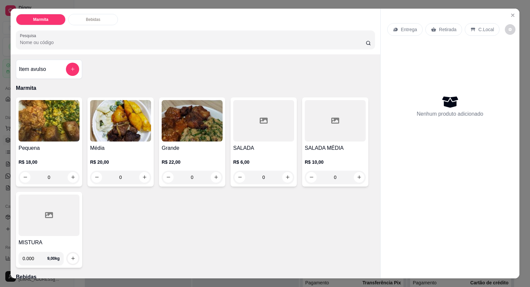
click at [51, 115] on img at bounding box center [49, 120] width 61 height 41
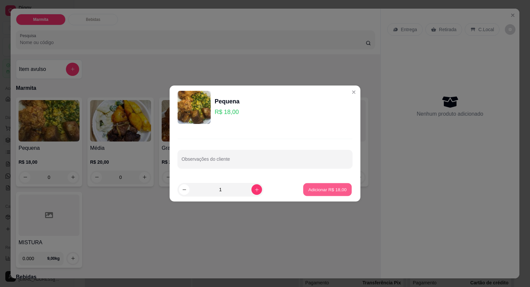
click at [325, 188] on p "Adicionar R$ 18,00" at bounding box center [327, 189] width 38 height 6
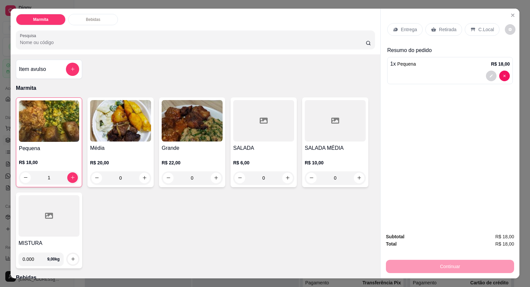
click at [409, 30] on p "Entrega" at bounding box center [409, 29] width 16 height 7
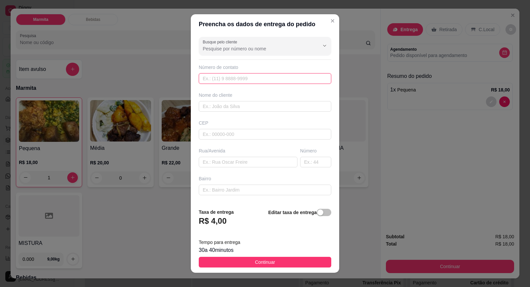
click at [248, 80] on input "text" at bounding box center [265, 78] width 133 height 11
click at [244, 101] on input "text" at bounding box center [265, 106] width 133 height 11
click at [216, 159] on input "text" at bounding box center [248, 162] width 99 height 11
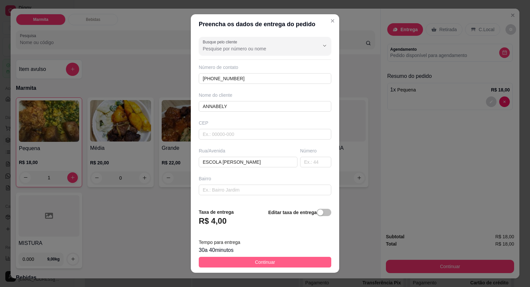
click at [258, 263] on span "Continuar" at bounding box center [265, 261] width 20 height 7
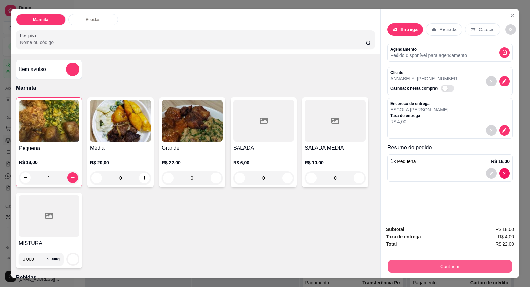
click at [413, 270] on button "Continuar" at bounding box center [450, 266] width 124 height 13
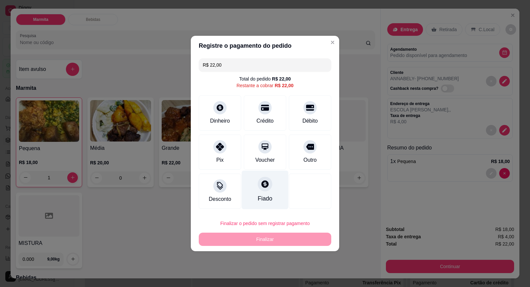
click at [264, 191] on div "Fiado" at bounding box center [265, 190] width 47 height 39
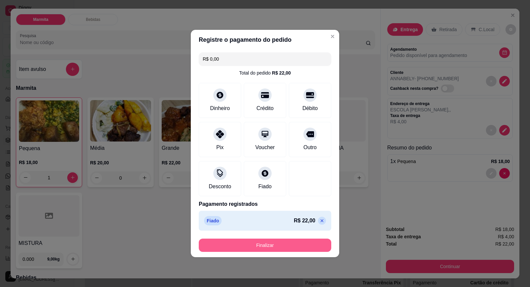
click at [265, 246] on button "Finalizar" at bounding box center [265, 245] width 133 height 13
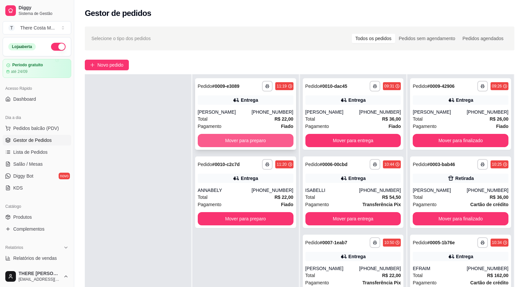
click at [259, 140] on button "Mover para preparo" at bounding box center [246, 140] width 96 height 13
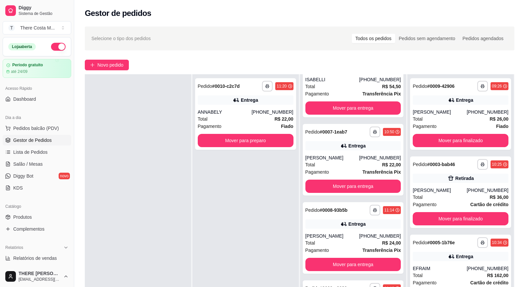
scroll to position [101, 0]
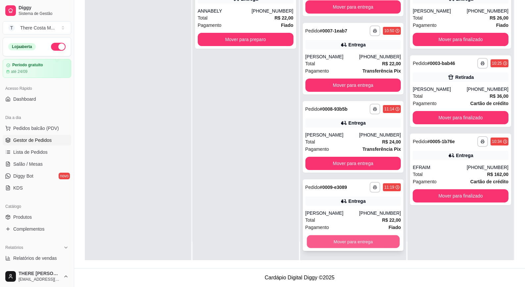
click at [355, 243] on button "Mover para entrega" at bounding box center [353, 241] width 93 height 13
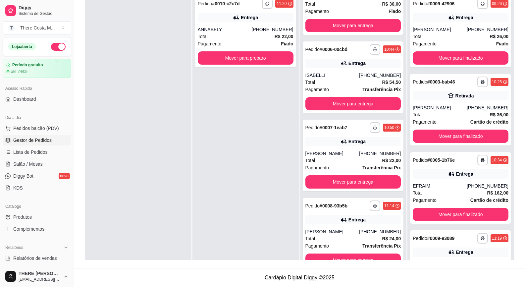
scroll to position [0, 0]
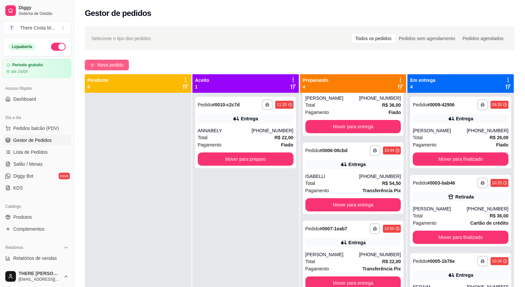
click at [104, 64] on span "Novo pedido" at bounding box center [110, 64] width 26 height 7
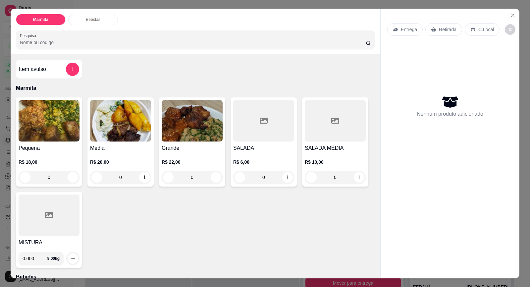
click at [93, 138] on img at bounding box center [120, 120] width 61 height 41
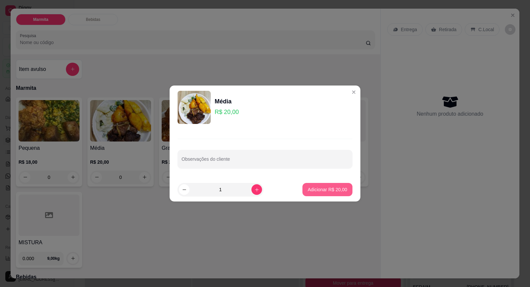
click at [323, 186] on p "Adicionar R$ 20,00" at bounding box center [327, 189] width 39 height 7
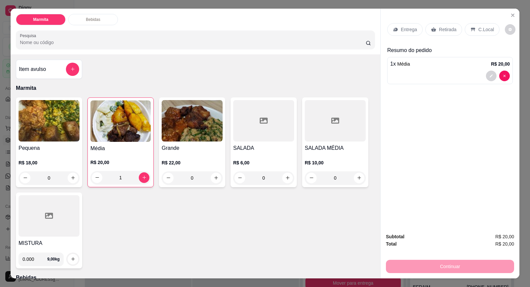
click at [411, 28] on p "Entrega" at bounding box center [409, 29] width 16 height 7
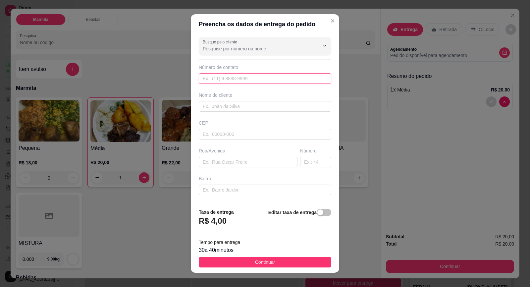
click at [237, 79] on input "text" at bounding box center [265, 78] width 133 height 11
click at [225, 108] on input "text" at bounding box center [265, 106] width 133 height 11
click at [211, 137] on input "text" at bounding box center [265, 134] width 133 height 11
click at [211, 162] on input "text" at bounding box center [248, 162] width 99 height 11
click at [300, 161] on input "text" at bounding box center [315, 162] width 31 height 11
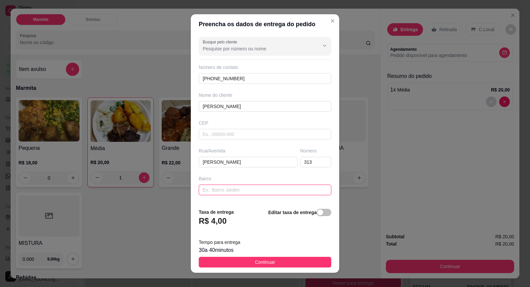
click at [261, 192] on input "text" at bounding box center [265, 190] width 133 height 11
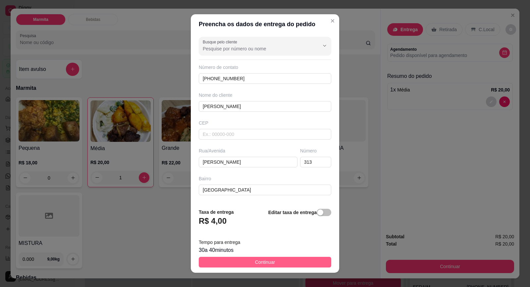
click at [249, 263] on button "Continuar" at bounding box center [265, 262] width 133 height 11
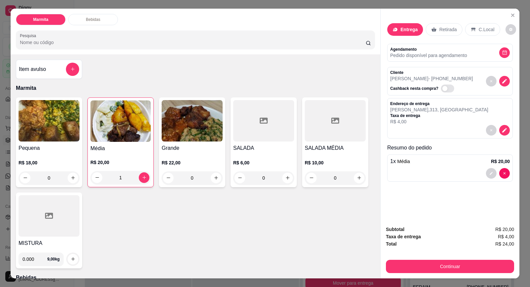
click at [438, 259] on div "Continuar" at bounding box center [450, 265] width 128 height 15
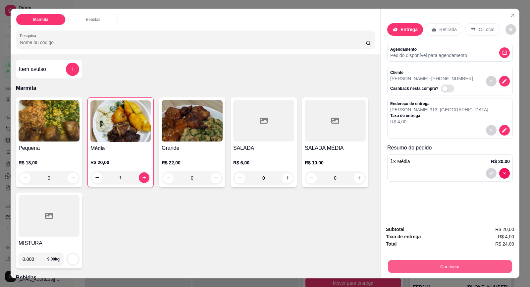
click at [439, 264] on button "Continuar" at bounding box center [450, 266] width 124 height 13
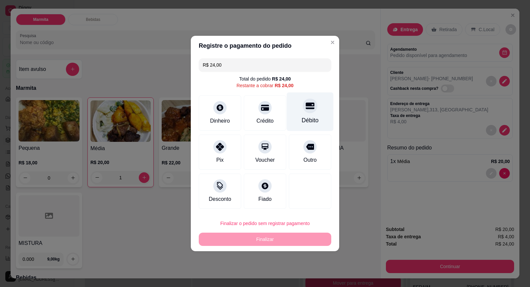
click at [306, 110] on icon at bounding box center [310, 105] width 9 height 9
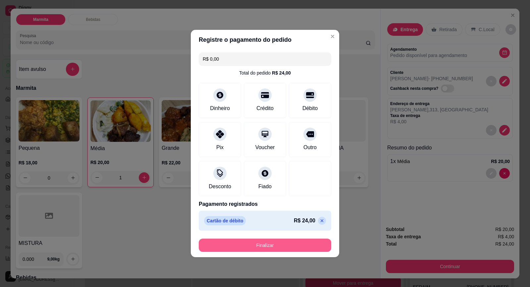
click at [267, 243] on button "Finalizar" at bounding box center [265, 245] width 133 height 13
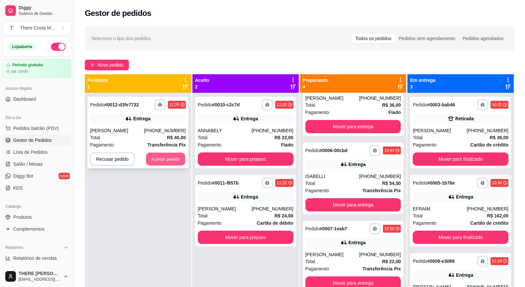
click at [163, 156] on button "Aceitar pedido" at bounding box center [165, 159] width 39 height 13
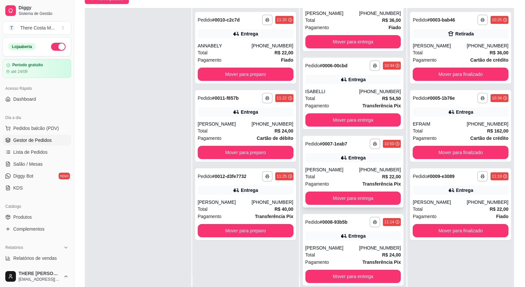
scroll to position [101, 0]
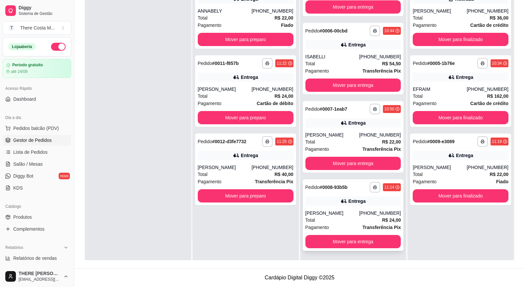
click at [356, 217] on div "Total R$ 24,00" at bounding box center [353, 219] width 96 height 7
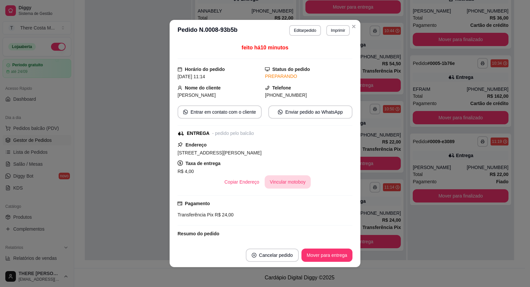
click at [296, 185] on button "Vincular motoboy" at bounding box center [288, 181] width 46 height 13
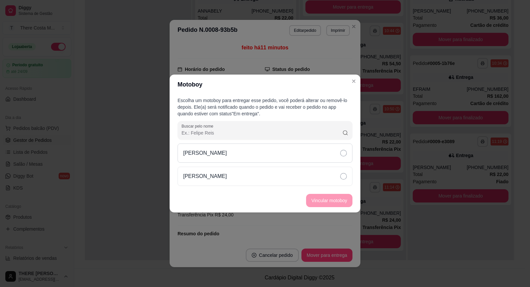
click at [285, 156] on div "[PERSON_NAME]" at bounding box center [265, 152] width 175 height 19
click at [325, 202] on button "Vincular motoboy" at bounding box center [329, 200] width 45 height 13
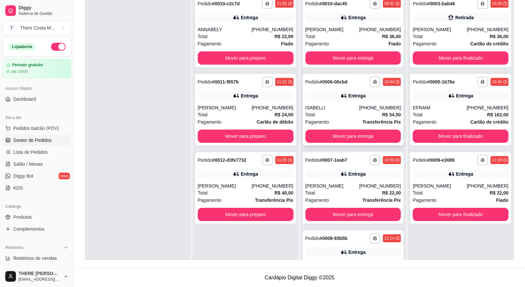
scroll to position [35, 0]
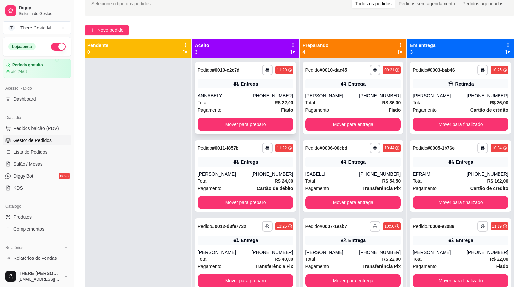
click at [261, 94] on div "[PHONE_NUMBER]" at bounding box center [272, 95] width 42 height 7
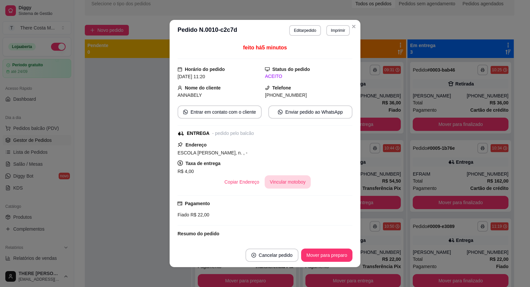
click at [282, 183] on button "Vincular motoboy" at bounding box center [288, 181] width 46 height 13
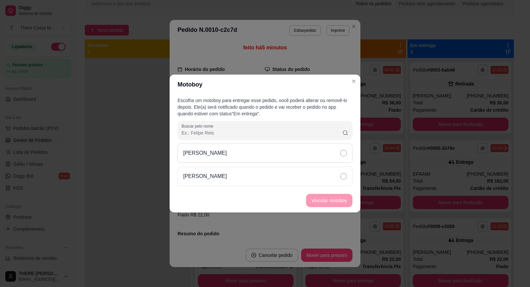
click at [286, 147] on div "[PERSON_NAME]" at bounding box center [265, 152] width 175 height 19
click at [325, 198] on button "Vincular motoboy" at bounding box center [329, 200] width 46 height 13
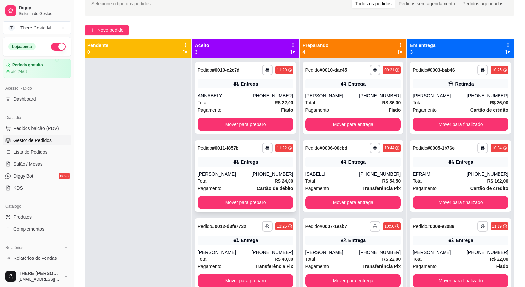
click at [269, 168] on div "**********" at bounding box center [245, 176] width 101 height 72
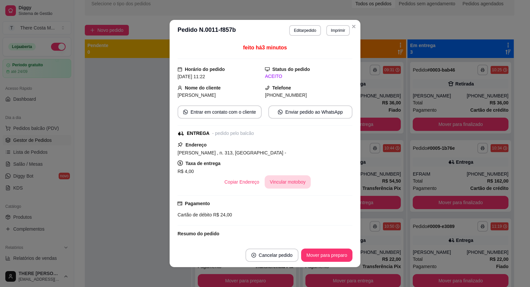
click at [284, 183] on button "Vincular motoboy" at bounding box center [288, 181] width 46 height 13
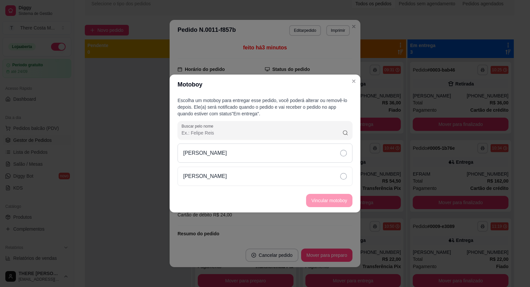
click at [324, 155] on div "[PERSON_NAME]" at bounding box center [265, 152] width 175 height 19
click at [334, 202] on button "Vincular motoboy" at bounding box center [329, 200] width 46 height 13
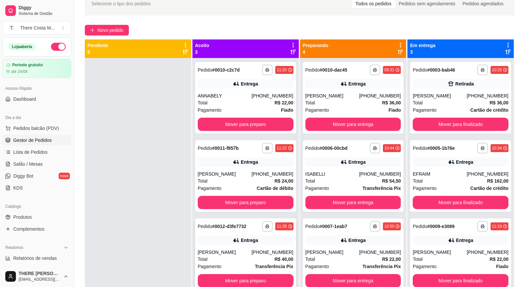
scroll to position [101, 0]
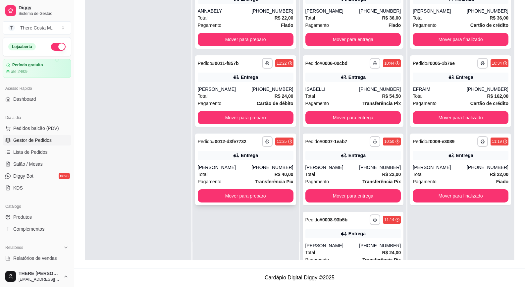
click at [252, 167] on div "[PERSON_NAME]" at bounding box center [225, 167] width 54 height 7
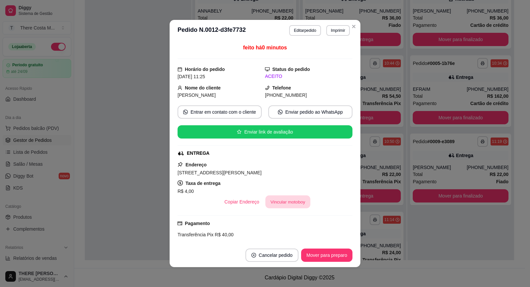
click at [293, 205] on button "Vincular motoboy" at bounding box center [287, 201] width 45 height 13
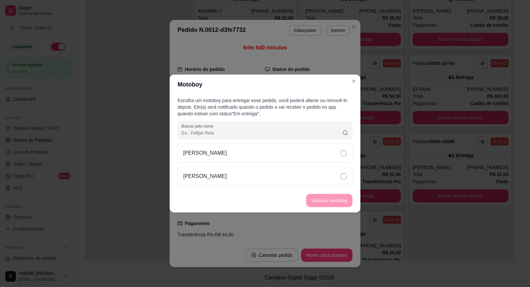
click at [298, 143] on div "Escolha um motoboy para entregar esse pedido, você poderá alterar ou removê-lo …" at bounding box center [265, 141] width 191 height 94
click at [299, 151] on div "[PERSON_NAME]" at bounding box center [265, 152] width 175 height 19
click at [318, 201] on button "Vincular motoboy" at bounding box center [329, 200] width 46 height 13
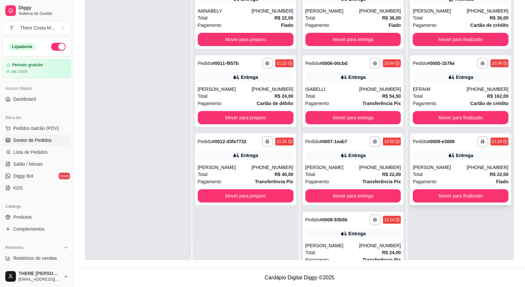
scroll to position [0, 0]
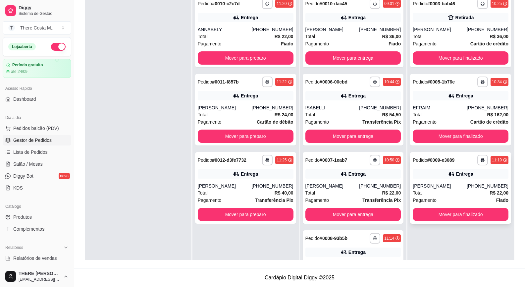
click at [490, 191] on strong "R$ 22,00" at bounding box center [499, 192] width 19 height 5
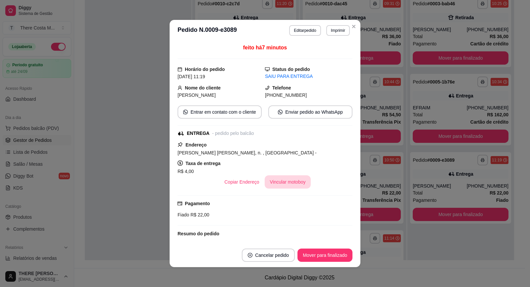
click at [290, 179] on button "Vincular motoboy" at bounding box center [288, 181] width 46 height 13
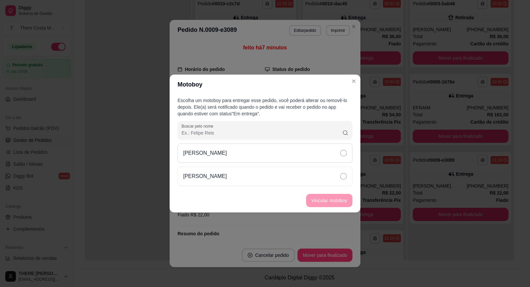
click at [306, 149] on div "[PERSON_NAME]" at bounding box center [265, 152] width 175 height 19
click at [325, 197] on button "Vincular motoboy" at bounding box center [329, 200] width 46 height 13
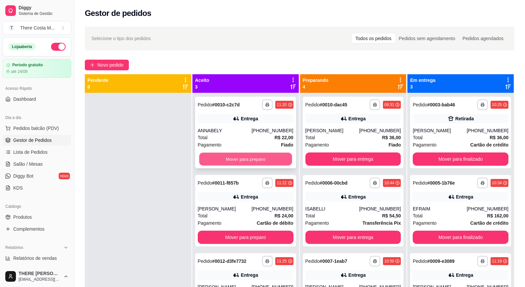
click at [261, 159] on button "Mover para preparo" at bounding box center [245, 159] width 93 height 13
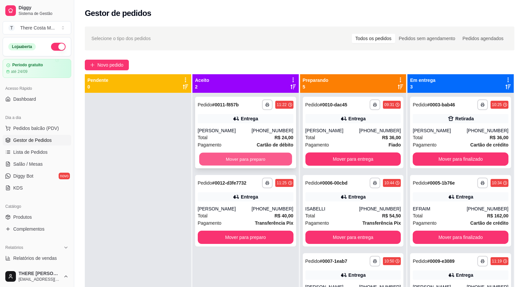
click at [262, 158] on button "Mover para preparo" at bounding box center [245, 159] width 93 height 13
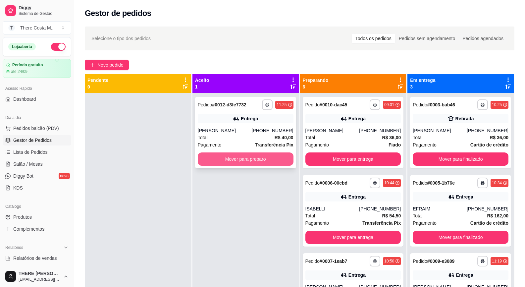
click at [262, 158] on button "Mover para preparo" at bounding box center [246, 158] width 96 height 13
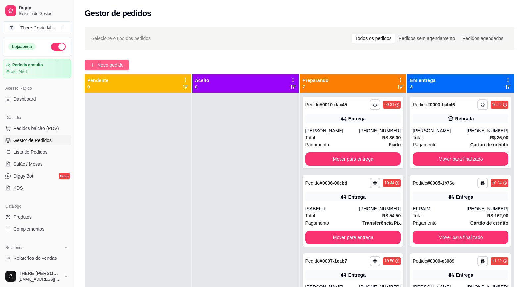
click at [108, 66] on span "Novo pedido" at bounding box center [110, 64] width 26 height 7
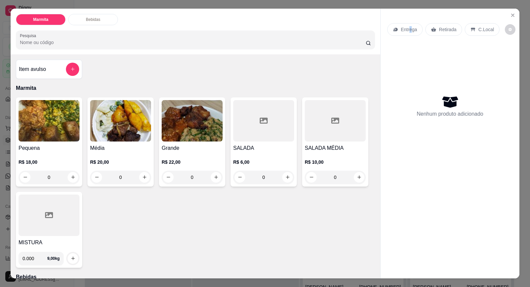
click at [407, 32] on p "Entrega" at bounding box center [409, 29] width 16 height 7
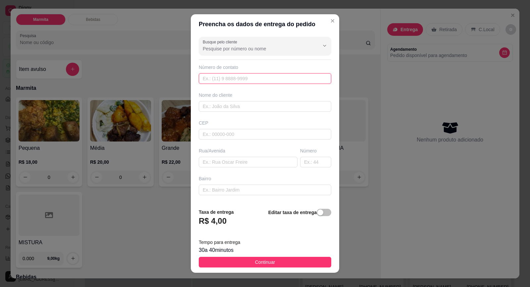
click at [271, 82] on input "text" at bounding box center [265, 78] width 133 height 11
paste input "[PHONE_NUMBER]"
click at [262, 100] on div "Nome do cliente" at bounding box center [264, 102] width 135 height 20
click at [262, 110] on input "text" at bounding box center [265, 106] width 133 height 11
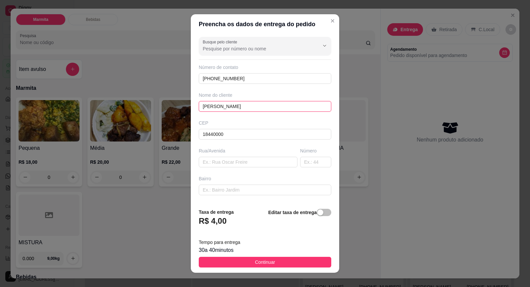
click at [262, 110] on input "[PERSON_NAME]" at bounding box center [265, 106] width 133 height 11
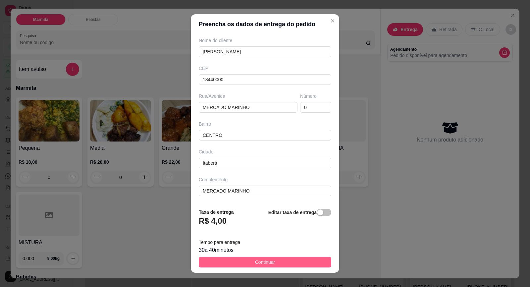
click at [283, 260] on button "Continuar" at bounding box center [265, 262] width 133 height 11
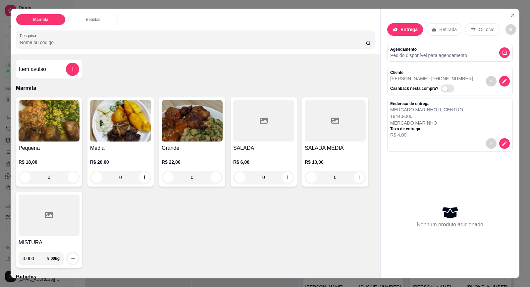
click at [51, 148] on h4 "Pequena" at bounding box center [49, 148] width 61 height 8
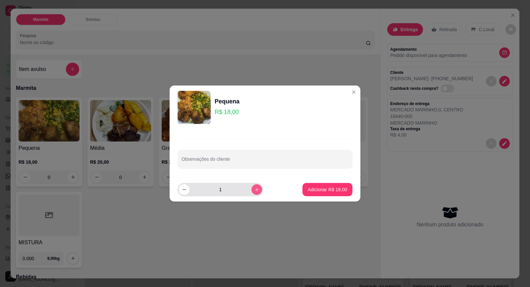
click at [252, 192] on button "increase-product-quantity" at bounding box center [256, 189] width 11 height 11
click at [322, 190] on p "Adicionar R$ 36,00" at bounding box center [327, 189] width 39 height 7
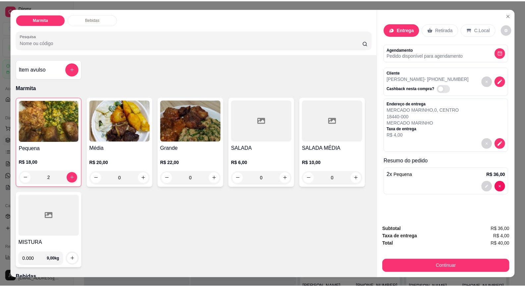
scroll to position [13, 0]
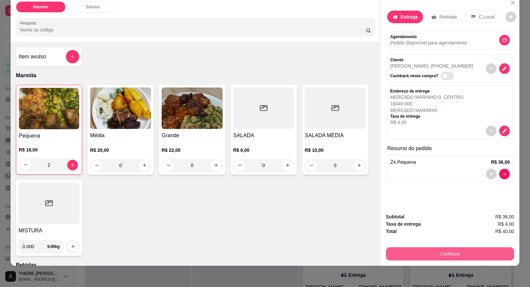
click at [444, 247] on button "Continuar" at bounding box center [450, 253] width 128 height 13
click at [453, 253] on button "Continuar" at bounding box center [450, 253] width 124 height 13
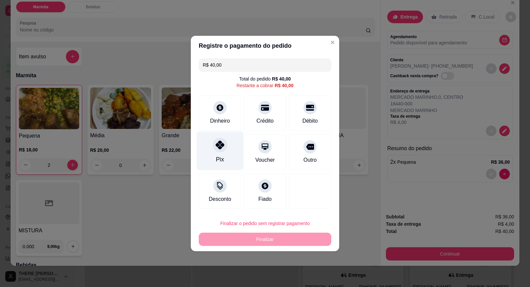
click at [225, 146] on div at bounding box center [220, 144] width 15 height 15
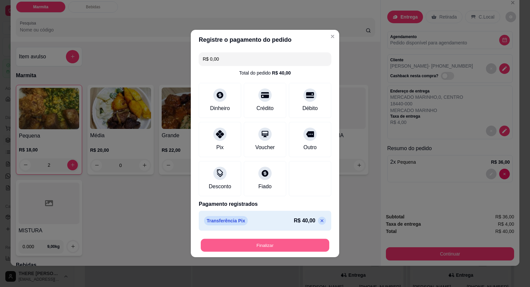
click at [288, 245] on button "Finalizar" at bounding box center [265, 245] width 129 height 13
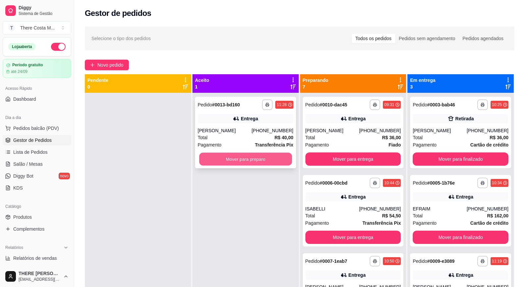
click at [261, 159] on button "Mover para preparo" at bounding box center [245, 159] width 93 height 13
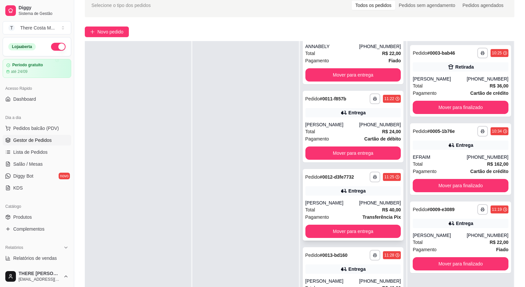
scroll to position [101, 0]
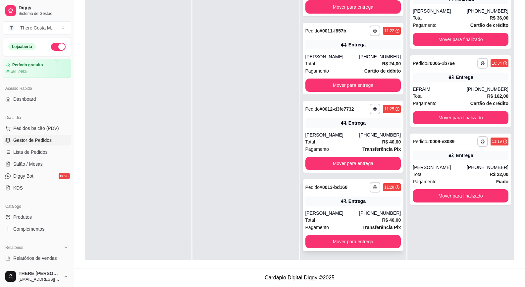
click at [365, 209] on div "**********" at bounding box center [353, 215] width 101 height 72
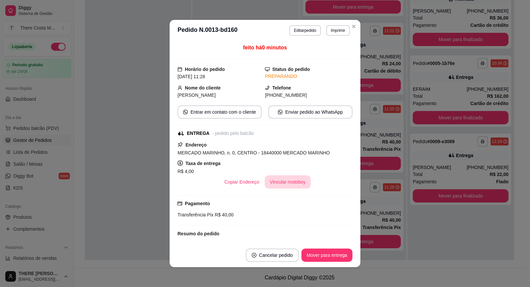
click at [278, 180] on button "Vincular motoboy" at bounding box center [288, 181] width 46 height 13
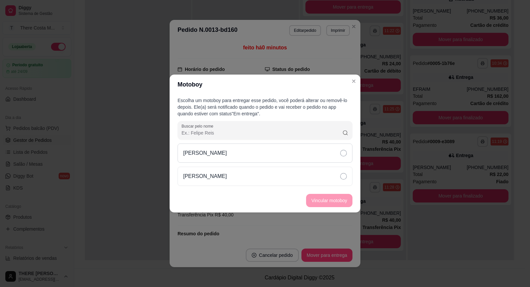
click at [286, 159] on div "[PERSON_NAME]" at bounding box center [265, 152] width 175 height 19
click at [315, 198] on button "Vincular motoboy" at bounding box center [329, 200] width 46 height 13
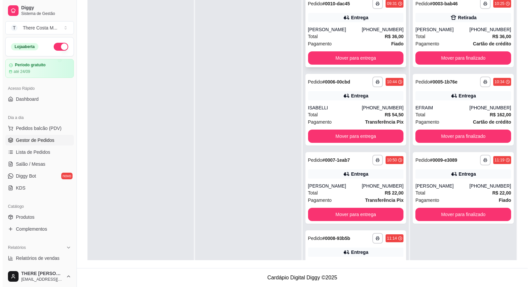
scroll to position [0, 0]
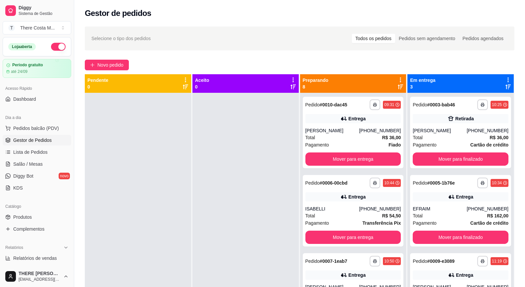
click at [365, 64] on div "Novo pedido" at bounding box center [300, 65] width 430 height 11
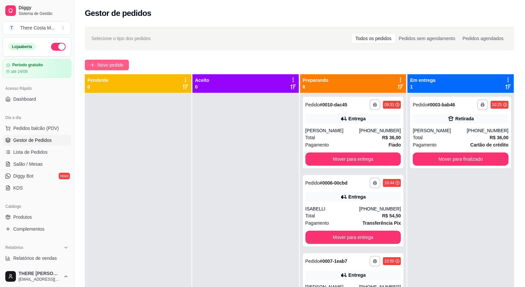
click at [117, 64] on span "Novo pedido" at bounding box center [110, 64] width 26 height 7
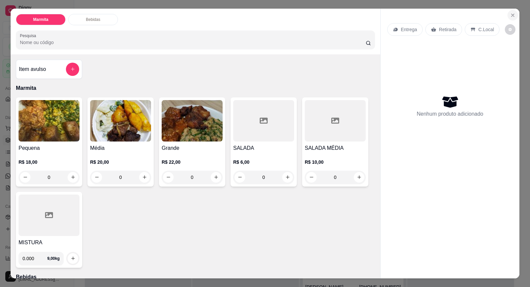
click at [510, 15] on icon "Close" at bounding box center [512, 15] width 5 height 5
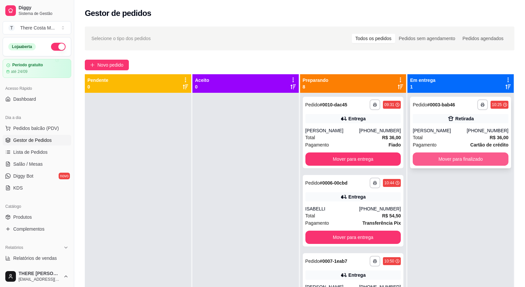
click at [468, 156] on button "Mover para finalizado" at bounding box center [461, 158] width 96 height 13
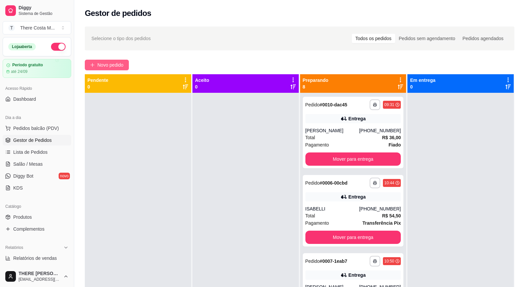
click at [114, 62] on span "Novo pedido" at bounding box center [110, 64] width 26 height 7
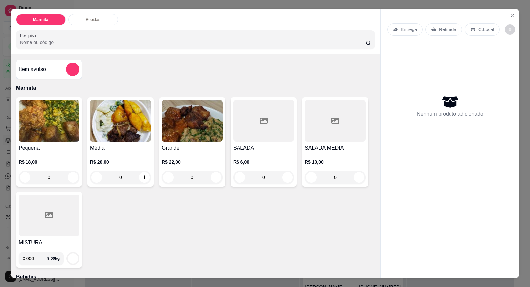
click at [413, 30] on p "Entrega" at bounding box center [409, 29] width 16 height 7
click at [448, 31] on p "Retirada" at bounding box center [448, 29] width 18 height 7
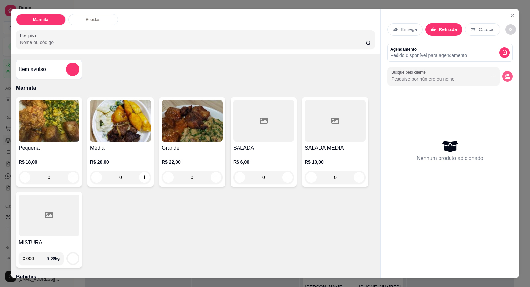
click at [505, 74] on icon "decrease-product-quantity" at bounding box center [508, 76] width 6 height 6
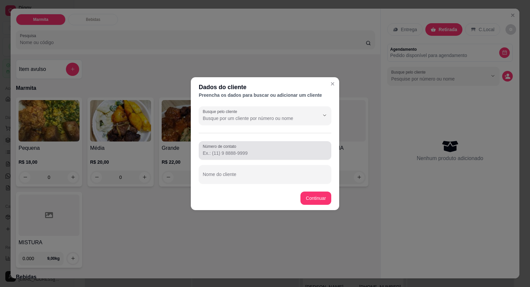
click at [279, 156] on input "Número de contato" at bounding box center [265, 153] width 125 height 7
paste input "[PHONE_NUMBER]"
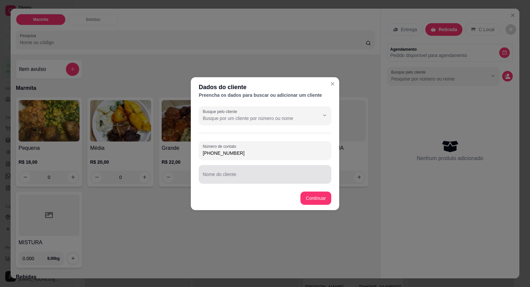
click at [234, 177] on input "Nome do cliente" at bounding box center [265, 177] width 125 height 7
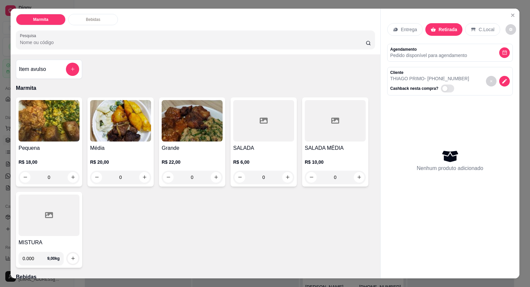
click at [121, 133] on img at bounding box center [120, 120] width 61 height 41
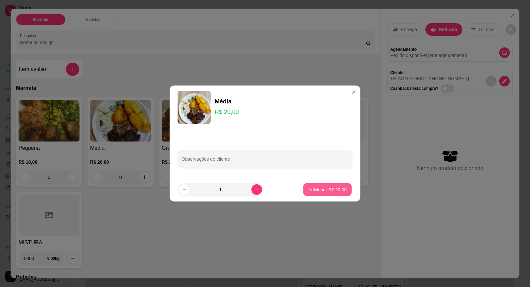
click at [334, 187] on p "Adicionar R$ 20,00" at bounding box center [327, 189] width 38 height 6
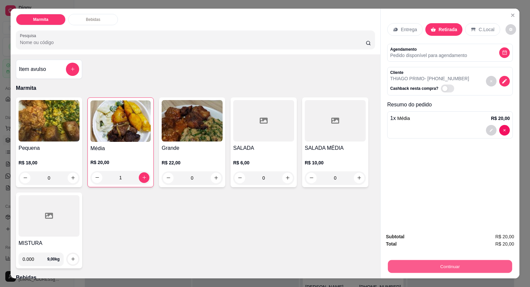
click at [467, 269] on button "Continuar" at bounding box center [450, 266] width 124 height 13
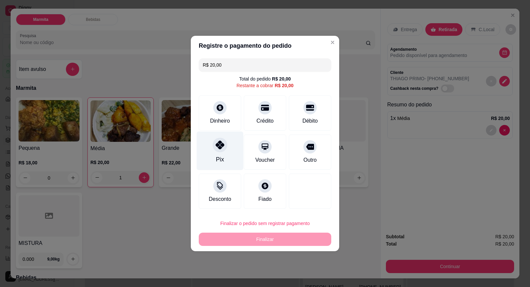
click at [223, 149] on icon at bounding box center [220, 144] width 9 height 9
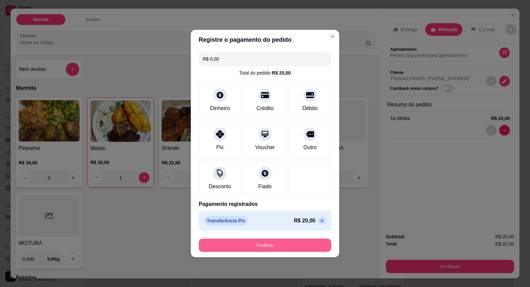
click at [281, 245] on button "Finalizar" at bounding box center [265, 245] width 133 height 13
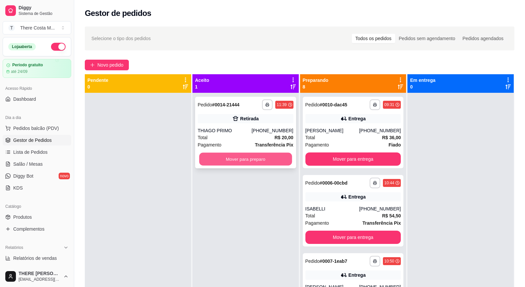
click at [263, 161] on button "Mover para preparo" at bounding box center [245, 159] width 93 height 13
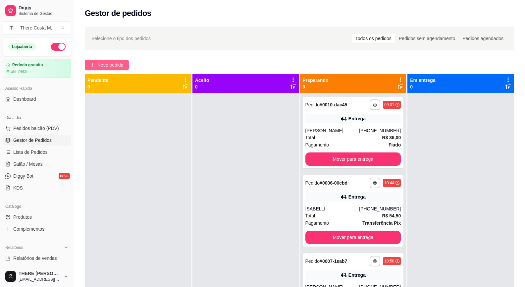
click at [112, 66] on span "Novo pedido" at bounding box center [110, 64] width 26 height 7
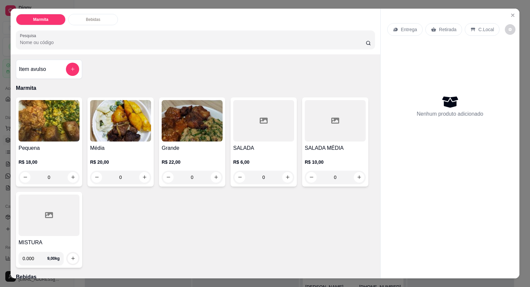
click at [126, 141] on div "Média R$ 20,00 0" at bounding box center [120, 141] width 66 height 89
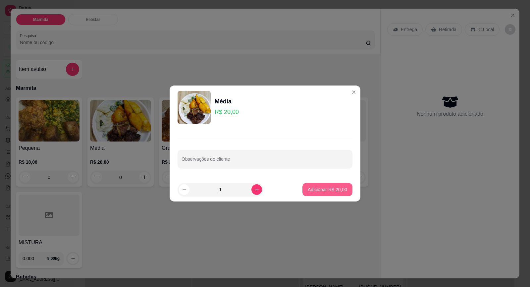
click at [325, 185] on button "Adicionar R$ 20,00" at bounding box center [327, 189] width 50 height 13
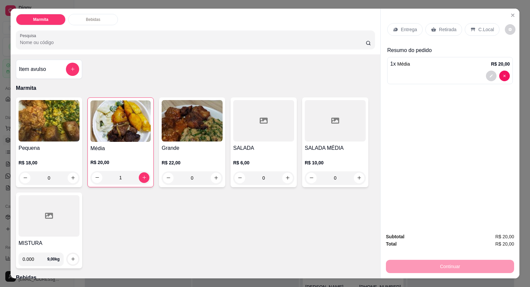
click at [401, 32] on p "Entrega" at bounding box center [409, 29] width 16 height 7
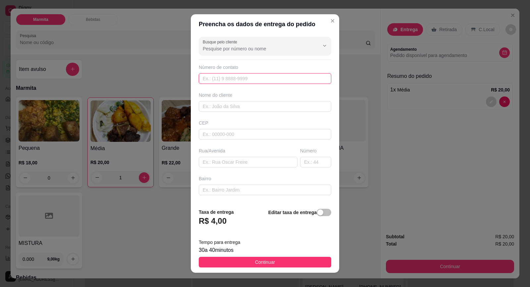
click at [260, 81] on input "text" at bounding box center [265, 78] width 133 height 11
paste input "[PHONE_NUMBER]"
click at [258, 103] on input "text" at bounding box center [265, 106] width 133 height 11
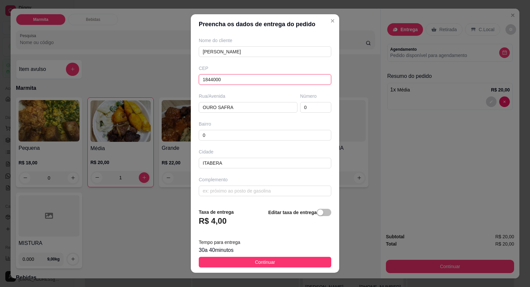
click at [277, 77] on input "1844000" at bounding box center [265, 79] width 133 height 11
click at [242, 107] on input "text" at bounding box center [248, 107] width 99 height 11
click at [317, 214] on div "button" at bounding box center [320, 212] width 6 height 6
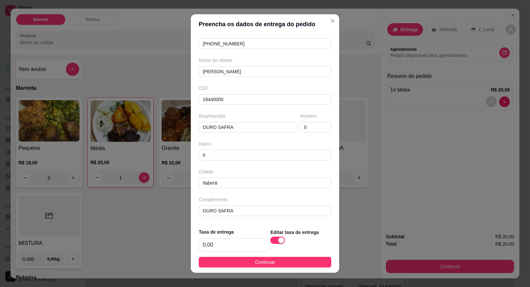
scroll to position [35, 0]
click at [221, 246] on input "0,00" at bounding box center [234, 245] width 71 height 13
click at [247, 266] on button "Continuar" at bounding box center [265, 262] width 133 height 11
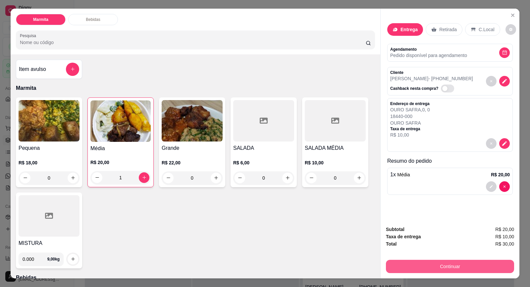
click at [453, 268] on button "Continuar" at bounding box center [450, 266] width 128 height 13
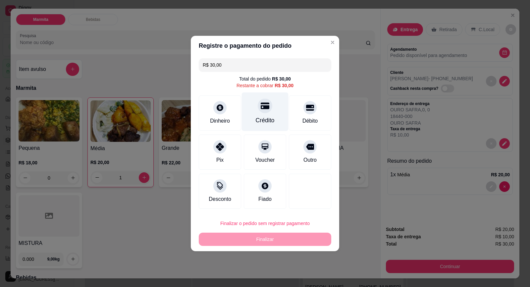
click at [265, 112] on div at bounding box center [265, 105] width 15 height 15
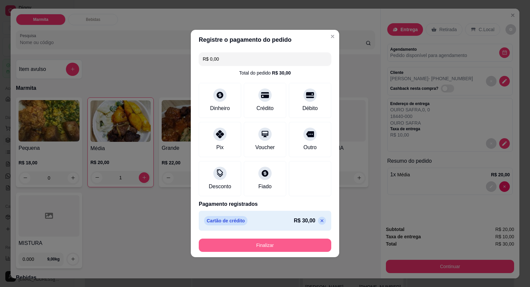
click at [296, 244] on button "Finalizar" at bounding box center [265, 245] width 133 height 13
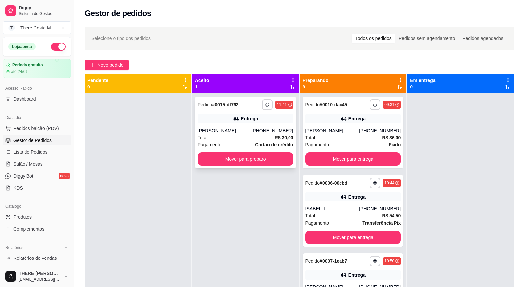
click at [243, 124] on div "**********" at bounding box center [245, 133] width 101 height 72
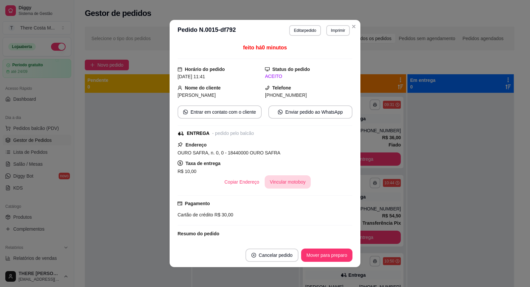
click at [287, 183] on button "Vincular motoboy" at bounding box center [288, 181] width 46 height 13
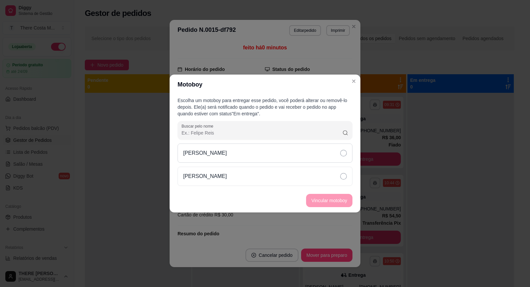
click at [274, 156] on div "[PERSON_NAME]" at bounding box center [265, 152] width 175 height 19
click at [316, 200] on button "Vincular motoboy" at bounding box center [329, 200] width 46 height 13
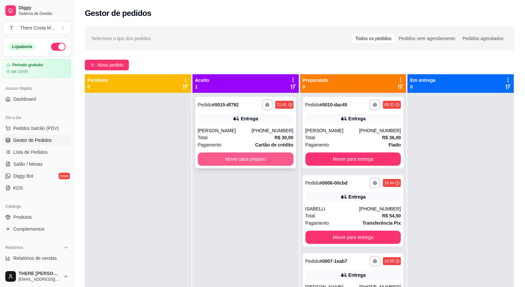
click at [281, 163] on button "Mover para preparo" at bounding box center [246, 158] width 96 height 13
click at [258, 160] on button "Mover para preparo" at bounding box center [246, 158] width 96 height 13
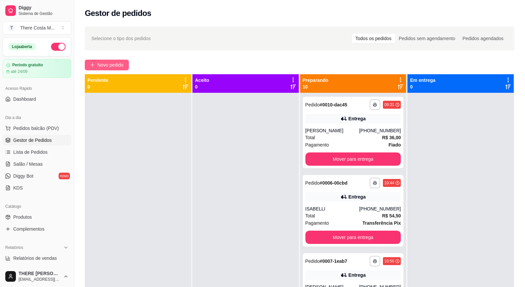
click at [122, 63] on span "Novo pedido" at bounding box center [110, 64] width 26 height 7
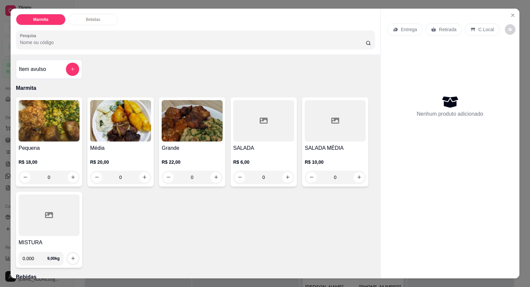
click at [410, 28] on p "Entrega" at bounding box center [409, 29] width 16 height 7
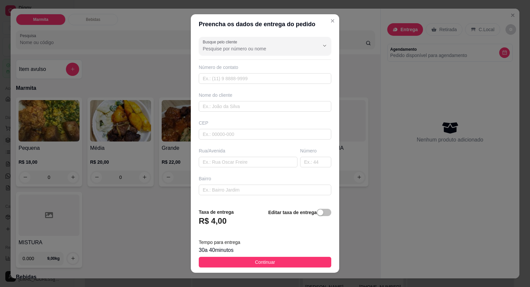
click at [220, 72] on div "Número de contato" at bounding box center [265, 74] width 133 height 20
click at [224, 83] on input "text" at bounding box center [265, 78] width 133 height 11
paste input "[PHONE_NUMBER]"
click at [228, 103] on input "text" at bounding box center [265, 106] width 133 height 11
click at [308, 165] on input "text" at bounding box center [315, 162] width 31 height 11
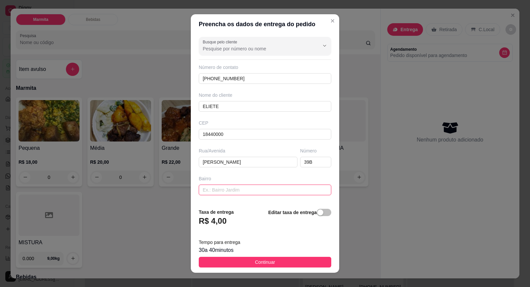
click at [225, 192] on input "text" at bounding box center [265, 190] width 133 height 11
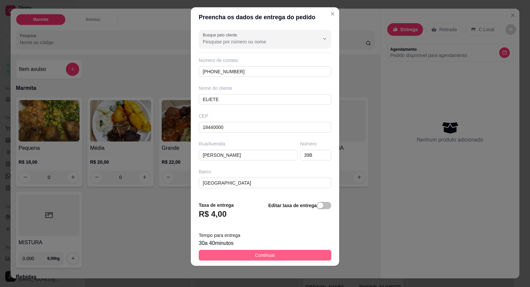
click at [286, 253] on button "Continuar" at bounding box center [265, 255] width 133 height 11
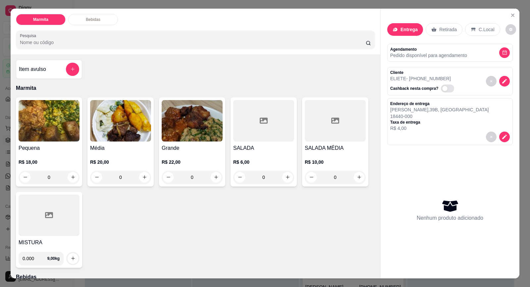
click at [56, 138] on img at bounding box center [49, 120] width 61 height 41
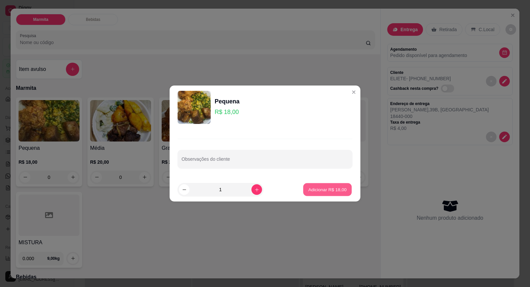
click at [317, 188] on p "Adicionar R$ 18,00" at bounding box center [327, 189] width 38 height 6
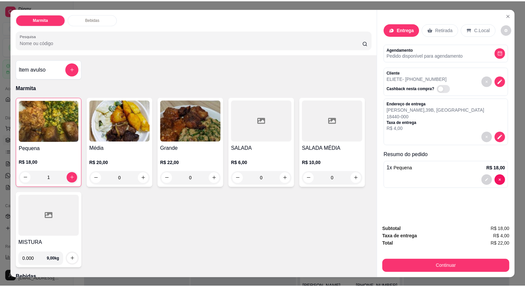
scroll to position [13, 0]
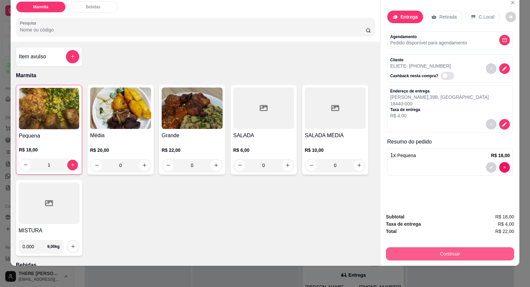
click at [445, 258] on button "Continuar" at bounding box center [450, 253] width 128 height 13
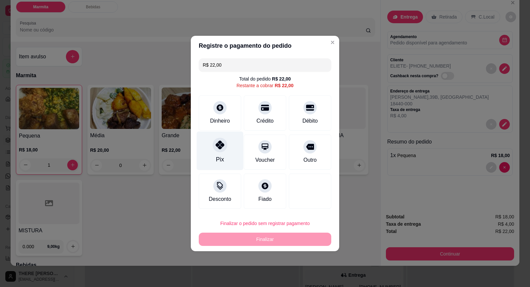
click at [225, 150] on div "Pix" at bounding box center [220, 151] width 47 height 39
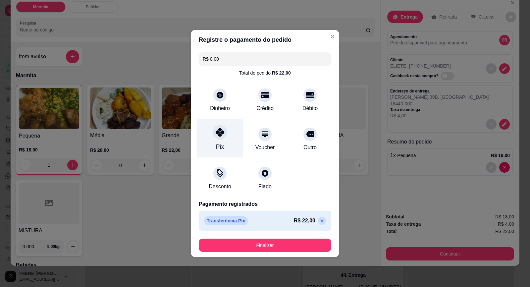
click at [217, 148] on div "Pix" at bounding box center [220, 146] width 8 height 9
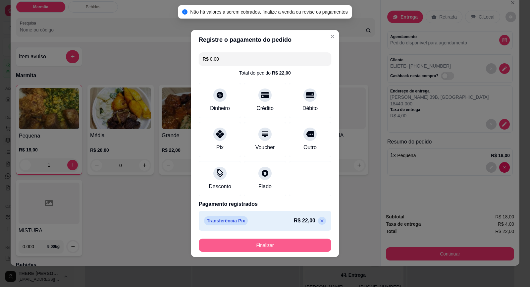
click at [266, 247] on button "Finalizar" at bounding box center [265, 245] width 133 height 13
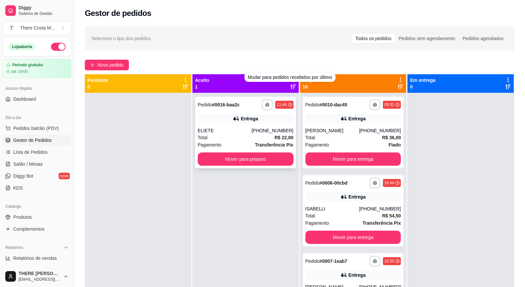
click at [214, 123] on div "Entrega" at bounding box center [246, 118] width 96 height 9
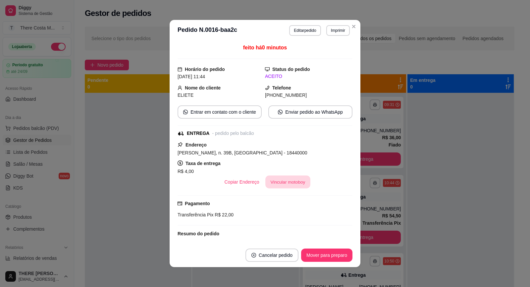
click at [285, 183] on button "Vincular motoboy" at bounding box center [287, 182] width 45 height 13
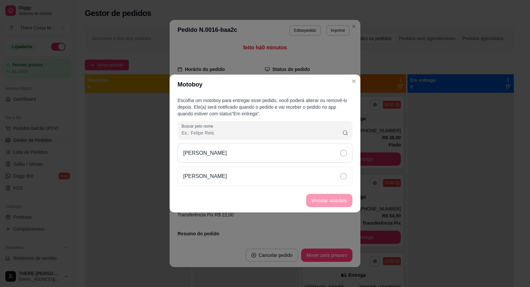
click at [262, 154] on div "[PERSON_NAME]" at bounding box center [265, 152] width 175 height 19
click at [317, 203] on button "Vincular motoboy" at bounding box center [329, 200] width 46 height 13
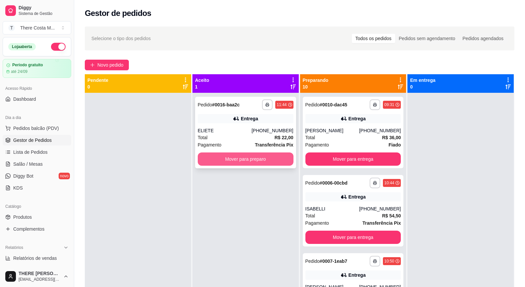
click at [262, 158] on button "Mover para preparo" at bounding box center [246, 158] width 96 height 13
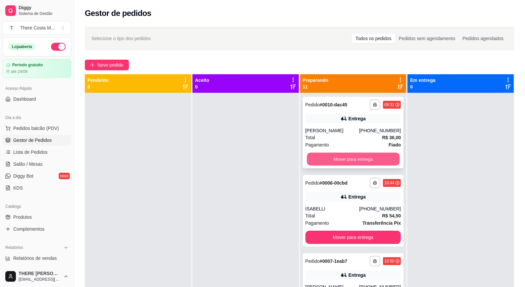
click at [363, 158] on button "Mover para entrega" at bounding box center [353, 159] width 93 height 13
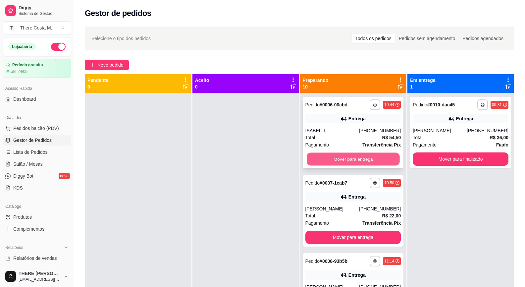
click at [364, 156] on button "Mover para entrega" at bounding box center [353, 159] width 93 height 13
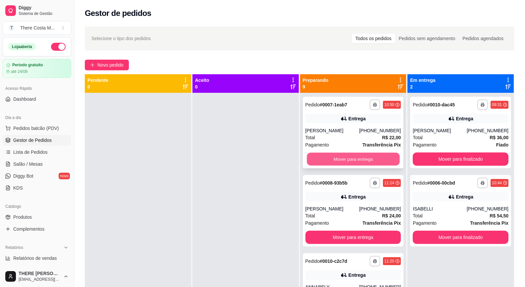
click at [363, 156] on button "Mover para entrega" at bounding box center [353, 159] width 93 height 13
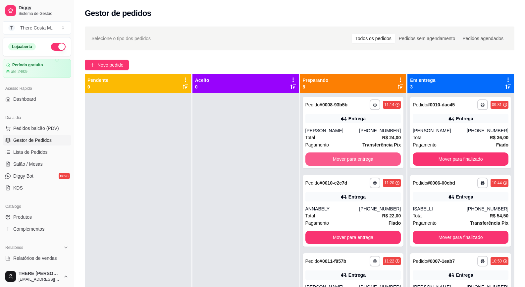
click at [363, 156] on button "Mover para entrega" at bounding box center [353, 158] width 96 height 13
click at [363, 156] on button "Mover para entrega" at bounding box center [353, 159] width 93 height 13
click at [363, 156] on button "Mover para entrega" at bounding box center [353, 158] width 96 height 13
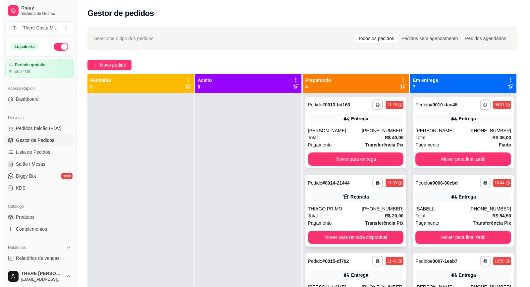
scroll to position [32, 0]
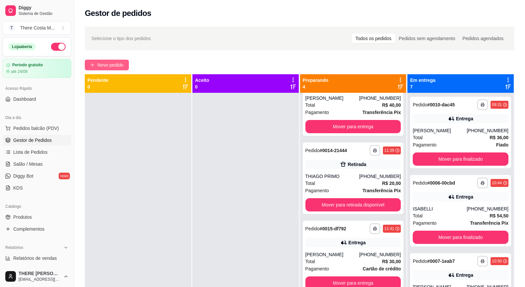
click at [109, 65] on span "Novo pedido" at bounding box center [110, 64] width 26 height 7
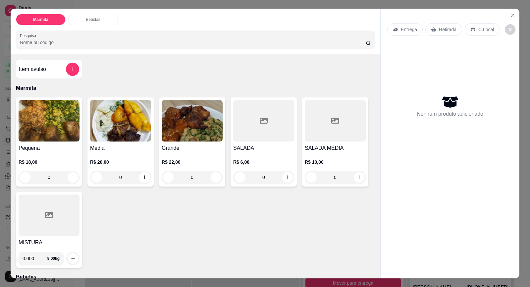
click at [41, 143] on div "Pequena R$ 18,00 0" at bounding box center [49, 141] width 66 height 89
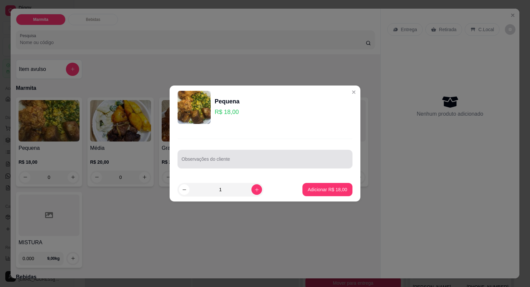
click at [187, 160] on input "Observações do cliente" at bounding box center [265, 161] width 167 height 7
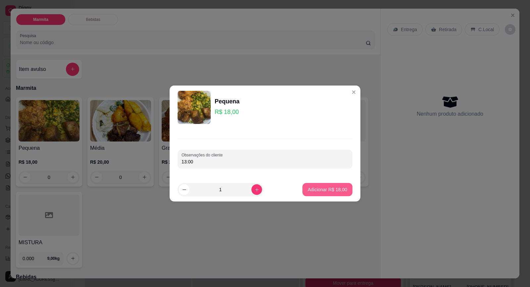
click at [311, 187] on p "Adicionar R$ 18,00" at bounding box center [327, 189] width 39 height 7
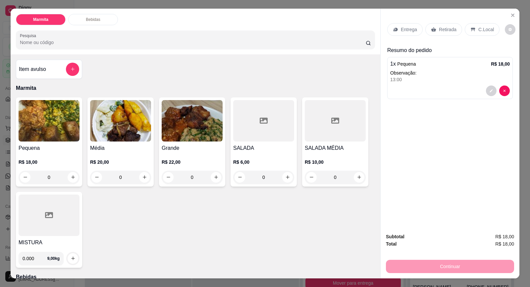
click at [414, 30] on p "Entrega" at bounding box center [409, 29] width 16 height 7
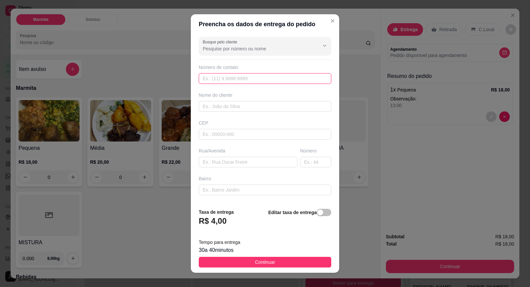
click at [255, 79] on input "text" at bounding box center [265, 78] width 133 height 11
paste input "[PHONE_NUMBER]"
click at [261, 105] on input "text" at bounding box center [265, 106] width 133 height 11
click at [224, 165] on input "text" at bounding box center [248, 162] width 99 height 11
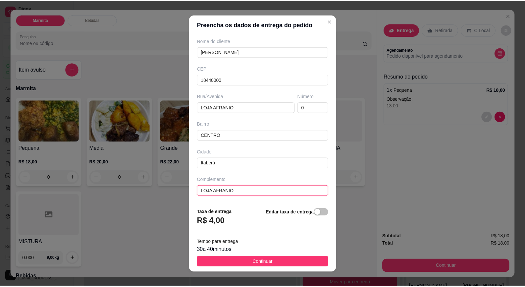
scroll to position [7, 0]
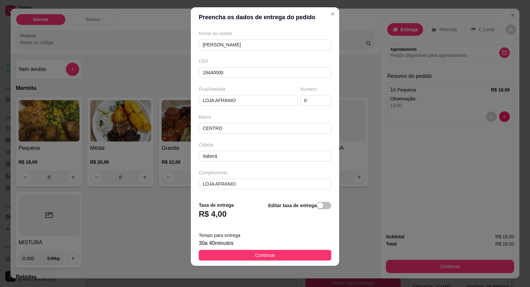
click at [309, 248] on footer "Taxa de entrega R$ 4,00 Editar taxa de entrega Tempo para entrega 30 a 40 minut…" at bounding box center [265, 231] width 148 height 70
click at [313, 252] on button "Continuar" at bounding box center [265, 255] width 133 height 11
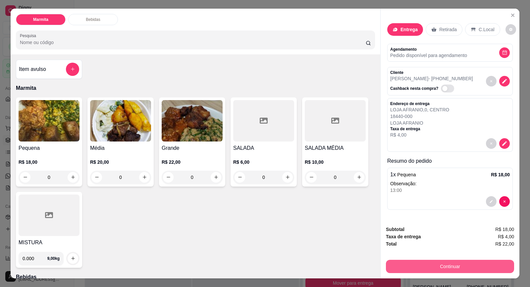
click at [425, 265] on button "Continuar" at bounding box center [450, 266] width 128 height 13
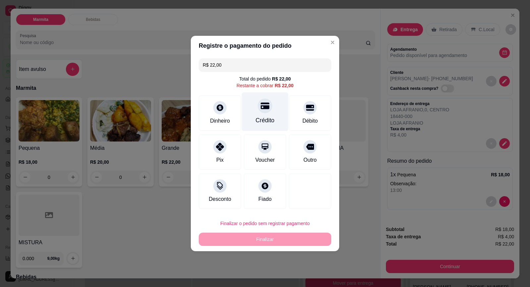
click at [265, 112] on div at bounding box center [265, 105] width 15 height 15
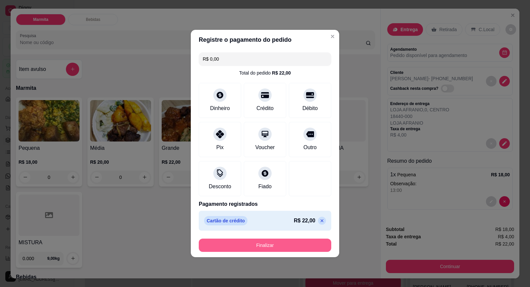
click at [299, 244] on button "Finalizar" at bounding box center [265, 245] width 133 height 13
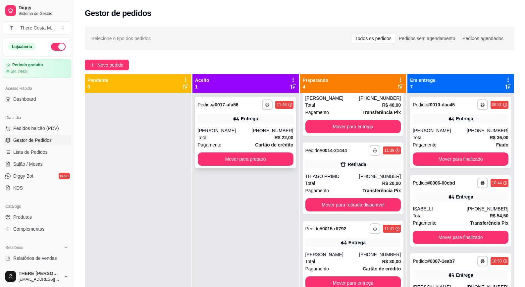
click at [239, 131] on div "[PERSON_NAME]" at bounding box center [225, 130] width 54 height 7
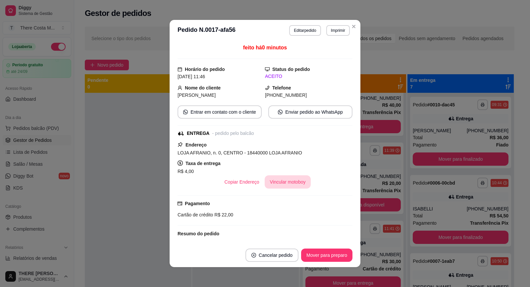
click at [293, 184] on button "Vincular motoboy" at bounding box center [288, 181] width 46 height 13
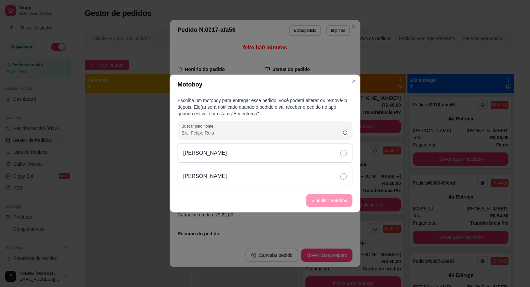
click at [294, 155] on div "[PERSON_NAME]" at bounding box center [265, 152] width 175 height 19
click at [323, 206] on button "Vincular motoboy" at bounding box center [329, 200] width 45 height 13
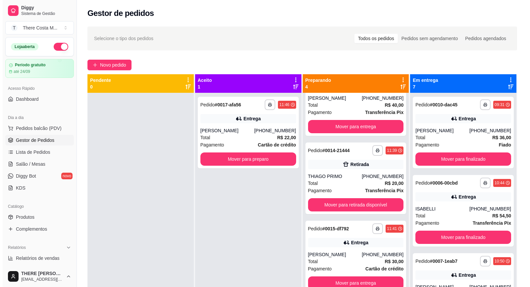
scroll to position [19, 0]
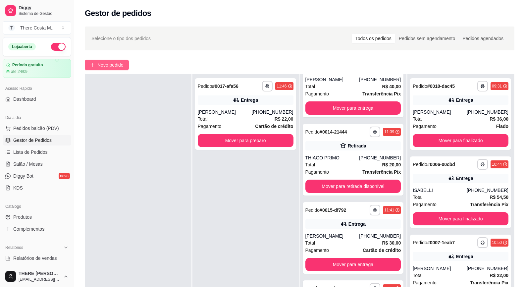
click at [115, 64] on span "Novo pedido" at bounding box center [110, 64] width 26 height 7
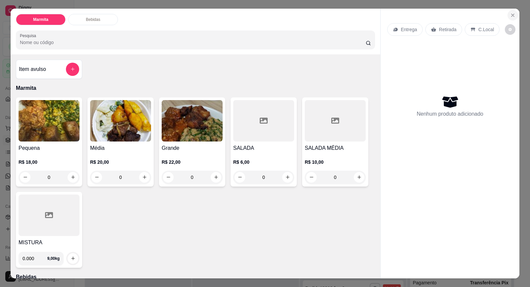
click at [511, 17] on icon "Close" at bounding box center [512, 15] width 3 height 3
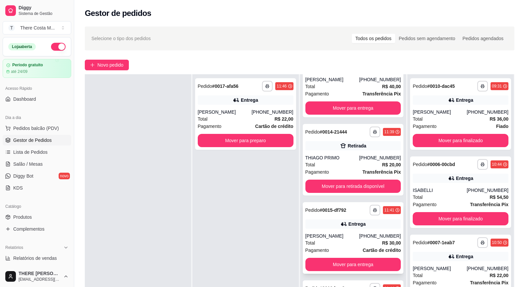
click at [369, 230] on div "**********" at bounding box center [353, 238] width 101 height 72
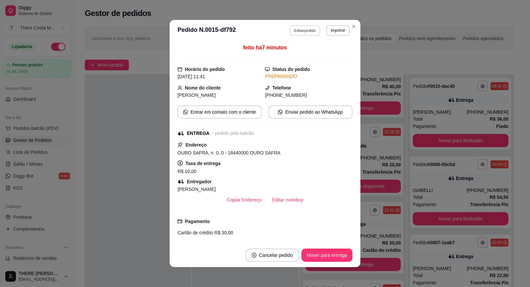
click at [307, 26] on button "Editar pedido" at bounding box center [305, 30] width 31 height 10
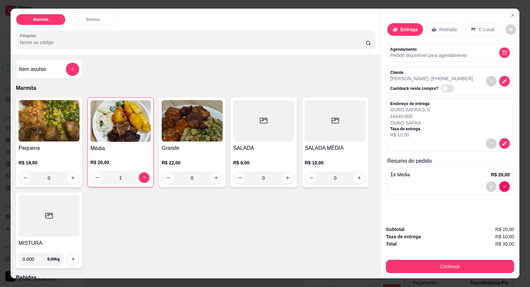
click at [184, 142] on div "Grande R$ 22,00 0" at bounding box center [192, 142] width 66 height 90
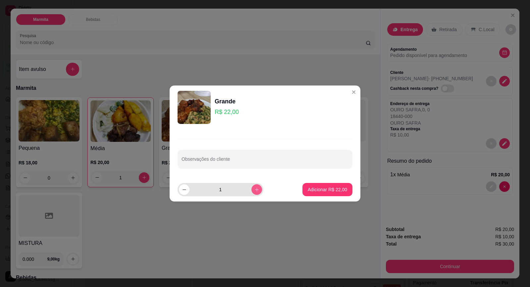
click at [252, 194] on button "increase-product-quantity" at bounding box center [256, 189] width 11 height 11
click at [316, 189] on p "Adicionar R$ 44,00" at bounding box center [327, 189] width 39 height 7
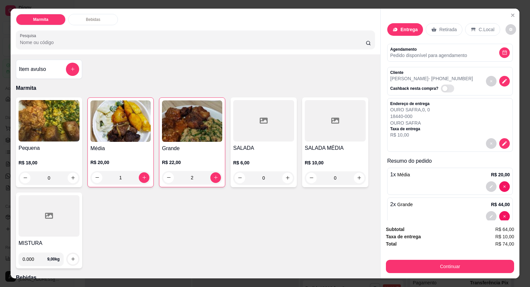
scroll to position [14, 0]
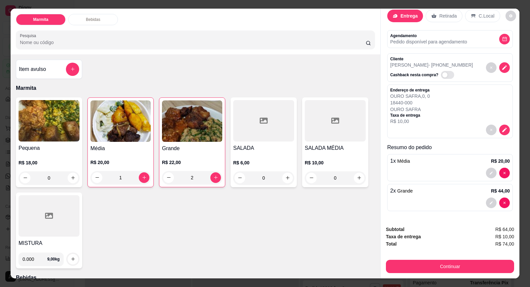
click at [407, 194] on p "2 x Grande" at bounding box center [401, 191] width 23 height 8
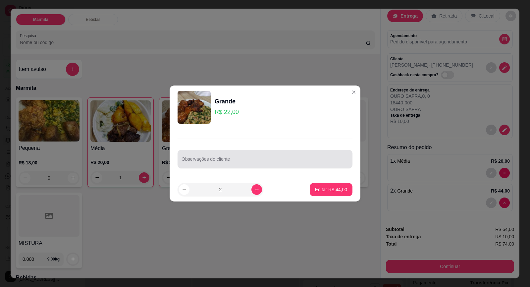
click at [230, 161] on input "Observações do cliente" at bounding box center [265, 161] width 167 height 7
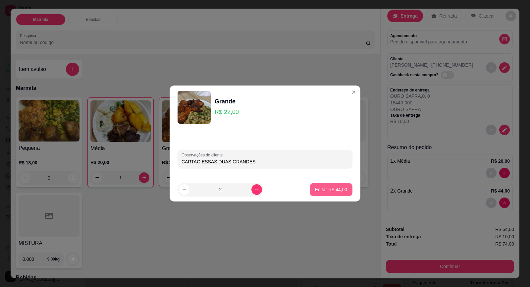
click at [326, 186] on p "Editar R$ 44,00" at bounding box center [331, 189] width 32 height 7
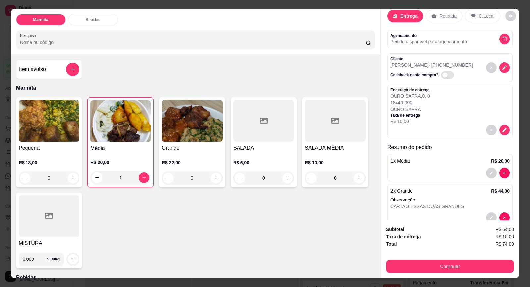
scroll to position [28, 0]
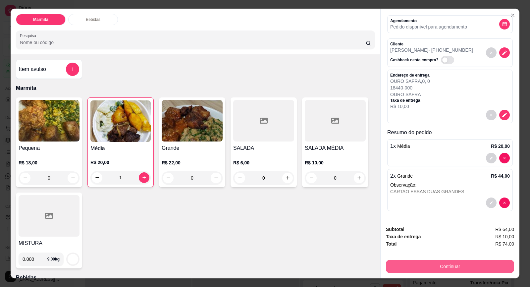
click at [466, 267] on button "Continuar" at bounding box center [450, 266] width 128 height 13
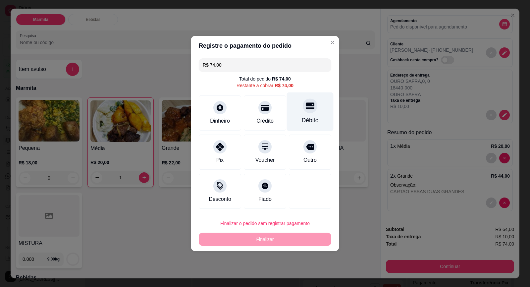
click at [299, 111] on div "Débito" at bounding box center [310, 111] width 47 height 39
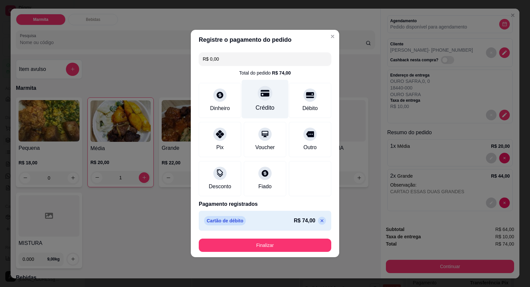
click at [267, 109] on div "Crédito" at bounding box center [265, 107] width 19 height 9
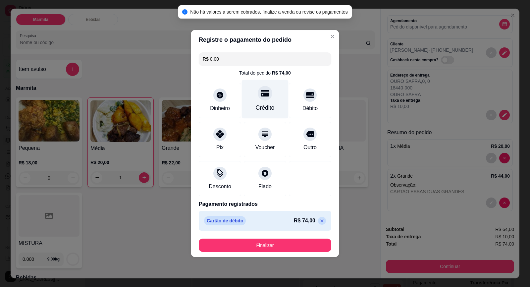
click at [266, 96] on icon at bounding box center [265, 93] width 9 height 7
click at [319, 221] on icon at bounding box center [321, 220] width 5 height 5
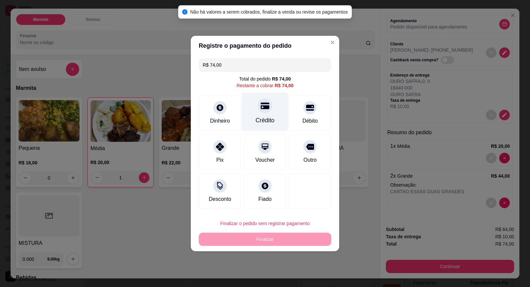
click at [261, 113] on div at bounding box center [265, 105] width 15 height 15
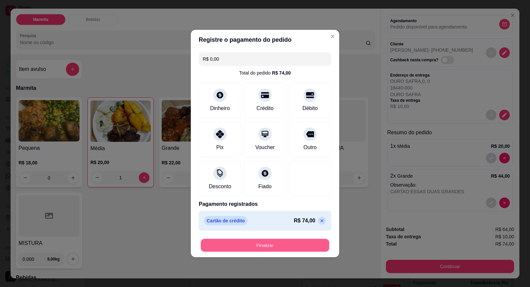
click at [299, 241] on button "Finalizar" at bounding box center [265, 245] width 129 height 13
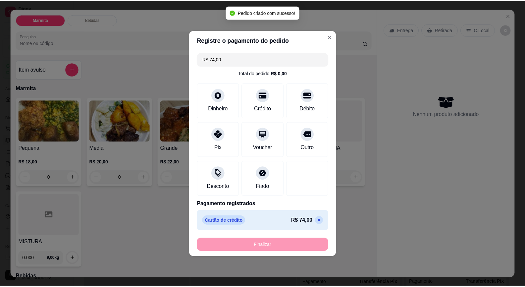
scroll to position [0, 0]
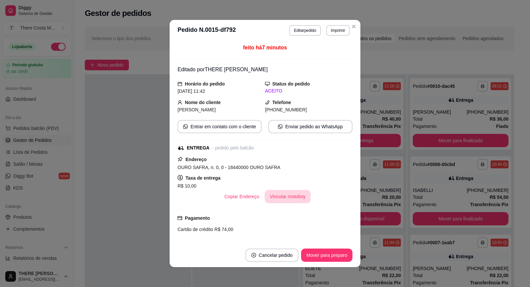
click at [287, 200] on button "Vincular motoboy" at bounding box center [288, 196] width 46 height 13
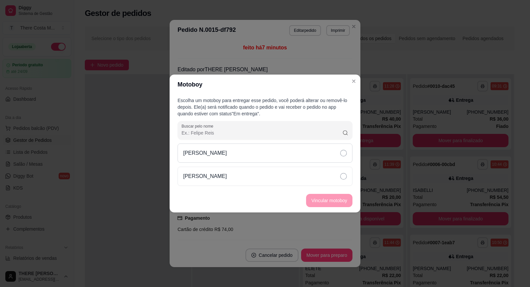
click at [280, 154] on div "[PERSON_NAME]" at bounding box center [265, 152] width 175 height 19
click at [328, 195] on button "Vincular motoboy" at bounding box center [329, 200] width 46 height 13
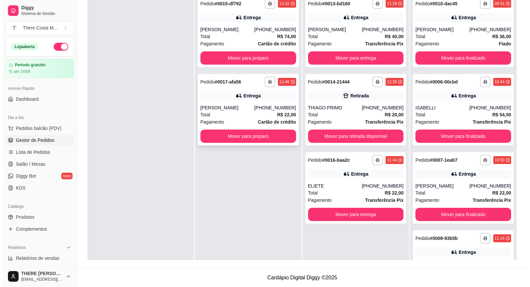
scroll to position [35, 0]
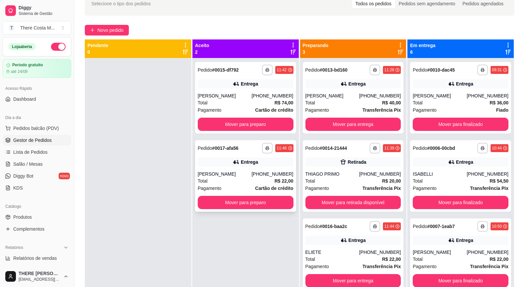
click at [271, 175] on div "[PHONE_NUMBER]" at bounding box center [272, 174] width 42 height 7
click at [118, 31] on span "Novo pedido" at bounding box center [110, 30] width 26 height 7
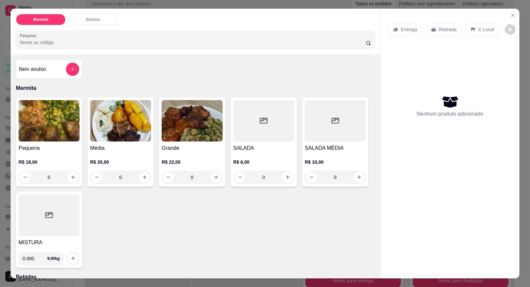
click at [408, 27] on p "Entrega" at bounding box center [409, 29] width 16 height 7
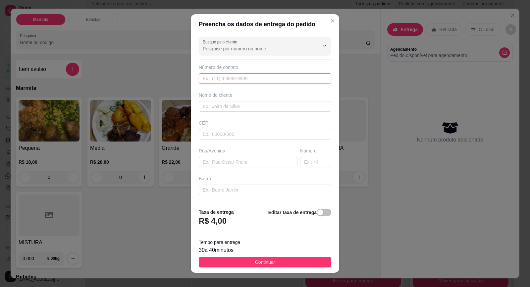
click at [255, 78] on input "text" at bounding box center [265, 78] width 133 height 11
paste input "[PHONE_NUMBER]"
click at [245, 104] on input "text" at bounding box center [265, 106] width 133 height 11
click at [243, 131] on input "text" at bounding box center [265, 134] width 133 height 11
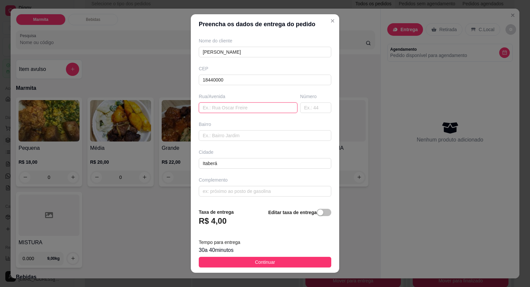
click at [255, 107] on input "text" at bounding box center [248, 107] width 99 height 11
paste input "[PERSON_NAME]"
click at [300, 109] on input "text" at bounding box center [315, 107] width 31 height 11
click at [223, 140] on input "text" at bounding box center [265, 135] width 133 height 11
click at [244, 197] on div "Busque pelo cliente Número de contato [PHONE_NUMBER] Nome do cliente [PERSON_NA…" at bounding box center [265, 118] width 148 height 169
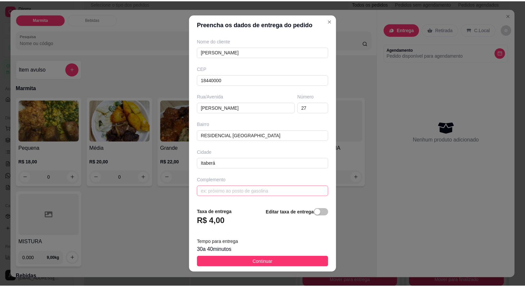
scroll to position [7, 0]
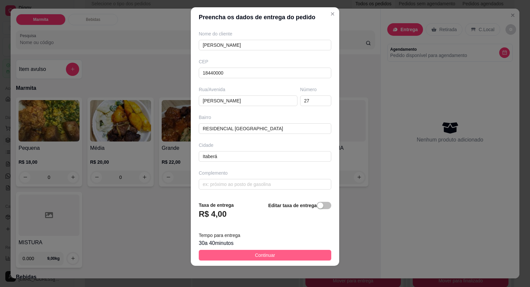
click at [280, 253] on button "Continuar" at bounding box center [265, 255] width 133 height 11
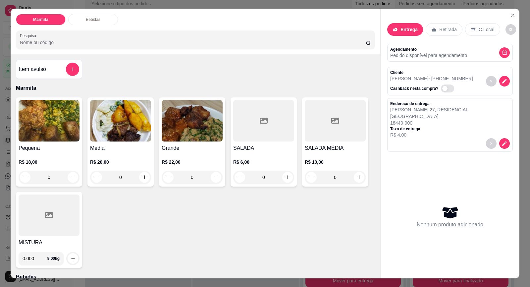
click at [59, 141] on div "Pequena R$ 18,00 0" at bounding box center [49, 141] width 66 height 89
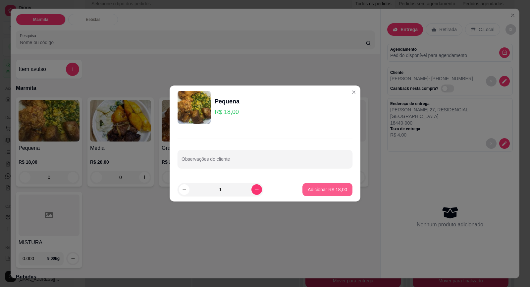
click at [333, 189] on p "Adicionar R$ 18,00" at bounding box center [327, 189] width 39 height 7
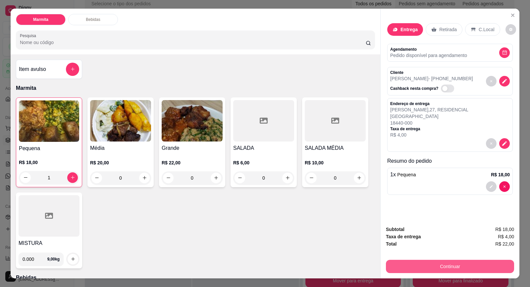
click at [448, 266] on button "Continuar" at bounding box center [450, 266] width 128 height 13
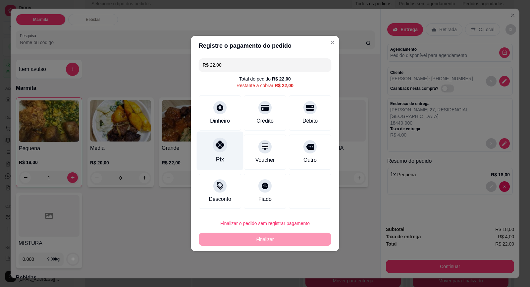
click at [225, 153] on div "Pix" at bounding box center [220, 151] width 47 height 39
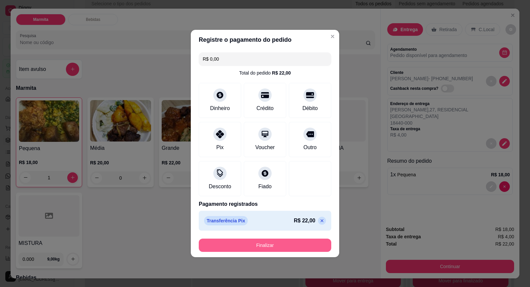
click at [291, 246] on button "Finalizar" at bounding box center [265, 245] width 133 height 13
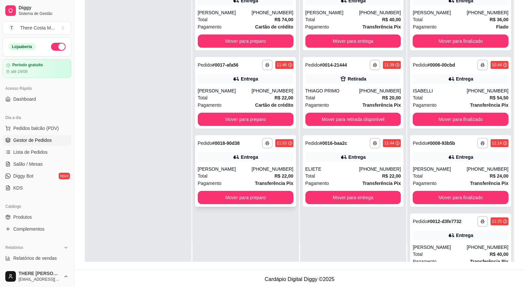
scroll to position [101, 0]
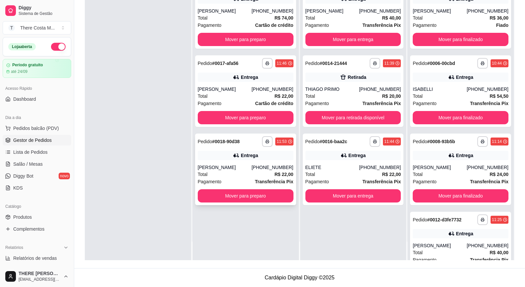
click at [258, 162] on div "**********" at bounding box center [245, 169] width 101 height 72
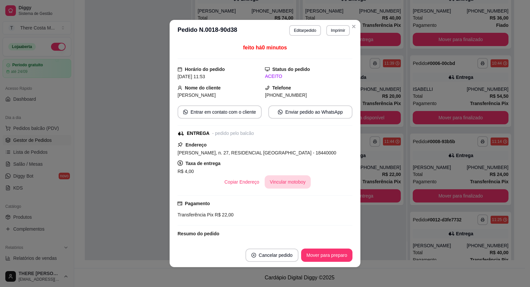
click at [278, 184] on button "Vincular motoboy" at bounding box center [288, 181] width 46 height 13
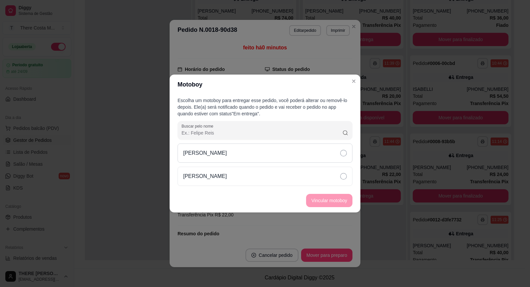
click at [292, 158] on div "[PERSON_NAME]" at bounding box center [265, 152] width 175 height 19
click at [318, 199] on button "Vincular motoboy" at bounding box center [329, 200] width 45 height 13
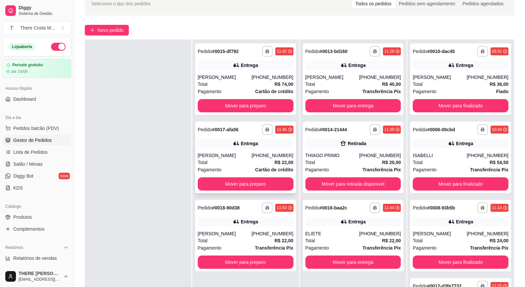
scroll to position [0, 0]
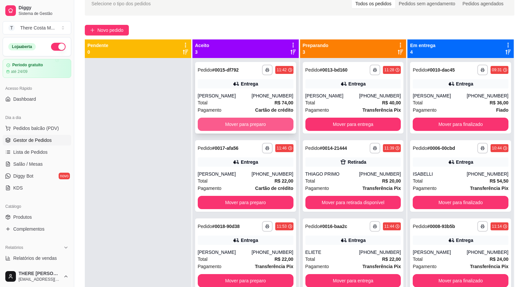
click at [265, 125] on button "Mover para preparo" at bounding box center [246, 124] width 96 height 13
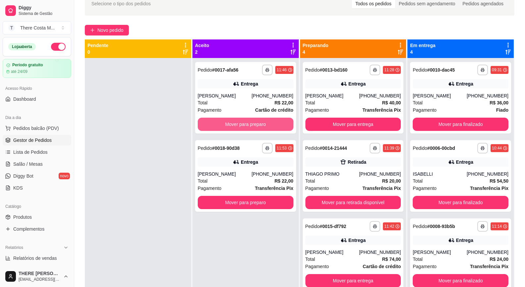
click at [265, 125] on button "Mover para preparo" at bounding box center [246, 124] width 96 height 13
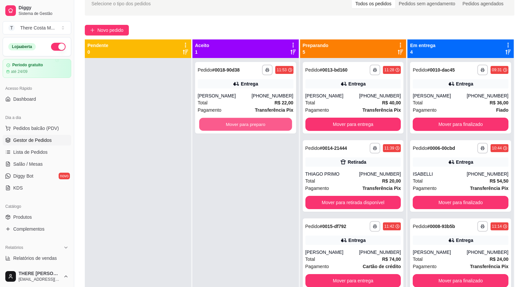
click at [265, 125] on button "Mover para preparo" at bounding box center [245, 124] width 93 height 13
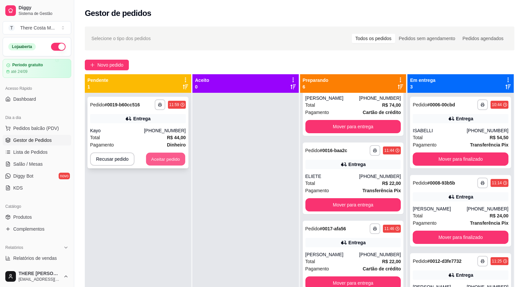
click at [166, 158] on button "Aceitar pedido" at bounding box center [165, 159] width 39 height 13
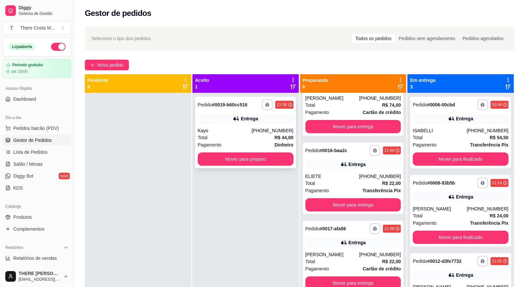
click at [263, 128] on div "(15) 99610-0737" at bounding box center [272, 130] width 42 height 7
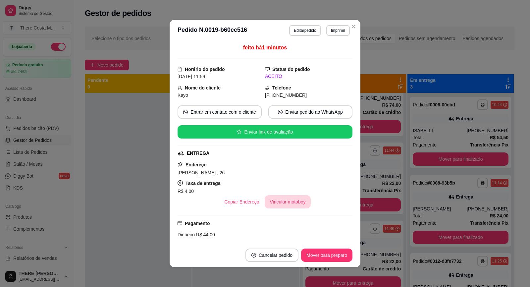
click at [286, 202] on button "Vincular motoboy" at bounding box center [288, 201] width 46 height 13
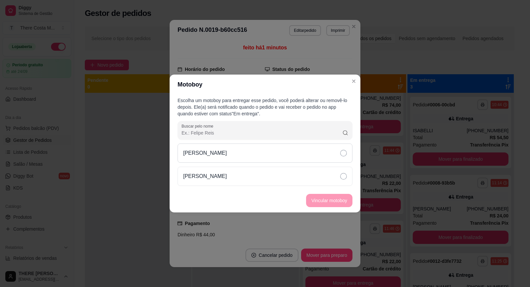
click at [308, 153] on div "[PERSON_NAME]" at bounding box center [265, 152] width 175 height 19
click at [324, 202] on button "Vincular motoboy" at bounding box center [329, 200] width 46 height 13
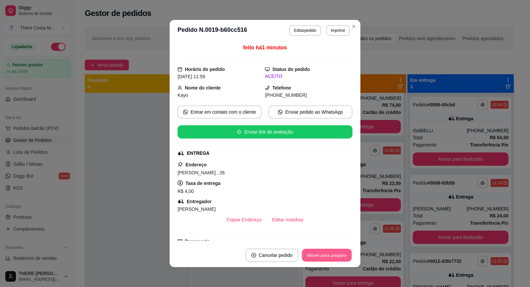
click at [332, 255] on button "Mover para preparo" at bounding box center [327, 255] width 50 height 13
click at [336, 256] on button "Mover para entrega" at bounding box center [326, 254] width 51 height 13
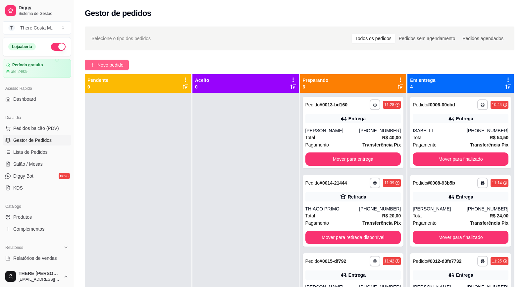
click at [124, 64] on span "Novo pedido" at bounding box center [110, 64] width 26 height 7
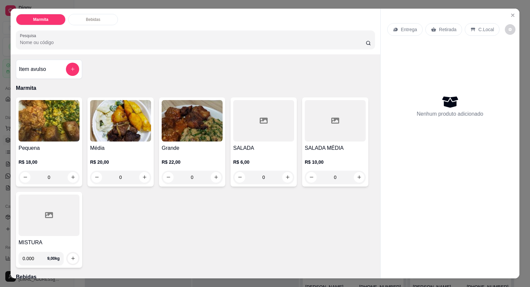
click at [435, 29] on div "Retirada" at bounding box center [443, 29] width 37 height 13
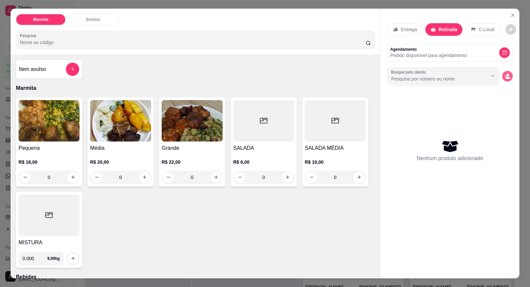
click at [508, 77] on icon "decrease-product-quantity" at bounding box center [508, 76] width 6 height 6
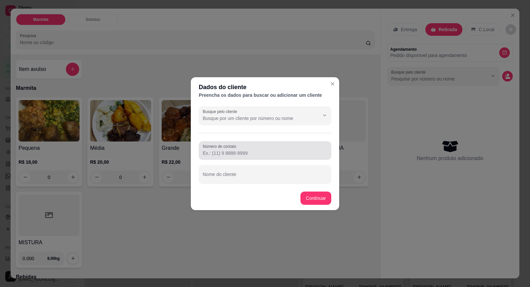
click at [253, 154] on input "Número de contato" at bounding box center [265, 153] width 125 height 7
paste input "(15) 99848-4609"
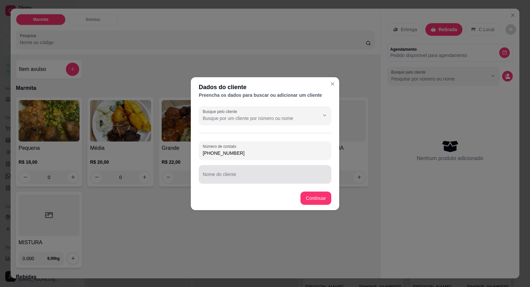
type input "(15) 99848-4609"
click at [258, 175] on input "Nome do cliente" at bounding box center [265, 177] width 125 height 7
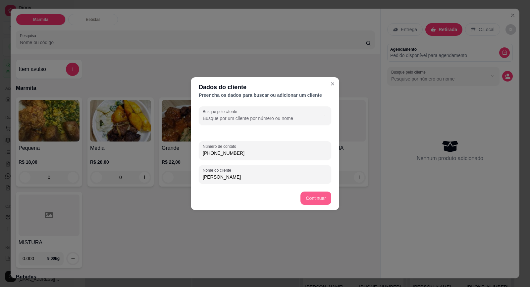
type input "PAULINHO"
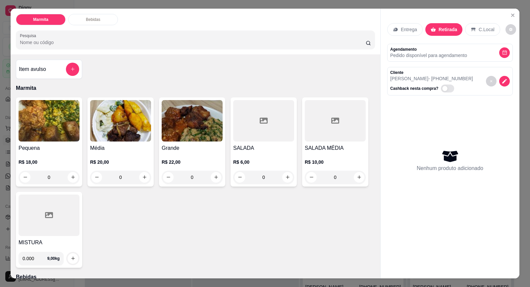
click at [60, 143] on div "Pequena R$ 18,00 0" at bounding box center [49, 141] width 66 height 89
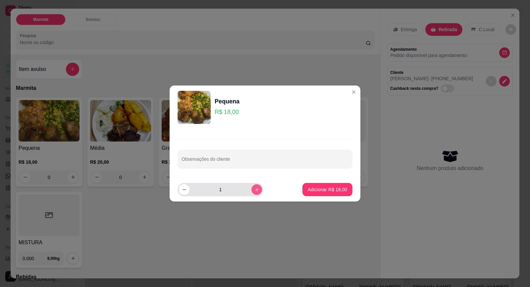
click at [254, 187] on icon "increase-product-quantity" at bounding box center [256, 189] width 5 height 5
type input "2"
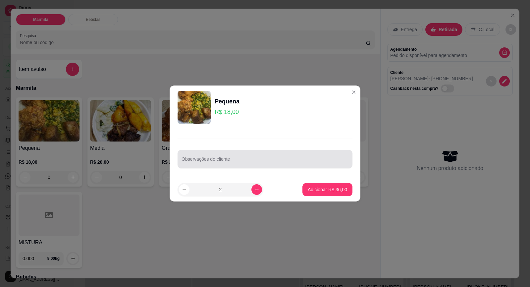
click at [248, 163] on input "Observações do cliente" at bounding box center [265, 161] width 167 height 7
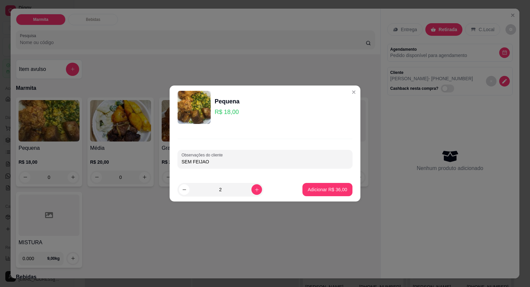
type input "SEM FEIJAO"
click at [329, 189] on p "Adicionar R$ 36,00" at bounding box center [327, 189] width 39 height 7
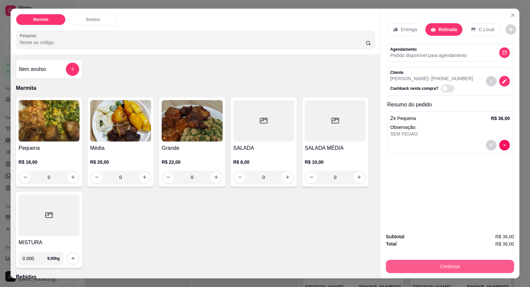
click at [485, 267] on button "Continuar" at bounding box center [450, 266] width 128 height 13
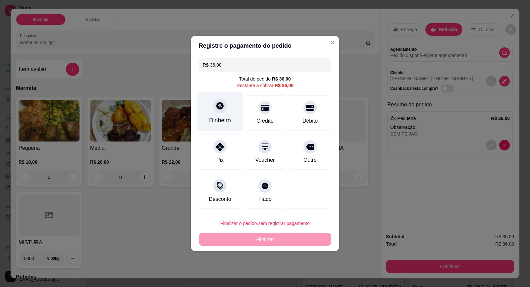
click at [217, 103] on icon at bounding box center [219, 105] width 7 height 7
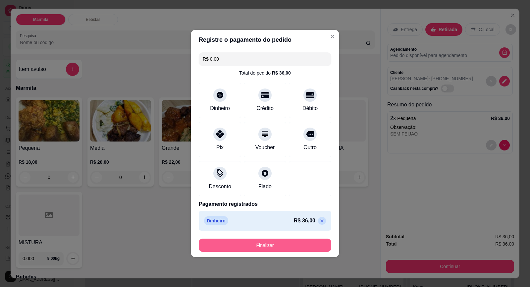
click at [295, 242] on button "Finalizar" at bounding box center [265, 245] width 133 height 13
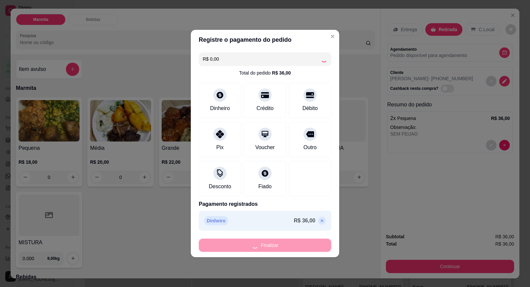
type input "-R$ 36,00"
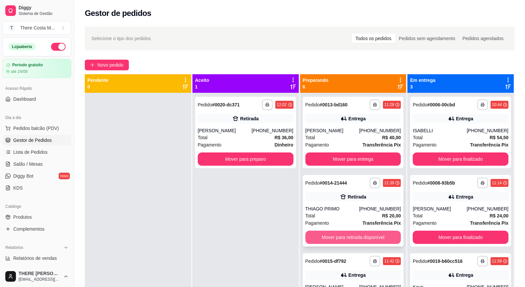
click at [369, 236] on button "Mover para retirada disponível" at bounding box center [353, 237] width 96 height 13
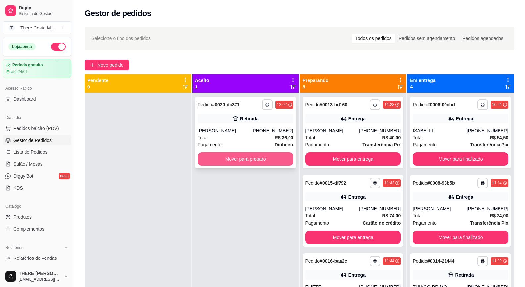
click at [264, 159] on button "Mover para preparo" at bounding box center [246, 158] width 96 height 13
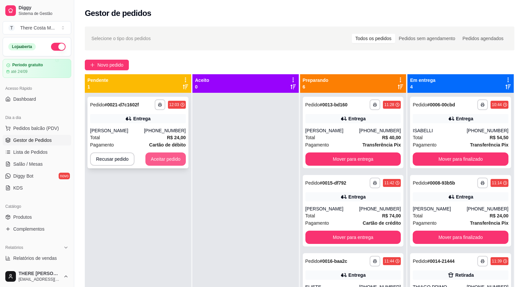
click at [171, 158] on button "Aceitar pedido" at bounding box center [165, 158] width 40 height 13
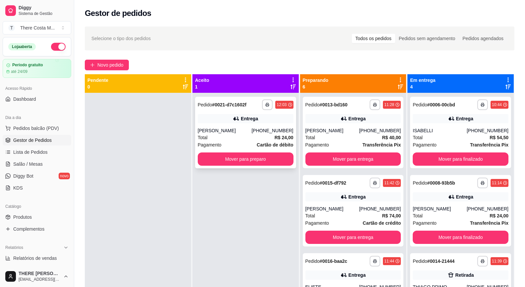
click at [271, 130] on div "(15) 99725-0469" at bounding box center [272, 130] width 42 height 7
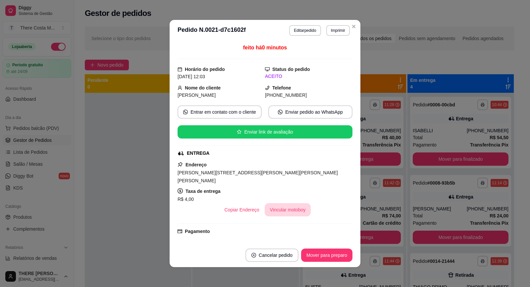
click at [288, 204] on button "Vincular motoboy" at bounding box center [288, 209] width 46 height 13
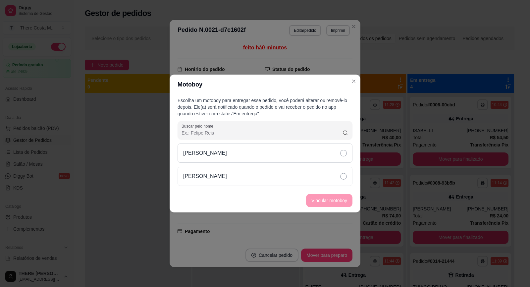
click at [336, 155] on div "[PERSON_NAME]" at bounding box center [265, 152] width 175 height 19
click at [336, 200] on button "Vincular motoboy" at bounding box center [329, 200] width 45 height 13
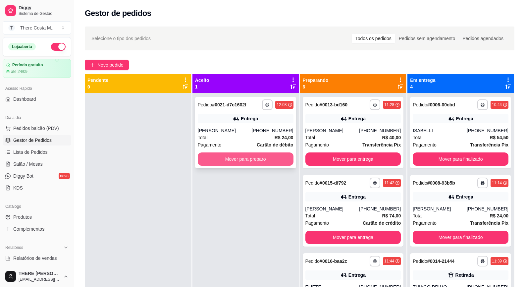
click at [266, 160] on button "Mover para preparo" at bounding box center [246, 158] width 96 height 13
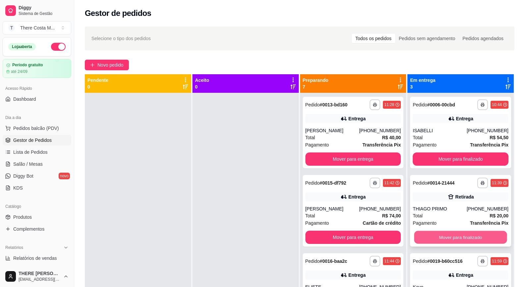
click at [471, 237] on button "Mover para finalizado" at bounding box center [460, 237] width 93 height 13
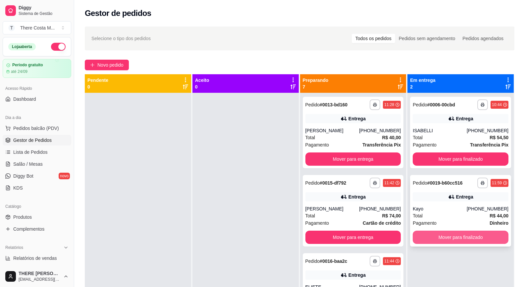
click at [472, 235] on button "Mover para finalizado" at bounding box center [461, 237] width 96 height 13
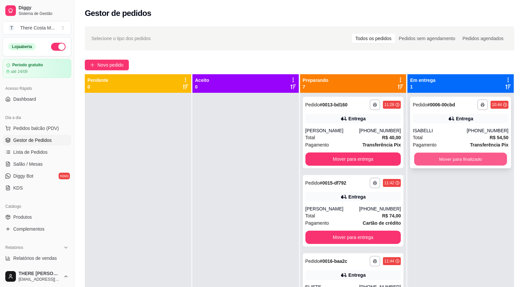
click at [470, 158] on button "Mover para finalizado" at bounding box center [460, 159] width 93 height 13
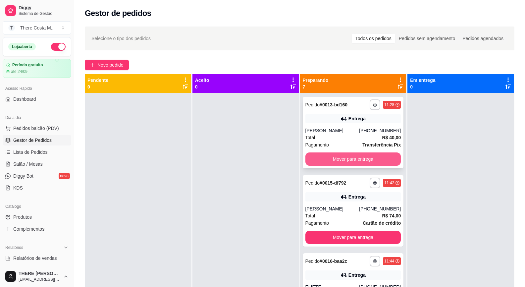
click at [376, 159] on button "Mover para entrega" at bounding box center [353, 158] width 96 height 13
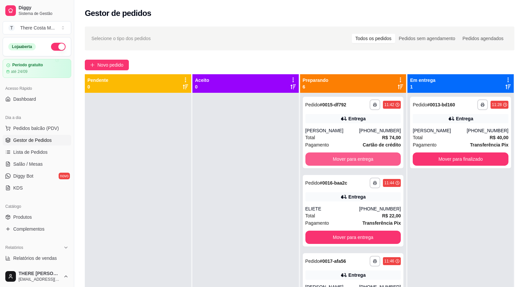
click at [376, 159] on button "Mover para entrega" at bounding box center [353, 158] width 96 height 13
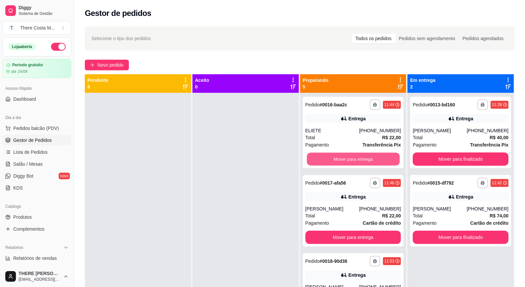
click at [376, 159] on button "Mover para entrega" at bounding box center [353, 159] width 93 height 13
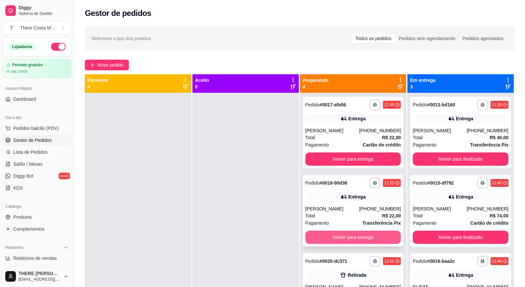
click at [355, 239] on button "Mover para entrega" at bounding box center [353, 237] width 96 height 13
click at [358, 234] on button "Mover para retirada disponível" at bounding box center [353, 237] width 93 height 13
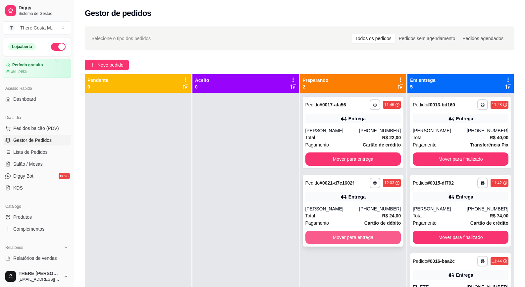
click at [372, 237] on button "Mover para entrega" at bounding box center [353, 237] width 96 height 13
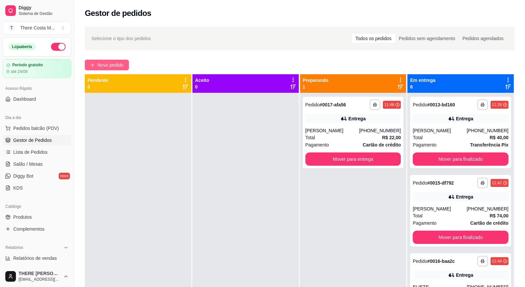
click at [116, 62] on span "Novo pedido" at bounding box center [110, 64] width 26 height 7
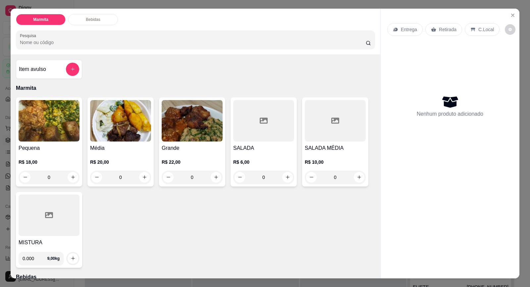
click at [410, 29] on p "Entrega" at bounding box center [409, 29] width 16 height 7
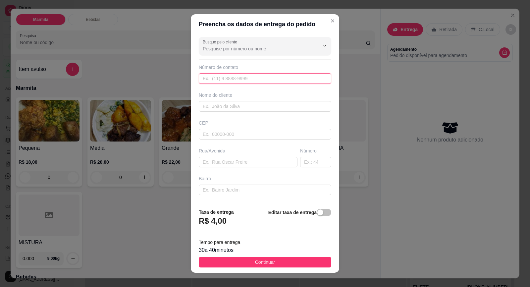
click at [218, 78] on input "text" at bounding box center [265, 78] width 133 height 11
paste input "(15) 99852-8216"
type input "(15) 99852-8216"
click at [232, 103] on input "text" at bounding box center [265, 106] width 133 height 11
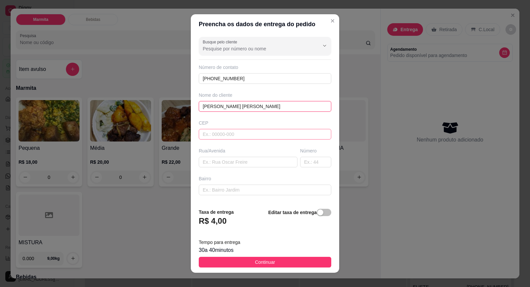
type input "MARIA CLARA"
click at [227, 132] on input "text" at bounding box center [265, 134] width 133 height 11
type input "18440000"
type input "Itaberá"
type input "18440000"
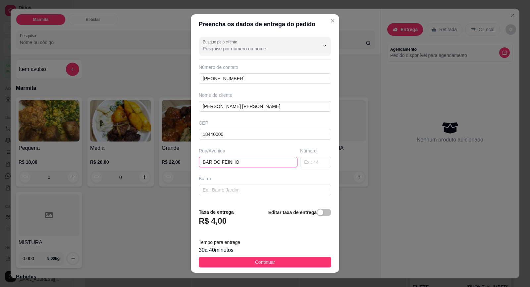
type input "BAR DO FEINHO"
type input "0"
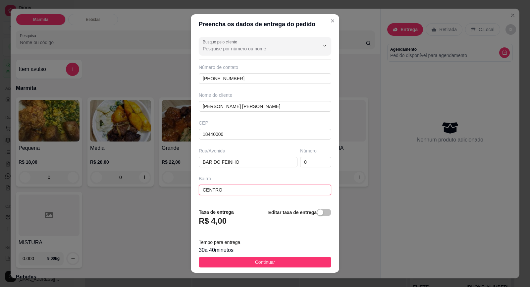
type input "CENTRO"
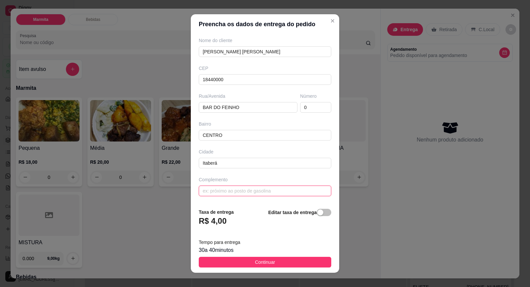
type input "N"
type input "BAR DO FEINHO"
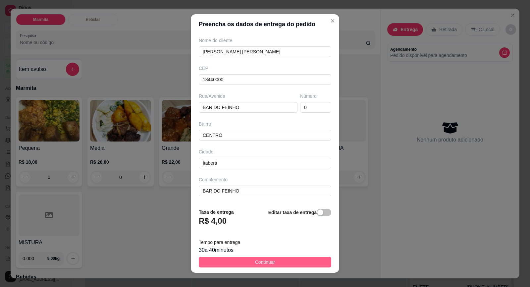
click at [291, 261] on button "Continuar" at bounding box center [265, 262] width 133 height 11
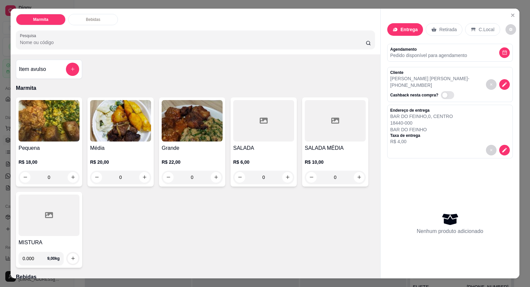
click at [52, 149] on h4 "Pequena" at bounding box center [49, 148] width 61 height 8
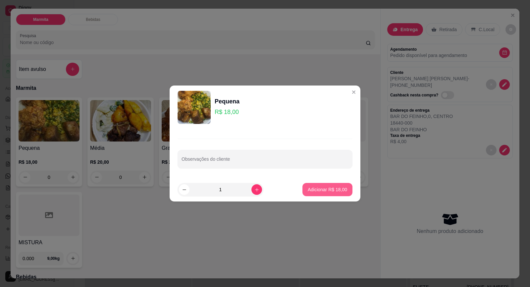
click at [323, 190] on p "Adicionar R$ 18,00" at bounding box center [327, 189] width 39 height 7
type input "1"
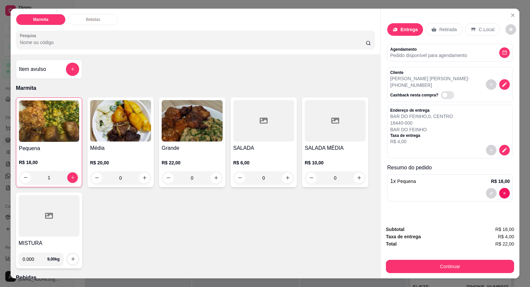
scroll to position [13, 0]
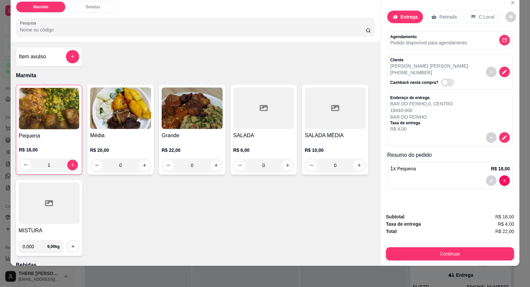
click at [428, 168] on div "1 x Pequena R$ 18,00" at bounding box center [450, 175] width 126 height 27
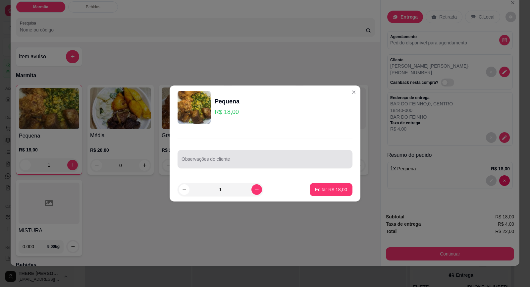
click at [206, 165] on div at bounding box center [265, 158] width 167 height 13
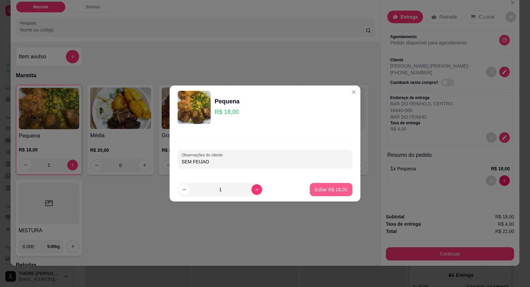
type input "SEM FEIJAO"
click at [325, 192] on p "Editar R$ 18,00" at bounding box center [331, 189] width 32 height 7
type input "0"
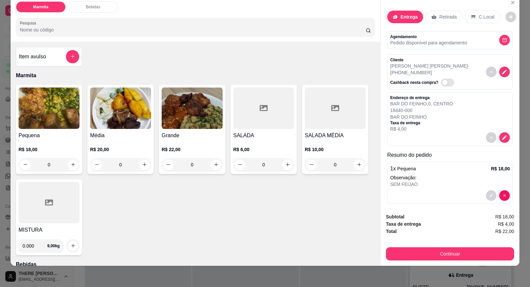
click at [59, 133] on h4 "Pequena" at bounding box center [49, 136] width 61 height 8
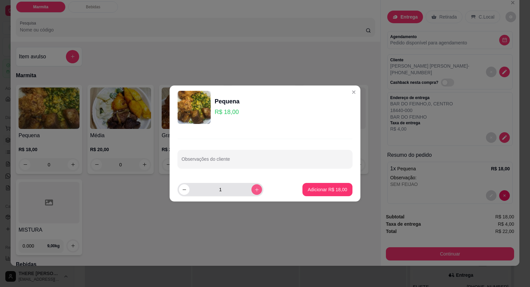
click at [255, 187] on button "increase-product-quantity" at bounding box center [256, 189] width 11 height 11
type input "2"
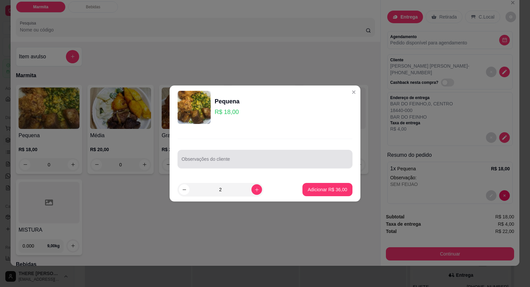
click at [256, 157] on div at bounding box center [265, 158] width 167 height 13
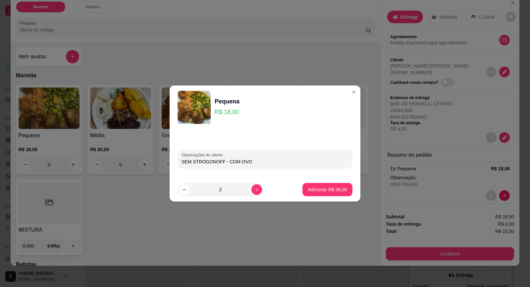
type input "SEM STROGONOFF - COM OVO"
click at [323, 189] on p "Adicionar R$ 36,00" at bounding box center [327, 189] width 38 height 6
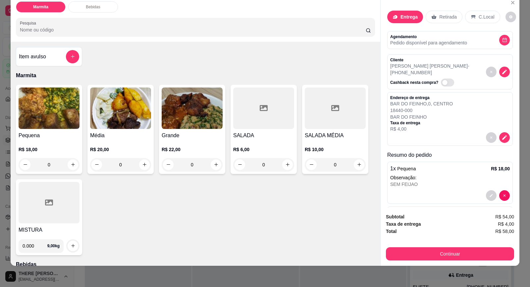
click at [113, 118] on img at bounding box center [120, 107] width 61 height 41
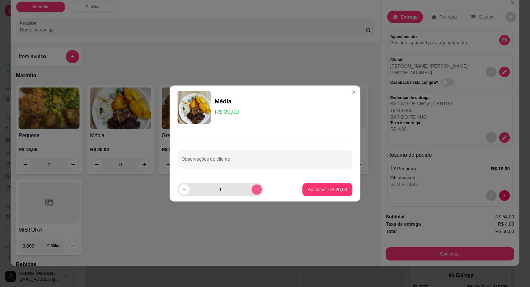
click at [252, 186] on button "increase-product-quantity" at bounding box center [256, 189] width 10 height 10
type input "2"
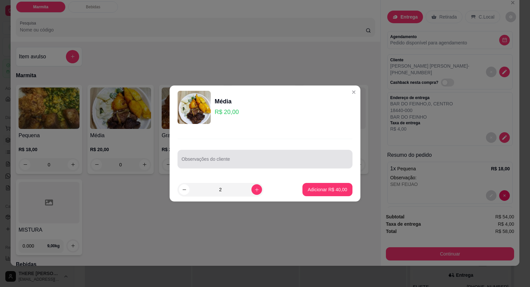
click at [235, 160] on input "Observações do cliente" at bounding box center [265, 161] width 167 height 7
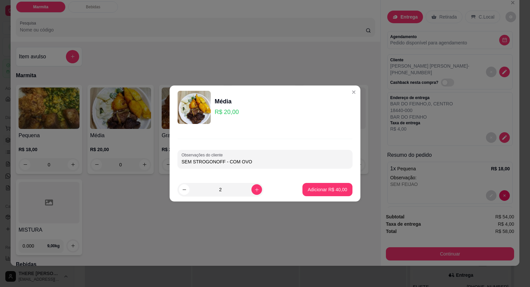
type input "SEM STROGONOFF - COM OVO"
click at [185, 191] on icon "decrease-product-quantity" at bounding box center [184, 189] width 5 height 5
type input "1"
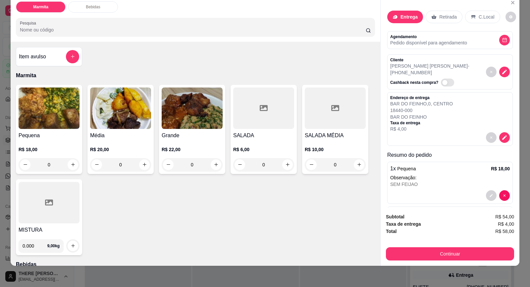
scroll to position [43, 0]
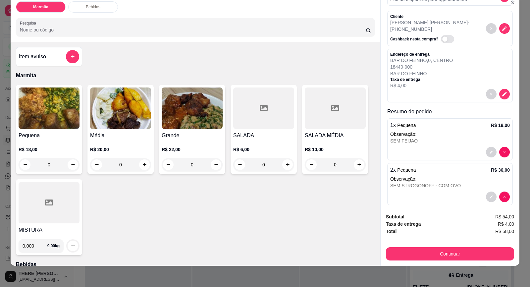
click at [58, 129] on img at bounding box center [49, 107] width 61 height 41
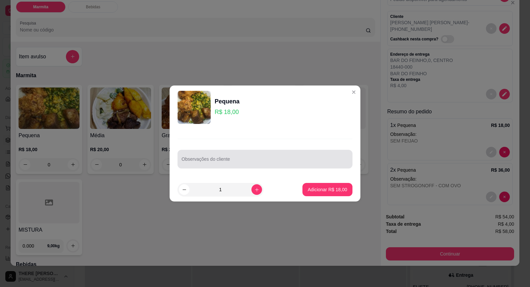
click at [213, 163] on input "Observações do cliente" at bounding box center [265, 161] width 167 height 7
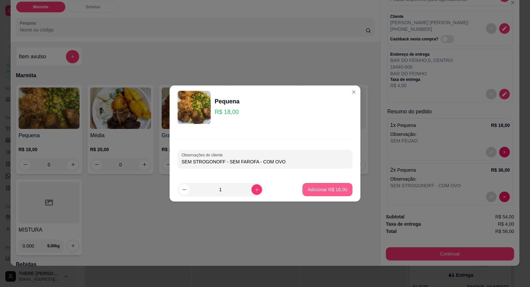
type input "SEM STROGONOFF - SEM FAROFA - COM OVO"
click at [324, 186] on p "Adicionar R$ 18,00" at bounding box center [327, 189] width 39 height 7
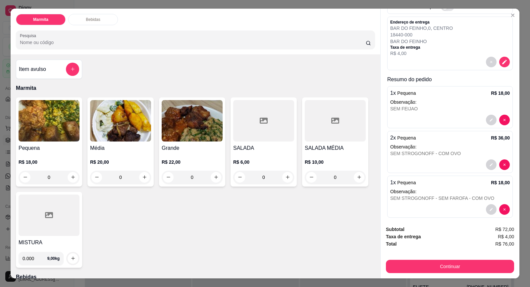
scroll to position [13, 0]
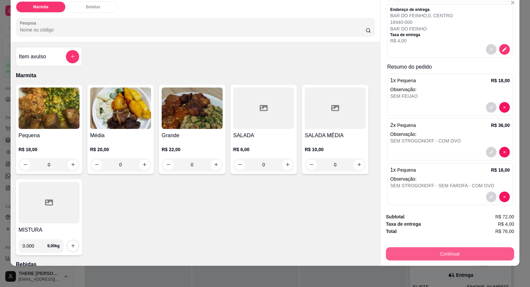
click at [443, 250] on button "Continuar" at bounding box center [450, 253] width 128 height 13
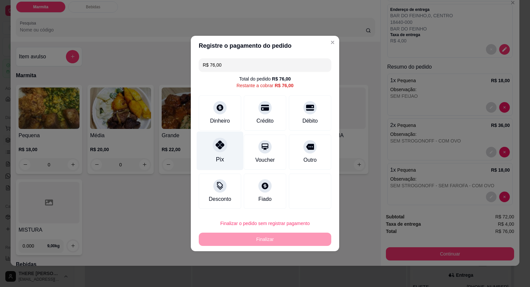
click at [223, 141] on icon at bounding box center [220, 144] width 9 height 9
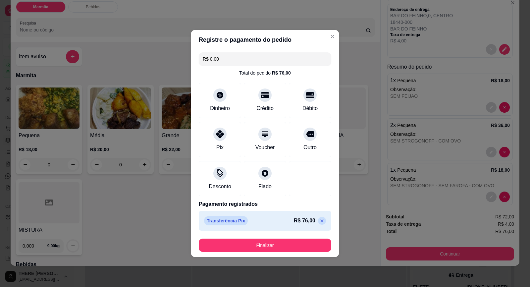
click at [286, 252] on footer "Finalizar" at bounding box center [265, 245] width 148 height 24
click at [290, 246] on button "Finalizar" at bounding box center [265, 245] width 133 height 13
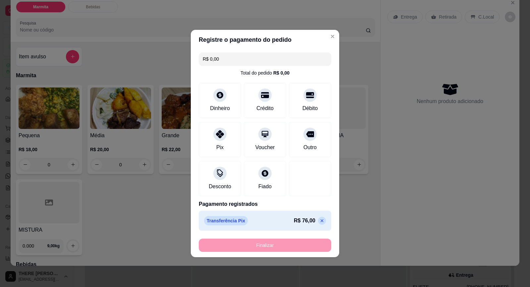
type input "-R$ 76,00"
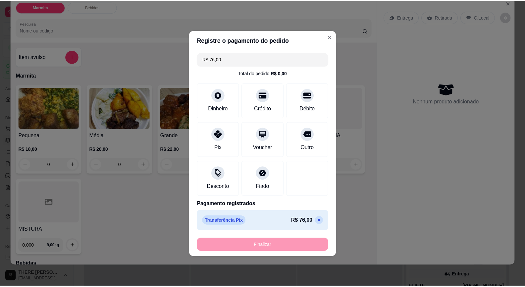
scroll to position [0, 0]
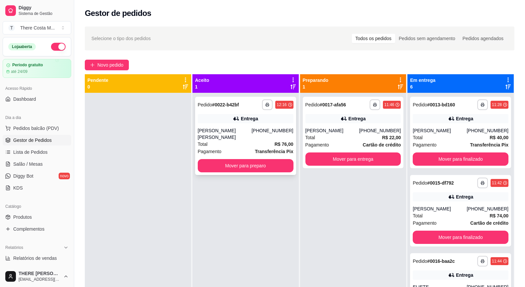
click at [265, 140] on div "Total R$ 76,00" at bounding box center [246, 143] width 96 height 7
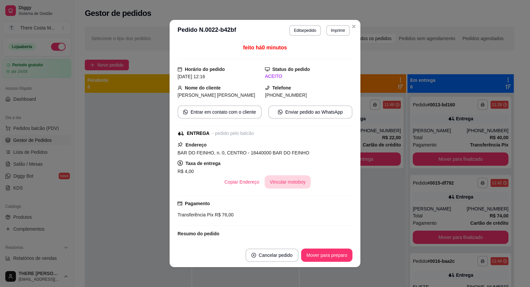
click at [292, 181] on button "Vincular motoboy" at bounding box center [288, 181] width 46 height 13
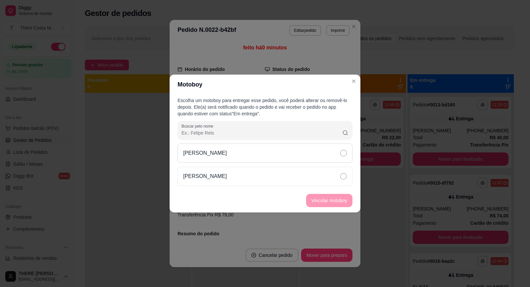
click at [288, 155] on div "[PERSON_NAME]" at bounding box center [265, 152] width 175 height 19
click at [341, 203] on button "Vincular motoboy" at bounding box center [329, 200] width 46 height 13
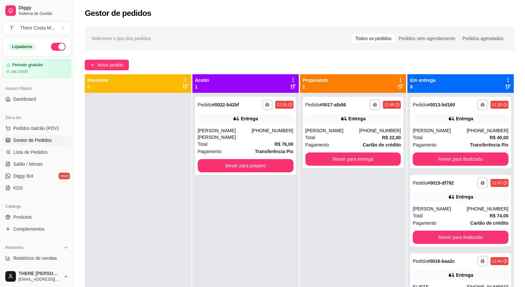
click at [52, 47] on button "button" at bounding box center [58, 47] width 15 height 8
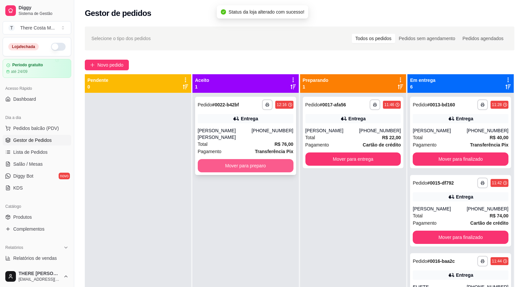
click at [259, 159] on button "Mover para preparo" at bounding box center [246, 165] width 96 height 13
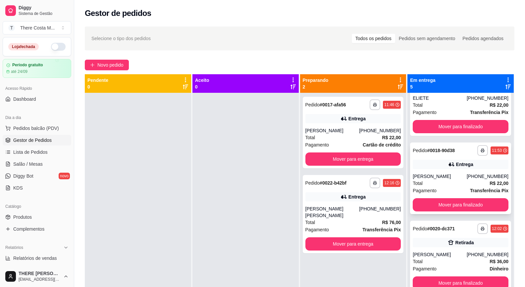
scroll to position [19, 0]
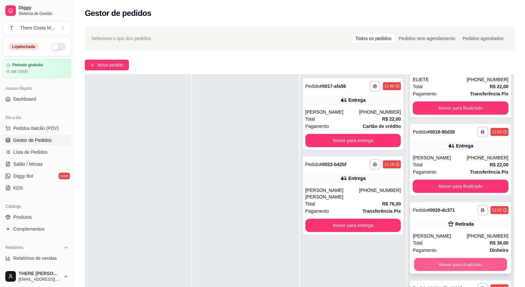
click at [461, 267] on button "Mover para finalizado" at bounding box center [460, 264] width 93 height 13
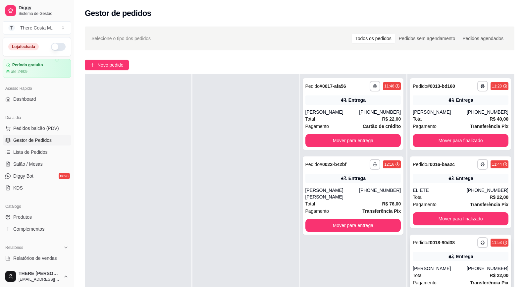
scroll to position [0, 0]
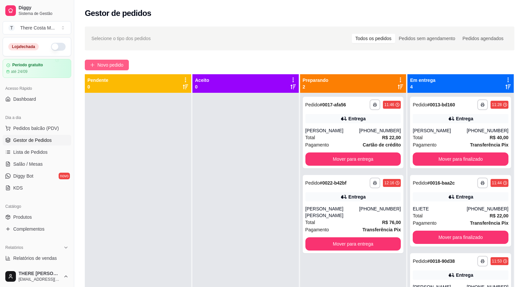
click at [98, 62] on span "Novo pedido" at bounding box center [110, 64] width 26 height 7
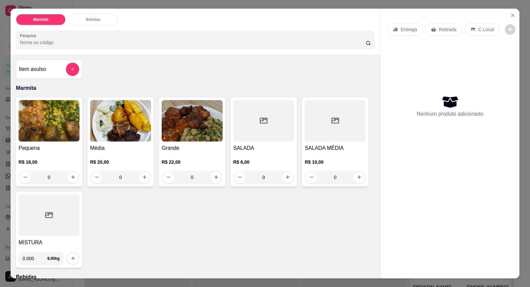
click at [47, 117] on img at bounding box center [49, 120] width 61 height 41
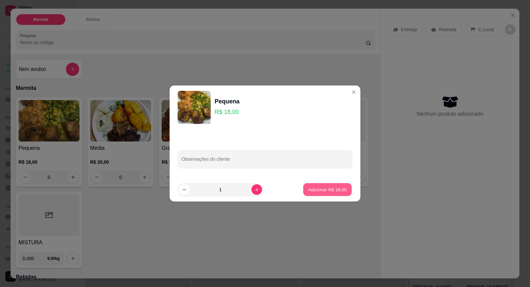
click at [342, 187] on button "Adicionar R$ 18,00" at bounding box center [327, 189] width 49 height 13
type input "1"
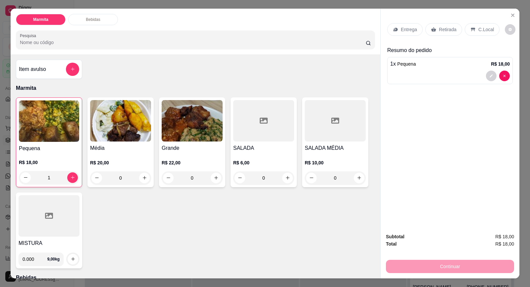
click at [395, 29] on icon at bounding box center [395, 30] width 4 height 4
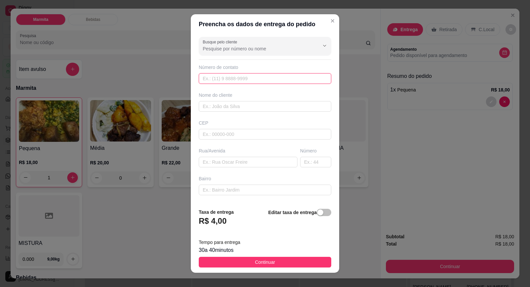
click at [243, 82] on input "text" at bounding box center [265, 78] width 133 height 11
type input "(15) 99646-9778"
click at [217, 108] on input "text" at bounding box center [265, 106] width 133 height 11
type input "Pri cunhada"
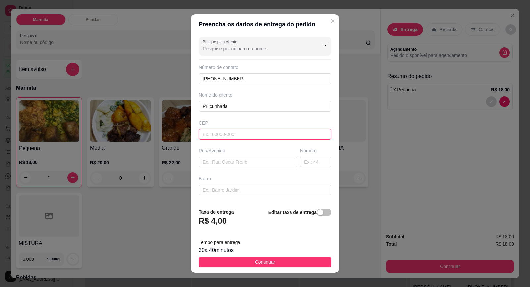
click at [222, 133] on input "text" at bounding box center [265, 134] width 133 height 11
type input "18440000"
type input "Itaberá"
type input "18440000"
click at [209, 162] on input "text" at bounding box center [248, 162] width 99 height 11
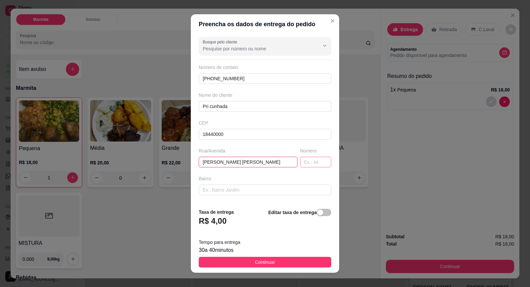
type input "José Gonçalves Macedo"
click at [309, 161] on input "text" at bounding box center [315, 162] width 31 height 11
type input "96"
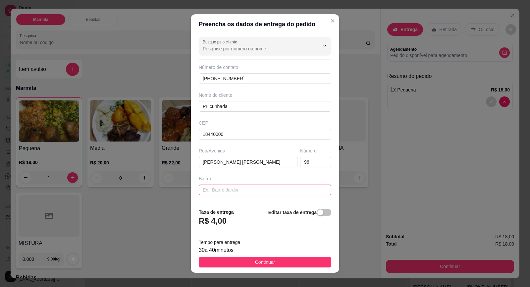
click at [250, 189] on input "text" at bounding box center [265, 190] width 133 height 11
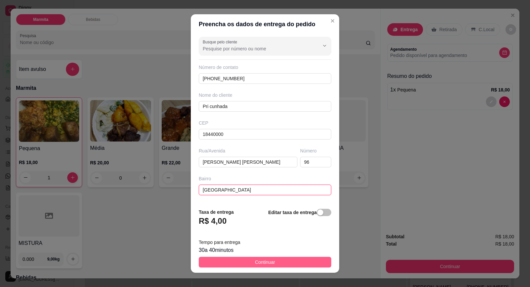
type input "Vila Cruzeiro"
click at [269, 264] on span "Continuar" at bounding box center [265, 261] width 20 height 7
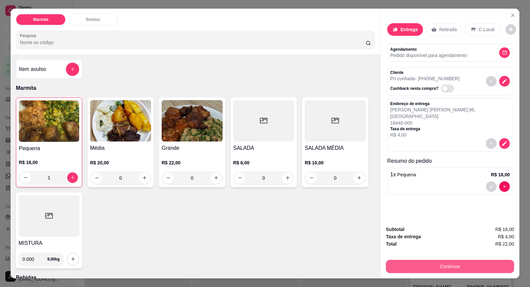
click at [441, 267] on button "Continuar" at bounding box center [450, 266] width 128 height 13
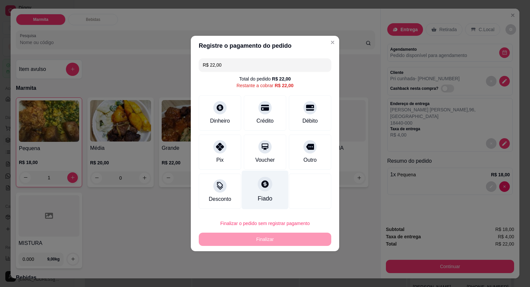
click at [272, 197] on div "Fiado" at bounding box center [265, 190] width 47 height 39
type input "R$ 0,00"
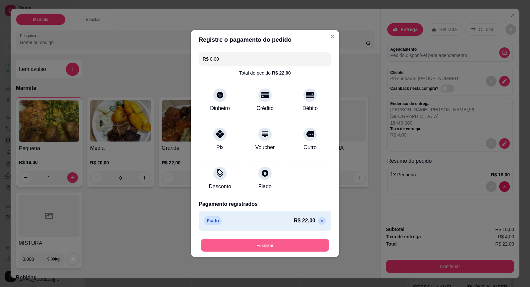
click at [297, 247] on button "Finalizar" at bounding box center [265, 245] width 129 height 13
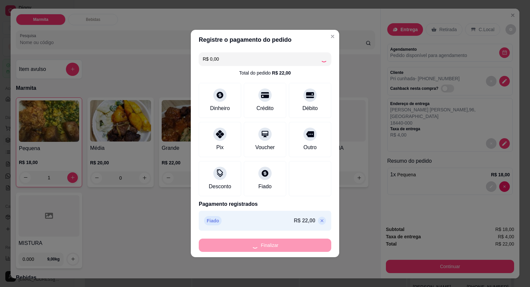
type input "0"
type input "-R$ 22,00"
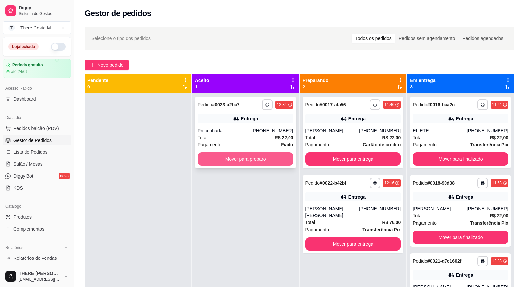
click at [234, 162] on button "Mover para preparo" at bounding box center [246, 158] width 96 height 13
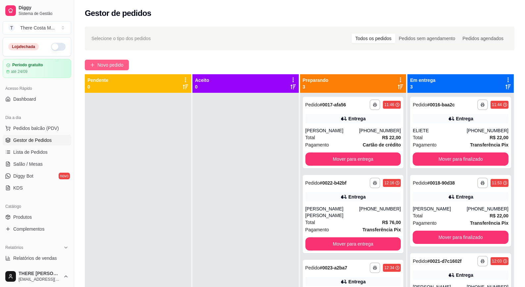
click at [113, 65] on span "Novo pedido" at bounding box center [110, 64] width 26 height 7
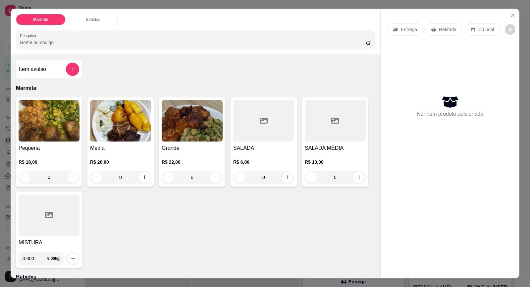
click at [107, 129] on img at bounding box center [120, 120] width 61 height 41
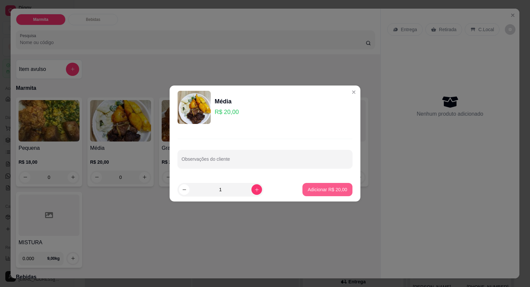
click at [320, 189] on p "Adicionar R$ 20,00" at bounding box center [327, 189] width 39 height 7
type input "1"
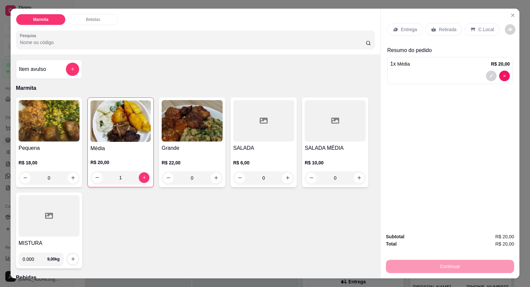
click at [413, 31] on p "Entrega" at bounding box center [409, 29] width 16 height 7
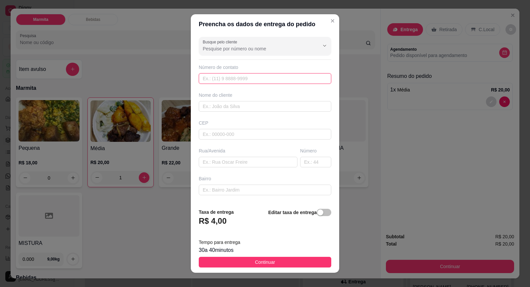
click at [242, 77] on input "text" at bounding box center [265, 78] width 133 height 11
type input "(15) 99657-4605"
click at [226, 108] on input "text" at bounding box center [265, 106] width 133 height 11
type input "Juliana Amaral"
click at [218, 137] on input "text" at bounding box center [265, 134] width 133 height 11
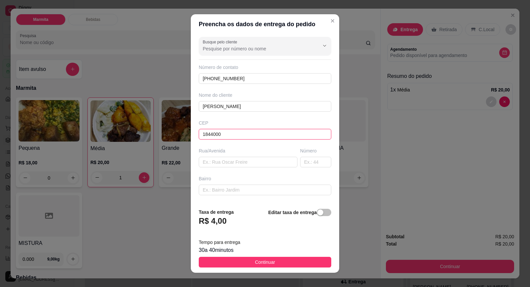
type input "18440000"
type input "Itaberá"
type input "18440000"
click at [222, 165] on input "text" at bounding box center [248, 162] width 99 height 11
type input "Joaquim Pedroso de Oliveira"
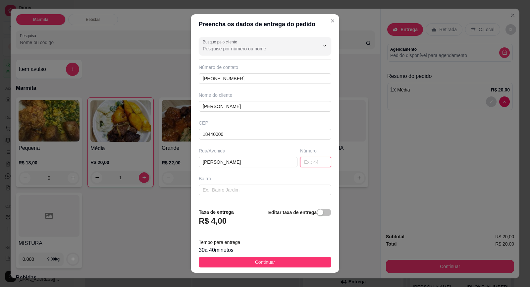
click at [304, 165] on input "text" at bounding box center [315, 162] width 31 height 11
type input "733"
click at [238, 191] on input "text" at bounding box center [265, 190] width 133 height 11
type input "v"
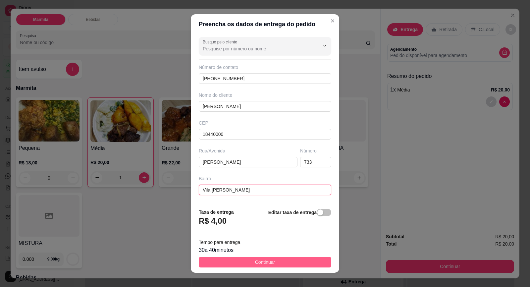
type input "Vila Dom Silvio"
click at [258, 259] on span "Continuar" at bounding box center [265, 261] width 20 height 7
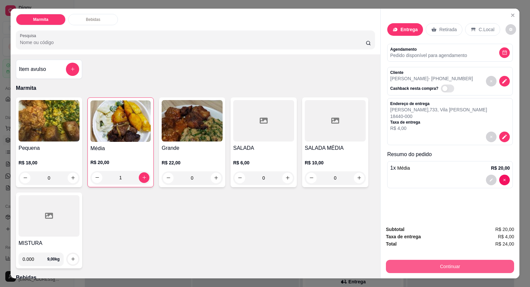
click at [454, 265] on button "Continuar" at bounding box center [450, 266] width 128 height 13
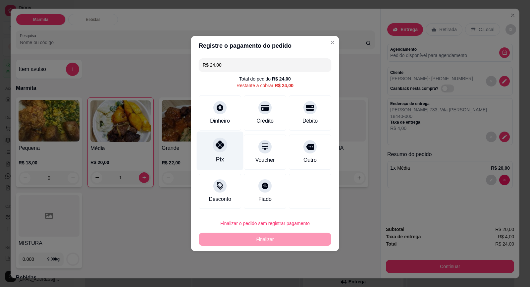
click at [211, 152] on div "Pix" at bounding box center [220, 151] width 47 height 39
type input "R$ 0,00"
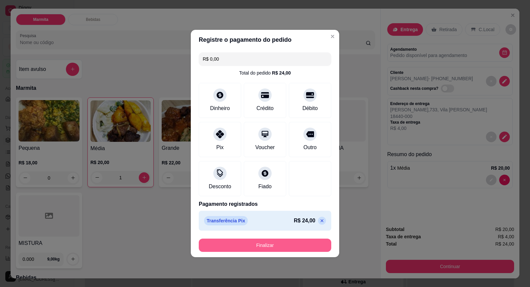
click at [276, 246] on button "Finalizar" at bounding box center [265, 245] width 133 height 13
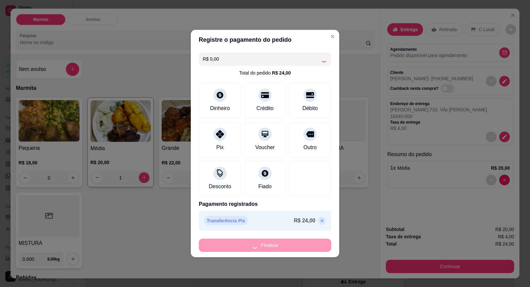
type input "0"
type input "-R$ 24,00"
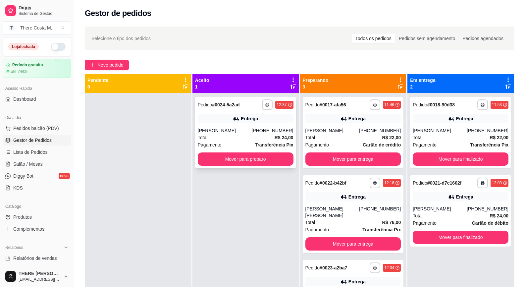
click at [243, 119] on div "Entrega" at bounding box center [249, 118] width 17 height 7
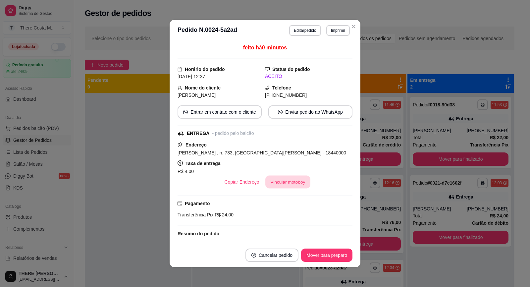
click at [283, 182] on button "Vincular motoboy" at bounding box center [287, 182] width 45 height 13
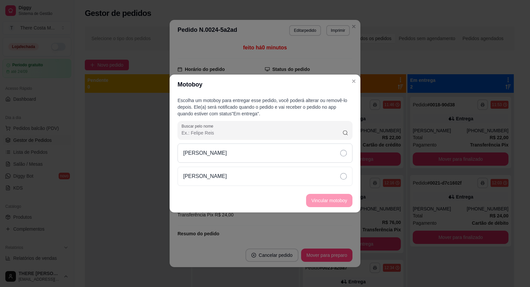
click at [225, 161] on div "[PERSON_NAME]" at bounding box center [265, 152] width 175 height 19
click at [306, 199] on button "Vincular motoboy" at bounding box center [329, 200] width 46 height 13
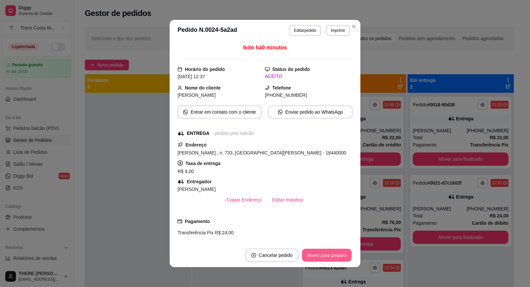
click at [309, 257] on button "Mover para preparo" at bounding box center [327, 255] width 50 height 13
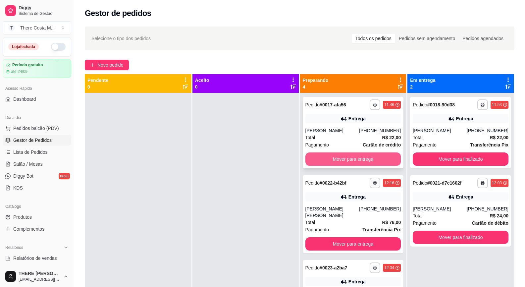
scroll to position [32, 0]
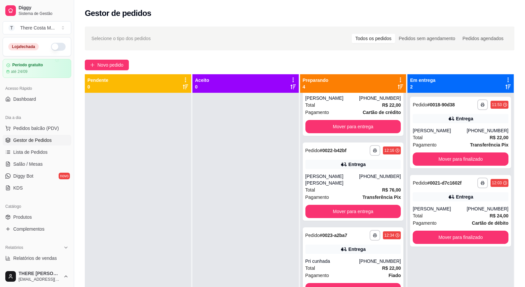
click at [307, 244] on div "Entrega" at bounding box center [353, 248] width 96 height 9
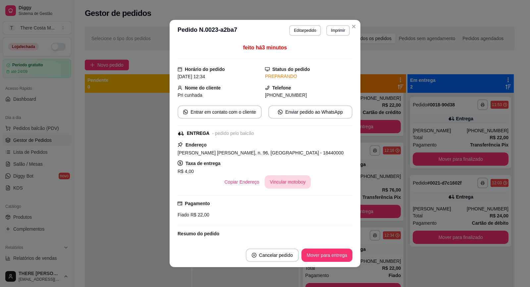
click at [284, 178] on button "Vincular motoboy" at bounding box center [288, 181] width 46 height 13
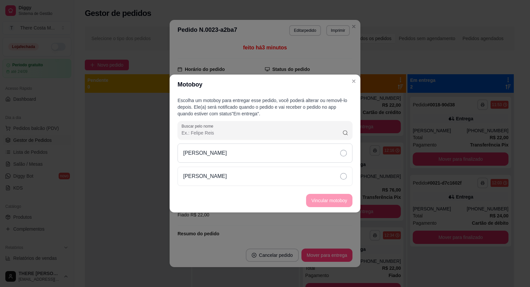
click at [305, 153] on div "[PERSON_NAME]" at bounding box center [265, 152] width 175 height 19
click at [326, 204] on button "Vincular motoboy" at bounding box center [329, 200] width 46 height 13
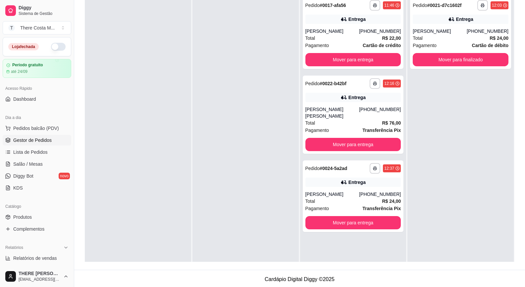
scroll to position [0, 0]
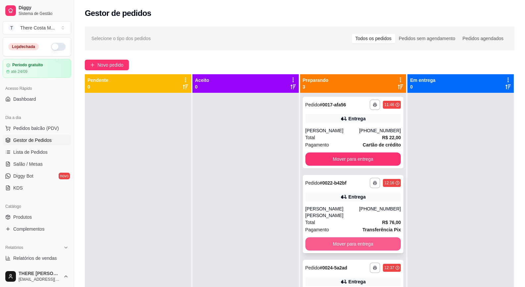
click at [378, 237] on button "Mover para entrega" at bounding box center [353, 243] width 96 height 13
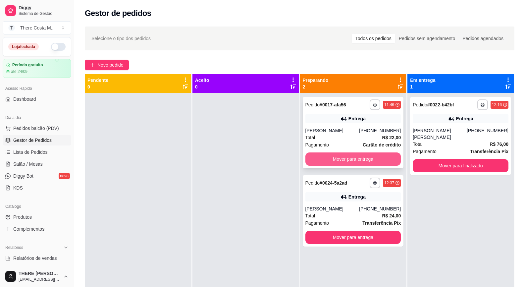
click at [355, 157] on button "Mover para entrega" at bounding box center [353, 158] width 96 height 13
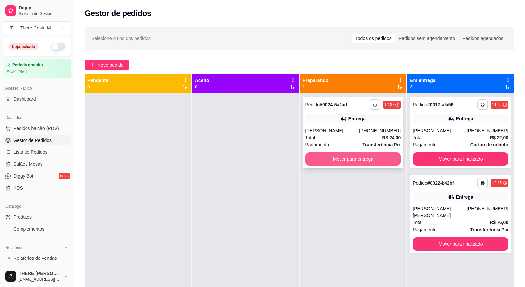
click at [357, 161] on button "Mover para entrega" at bounding box center [353, 158] width 96 height 13
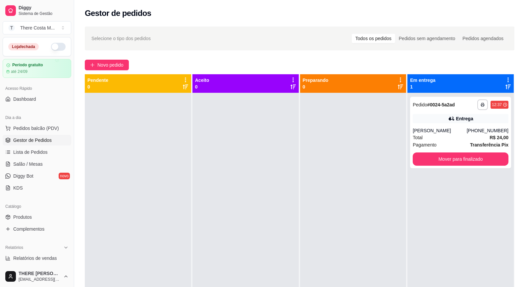
click at [403, 225] on div "**********" at bounding box center [300, 217] width 430 height 287
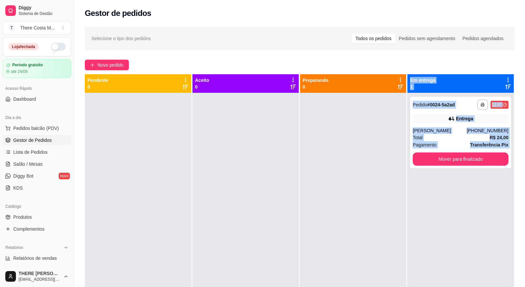
click at [367, 133] on div at bounding box center [353, 236] width 106 height 287
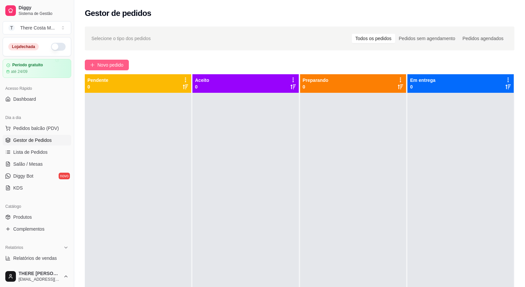
click at [118, 62] on span "Novo pedido" at bounding box center [110, 64] width 26 height 7
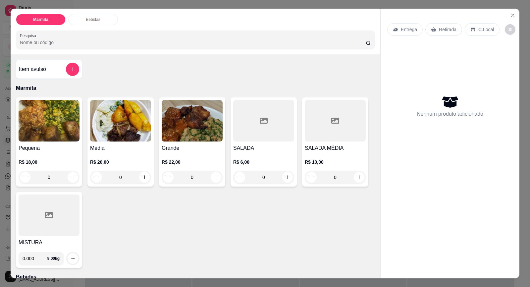
click at [125, 136] on img at bounding box center [120, 120] width 61 height 41
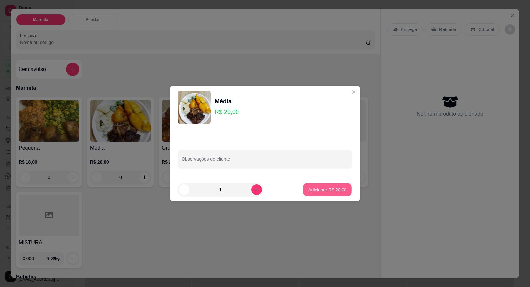
click at [314, 187] on p "Adicionar R$ 20,00" at bounding box center [327, 189] width 38 height 6
type input "1"
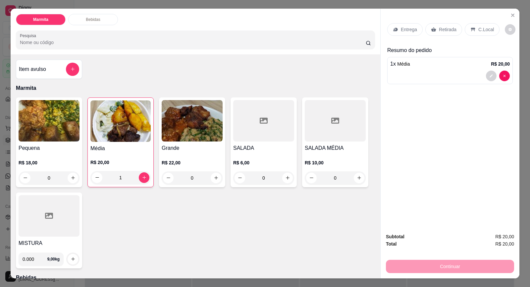
click at [439, 33] on div "Retirada" at bounding box center [443, 29] width 37 height 13
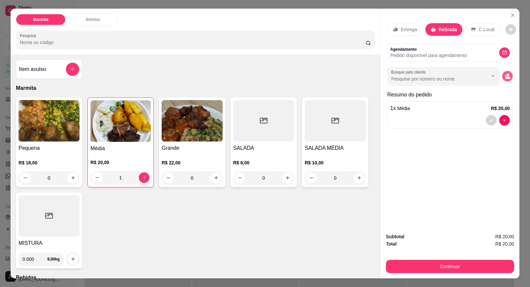
click at [505, 76] on icon "decrease-product-quantity" at bounding box center [508, 76] width 6 height 6
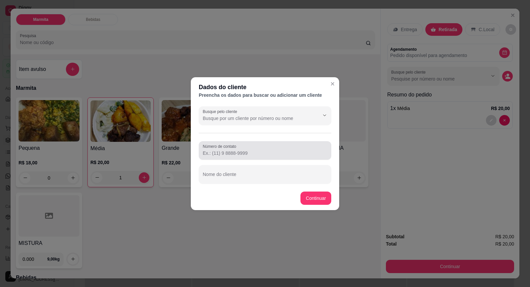
click at [262, 151] on input "Número de contato" at bounding box center [265, 153] width 125 height 7
paste input "(15) 99604-3736"
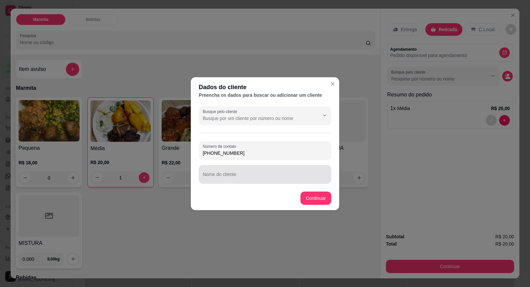
type input "(15) 99604-3736"
click at [264, 180] on input "Nome do cliente" at bounding box center [265, 177] width 125 height 7
type input "R"
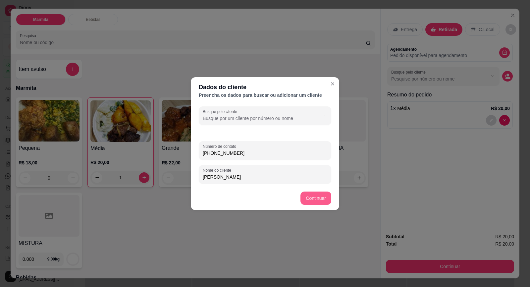
type input "THIAGO SOUZA"
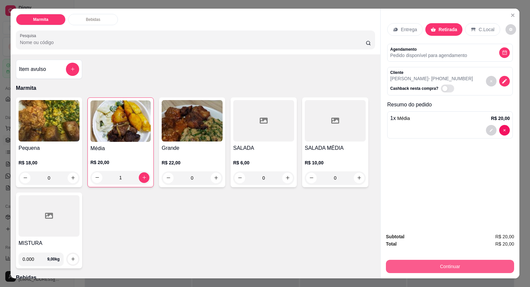
click at [429, 261] on button "Continuar" at bounding box center [450, 266] width 128 height 13
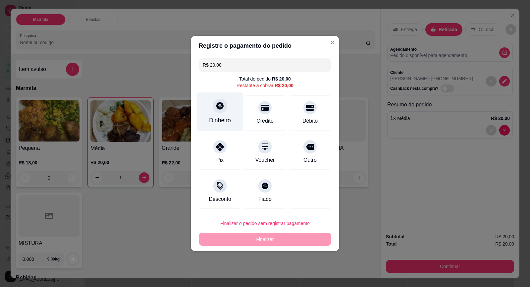
click at [219, 111] on div at bounding box center [220, 105] width 15 height 15
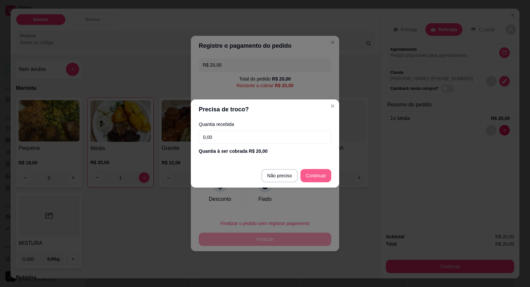
type input "R$ 0,00"
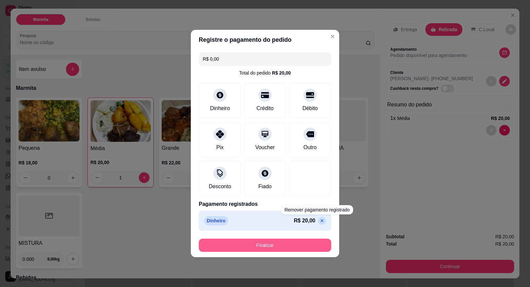
click at [293, 242] on button "Finalizar" at bounding box center [265, 245] width 133 height 13
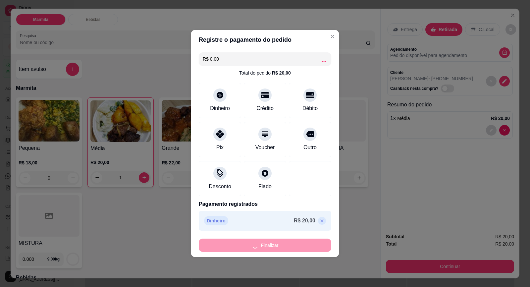
type input "0"
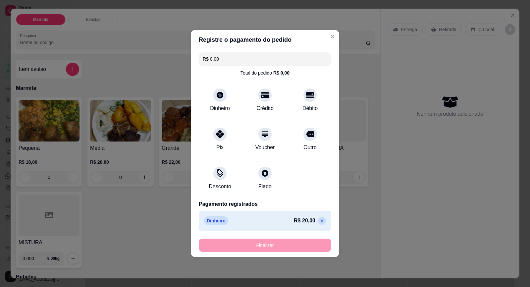
type input "-R$ 20,00"
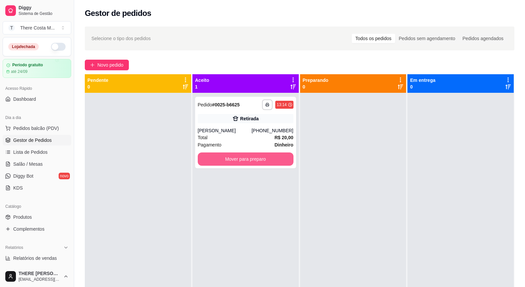
click at [251, 164] on button "Mover para preparo" at bounding box center [246, 158] width 96 height 13
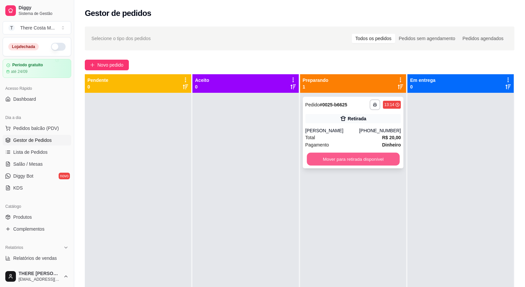
click at [338, 161] on button "Mover para retirada disponível" at bounding box center [353, 159] width 93 height 13
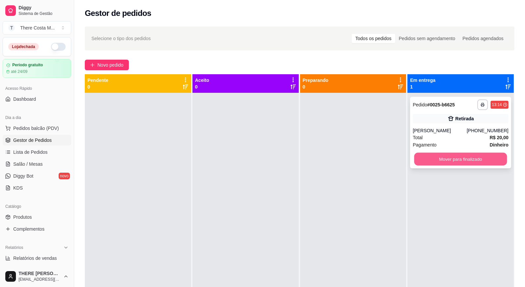
click at [424, 161] on button "Mover para finalizado" at bounding box center [460, 159] width 93 height 13
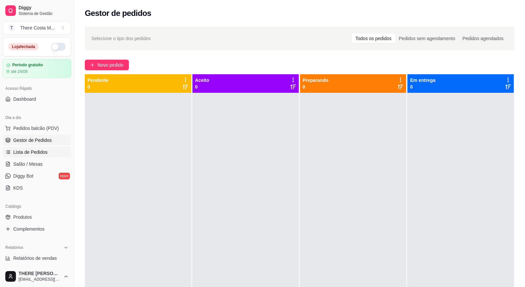
click at [42, 154] on span "Lista de Pedidos" at bounding box center [30, 152] width 34 height 7
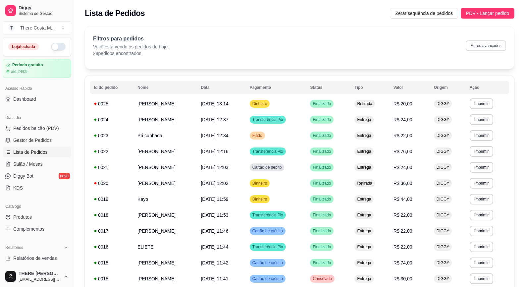
click at [479, 45] on button "Filtros avançados" at bounding box center [486, 45] width 40 height 11
select select "0"
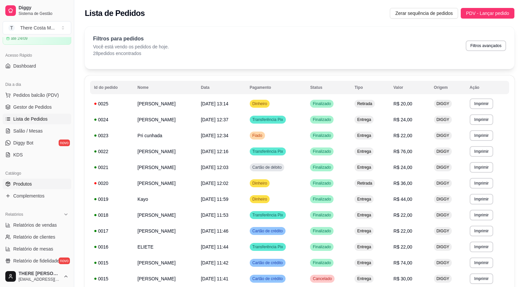
scroll to position [66, 0]
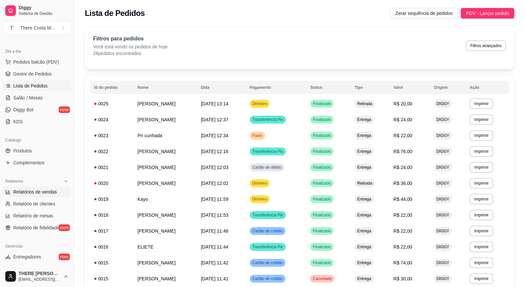
click at [51, 196] on link "Relatórios de vendas" at bounding box center [37, 192] width 69 height 11
select select "ALL"
select select "0"
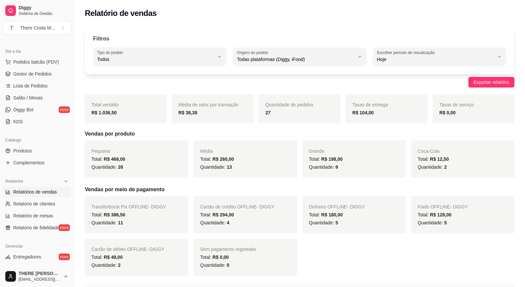
click at [275, 112] on div "27" at bounding box center [299, 113] width 69 height 8
click at [222, 155] on div "Total: R$ 260,00" at bounding box center [245, 159] width 90 height 8
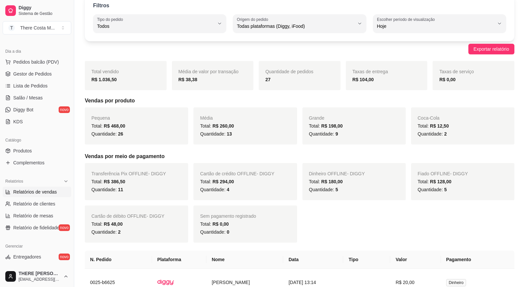
click at [115, 182] on span "R$ 386,50" at bounding box center [115, 181] width 22 height 5
click at [226, 184] on span "R$ 294,00" at bounding box center [224, 181] width 22 height 5
click at [330, 184] on span "R$ 180,00" at bounding box center [332, 181] width 22 height 5
click at [440, 182] on span "R$ 128,00" at bounding box center [441, 181] width 22 height 5
click at [116, 225] on span "R$ 48,00" at bounding box center [113, 223] width 19 height 5
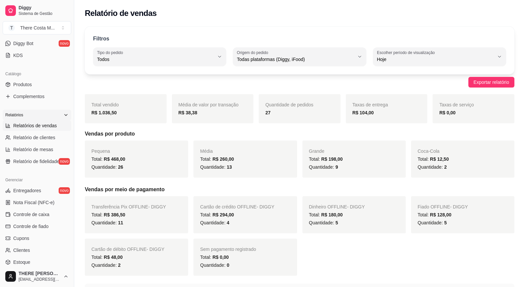
scroll to position [166, 0]
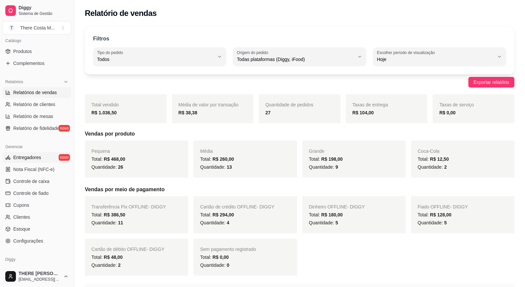
click at [49, 155] on link "Entregadores novo" at bounding box center [37, 157] width 69 height 11
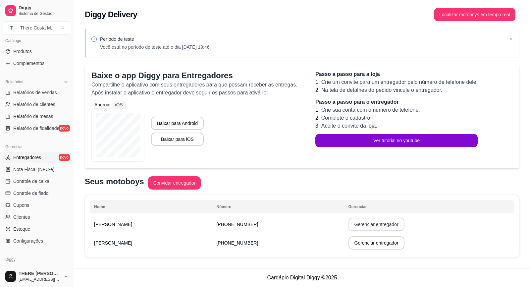
click at [348, 225] on button "Gerenciar entregador" at bounding box center [376, 224] width 56 height 13
select select "30"
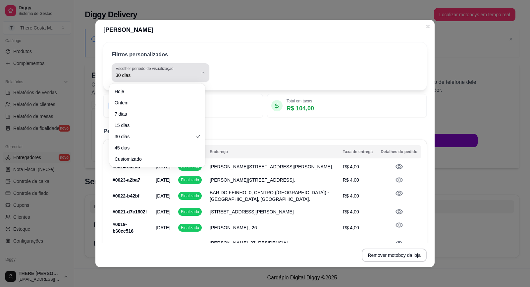
click at [192, 80] on button "Escolher período de visualização 30 dias" at bounding box center [161, 72] width 98 height 19
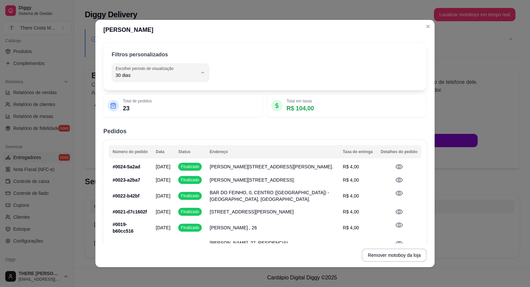
click at [162, 96] on li "Hoje" at bounding box center [157, 91] width 87 height 10
type input "0"
select select "0"
click at [165, 71] on label "Escolher período de visualização" at bounding box center [146, 69] width 60 height 6
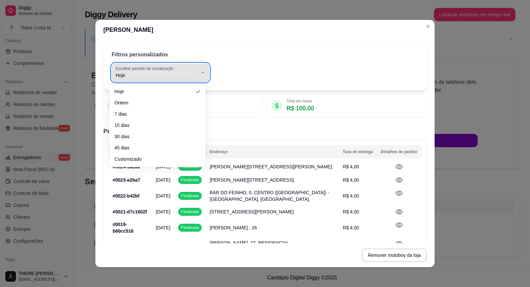
click at [165, 71] on label "Escolher período de visualização" at bounding box center [146, 69] width 60 height 6
click at [341, 138] on div "Filtros personalizados 0 Escolher período de visualização Hoje Ontem 7 dias 15 …" at bounding box center [264, 141] width 339 height 203
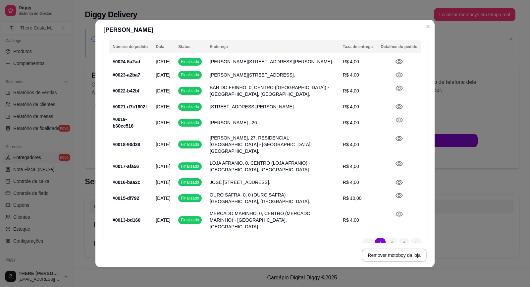
scroll to position [6, 0]
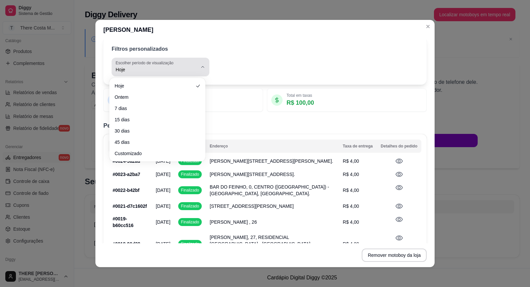
click at [170, 66] on span "Hoje" at bounding box center [157, 69] width 82 height 7
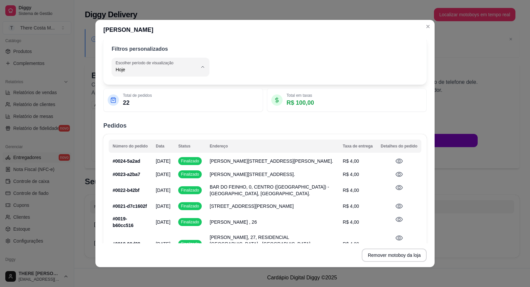
click at [142, 99] on span "Ontem" at bounding box center [154, 96] width 76 height 6
type input "1"
select select "1"
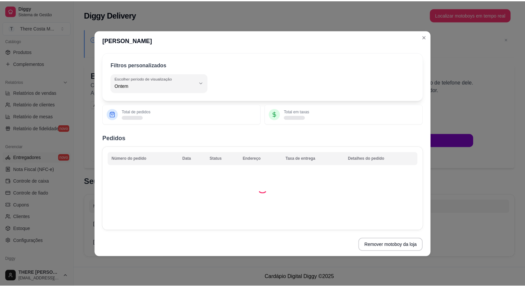
scroll to position [0, 0]
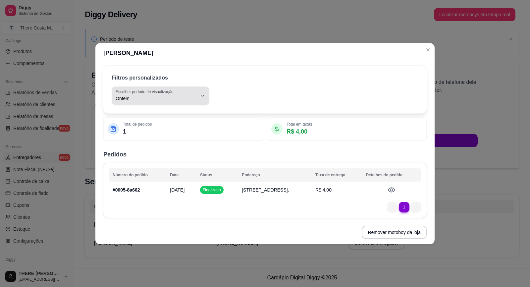
click at [155, 92] on label "Escolher período de visualização" at bounding box center [146, 92] width 60 height 6
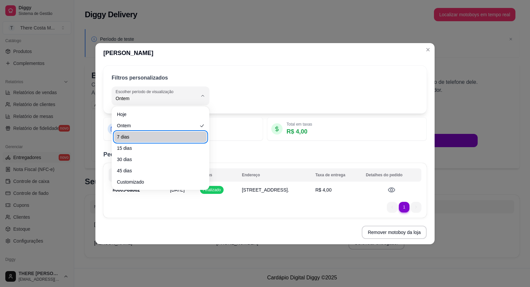
click at [319, 153] on h2 "Pedidos" at bounding box center [264, 154] width 323 height 9
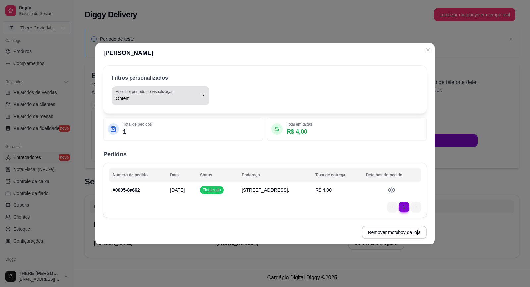
click at [170, 102] on div "Ontem" at bounding box center [157, 95] width 82 height 13
click at [164, 116] on span "Hoje" at bounding box center [158, 114] width 78 height 6
type input "0"
select select "0"
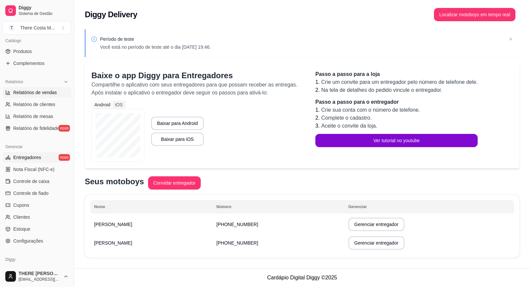
click at [42, 91] on span "Relatórios de vendas" at bounding box center [35, 92] width 44 height 7
select select "ALL"
select select "0"
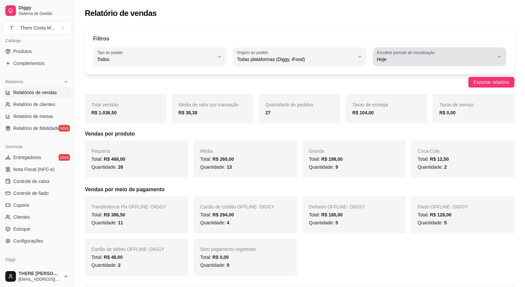
click at [443, 58] on span "Hoje" at bounding box center [435, 59] width 117 height 7
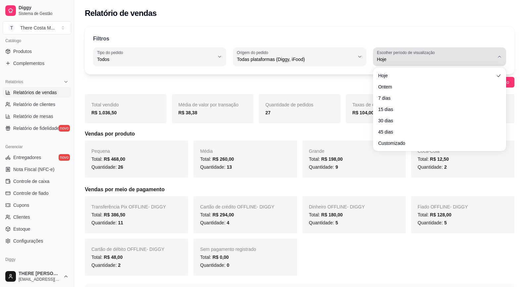
click at [443, 58] on span "Hoje" at bounding box center [435, 59] width 117 height 7
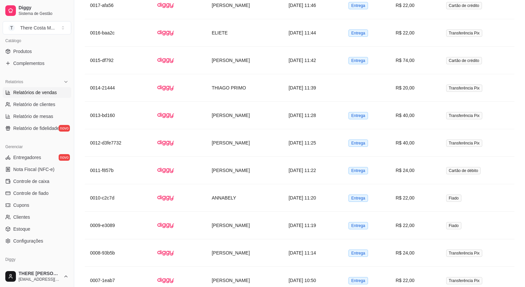
scroll to position [696, 0]
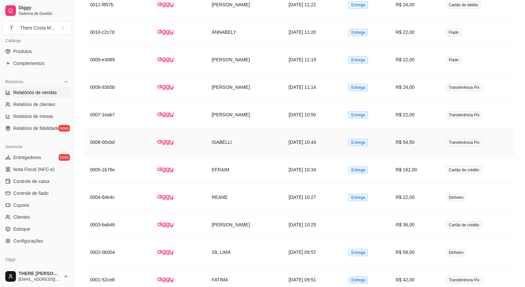
click at [191, 141] on td at bounding box center [179, 142] width 55 height 27
click at [128, 139] on td "0006-00cbd" at bounding box center [118, 142] width 67 height 27
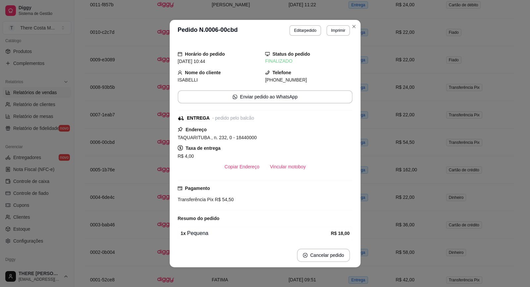
click at [225, 145] on div "Taxa de entrega R$ 4,00" at bounding box center [265, 152] width 175 height 16
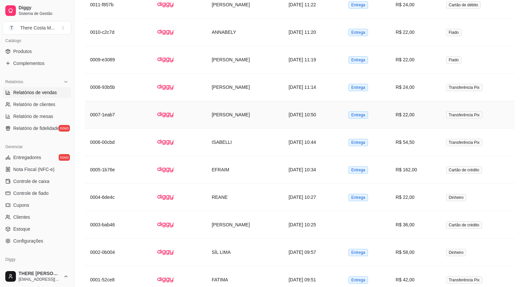
click at [219, 116] on td "[PERSON_NAME]" at bounding box center [244, 114] width 77 height 27
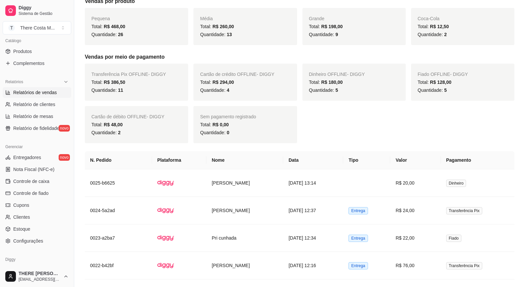
scroll to position [0, 0]
